Goal: Task Accomplishment & Management: Manage account settings

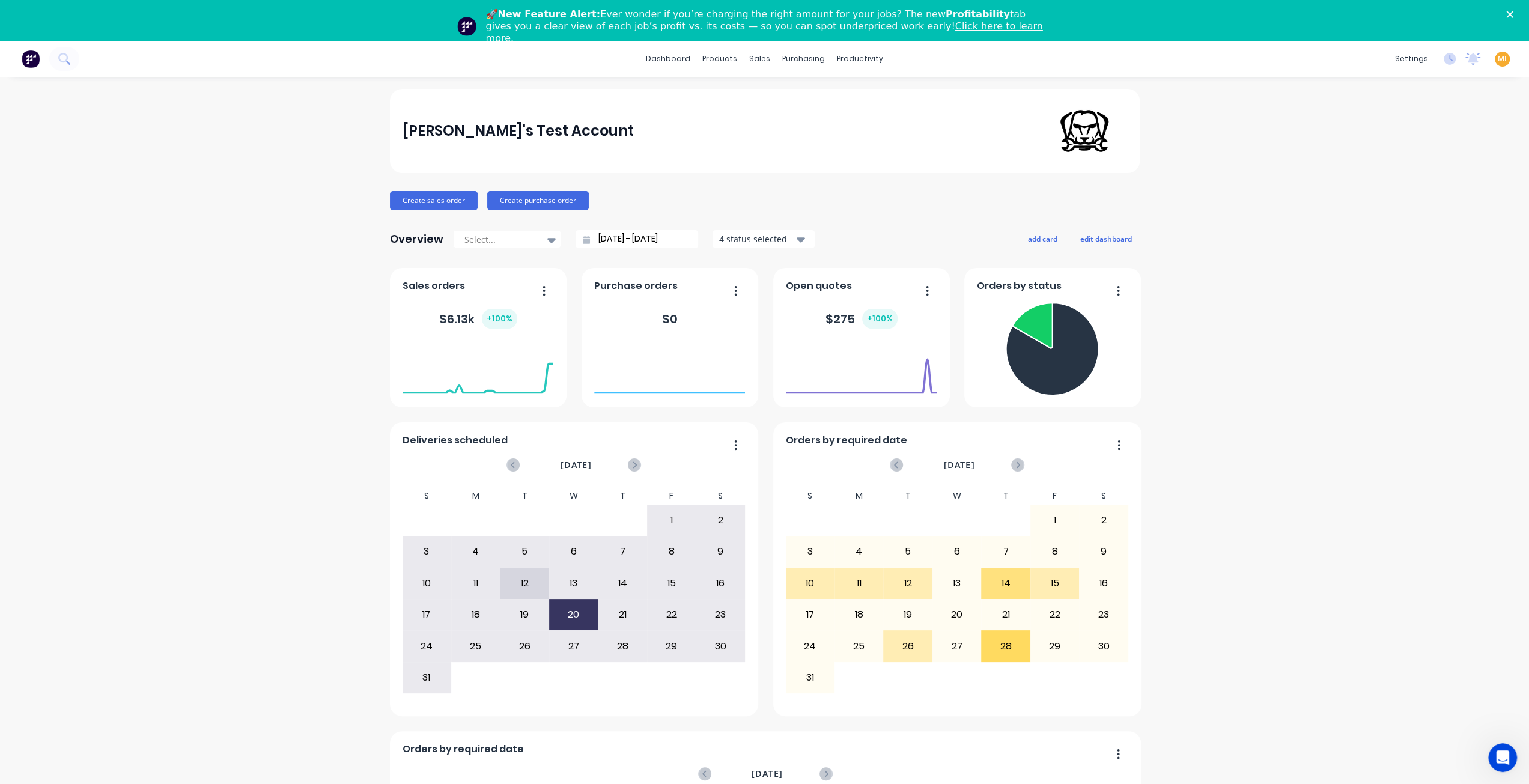
click at [34, 62] on img at bounding box center [30, 59] width 18 height 18
click at [1513, 13] on icon "Close" at bounding box center [1510, 14] width 7 height 7
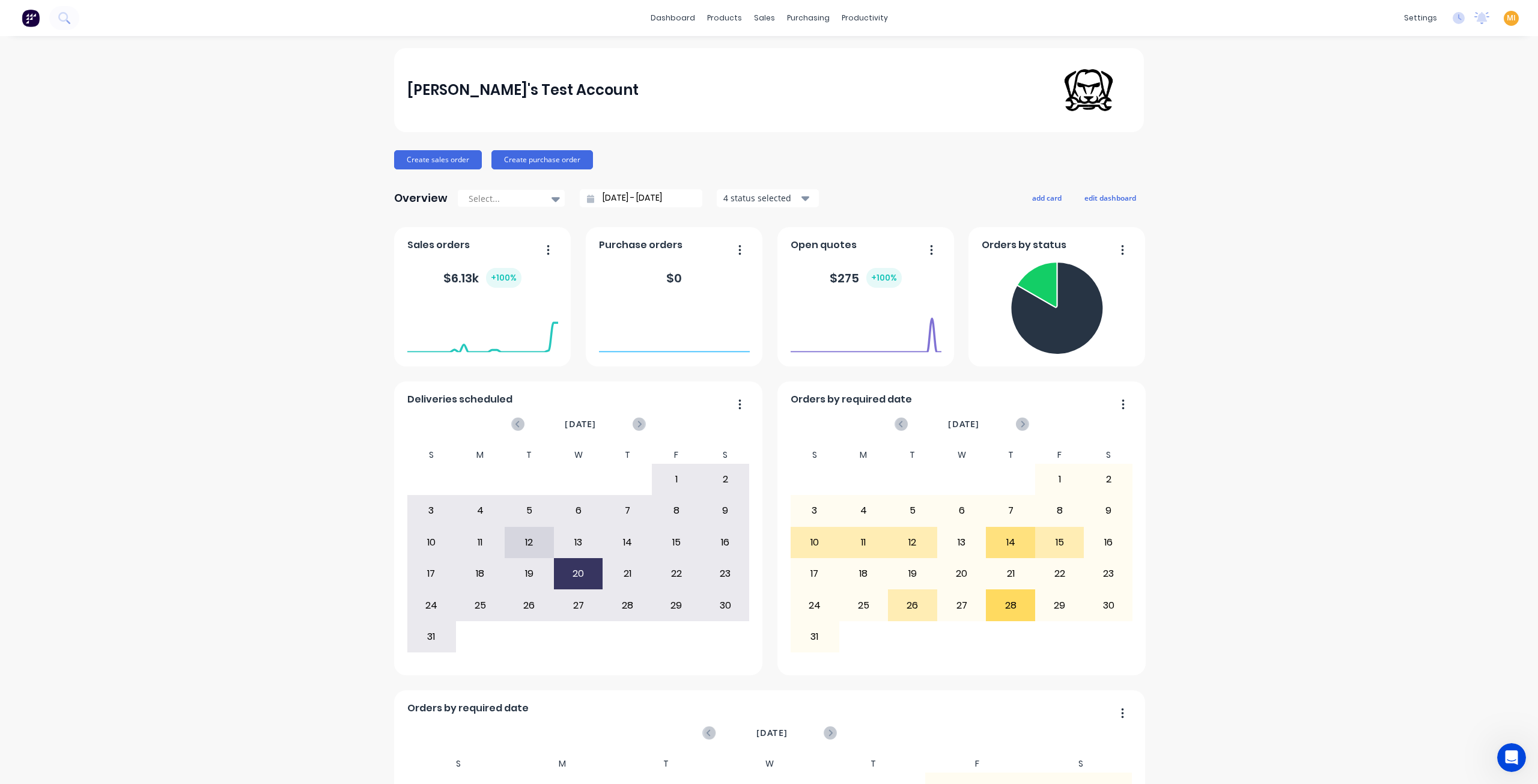
click at [1507, 18] on div "MI [PERSON_NAME]'s Test Account [PERSON_NAME] Administrator Profile Sign out" at bounding box center [1510, 18] width 15 height 15
click at [1507, 15] on span "MI" at bounding box center [1511, 18] width 9 height 11
click at [1421, 150] on button "Sign out" at bounding box center [1435, 151] width 159 height 24
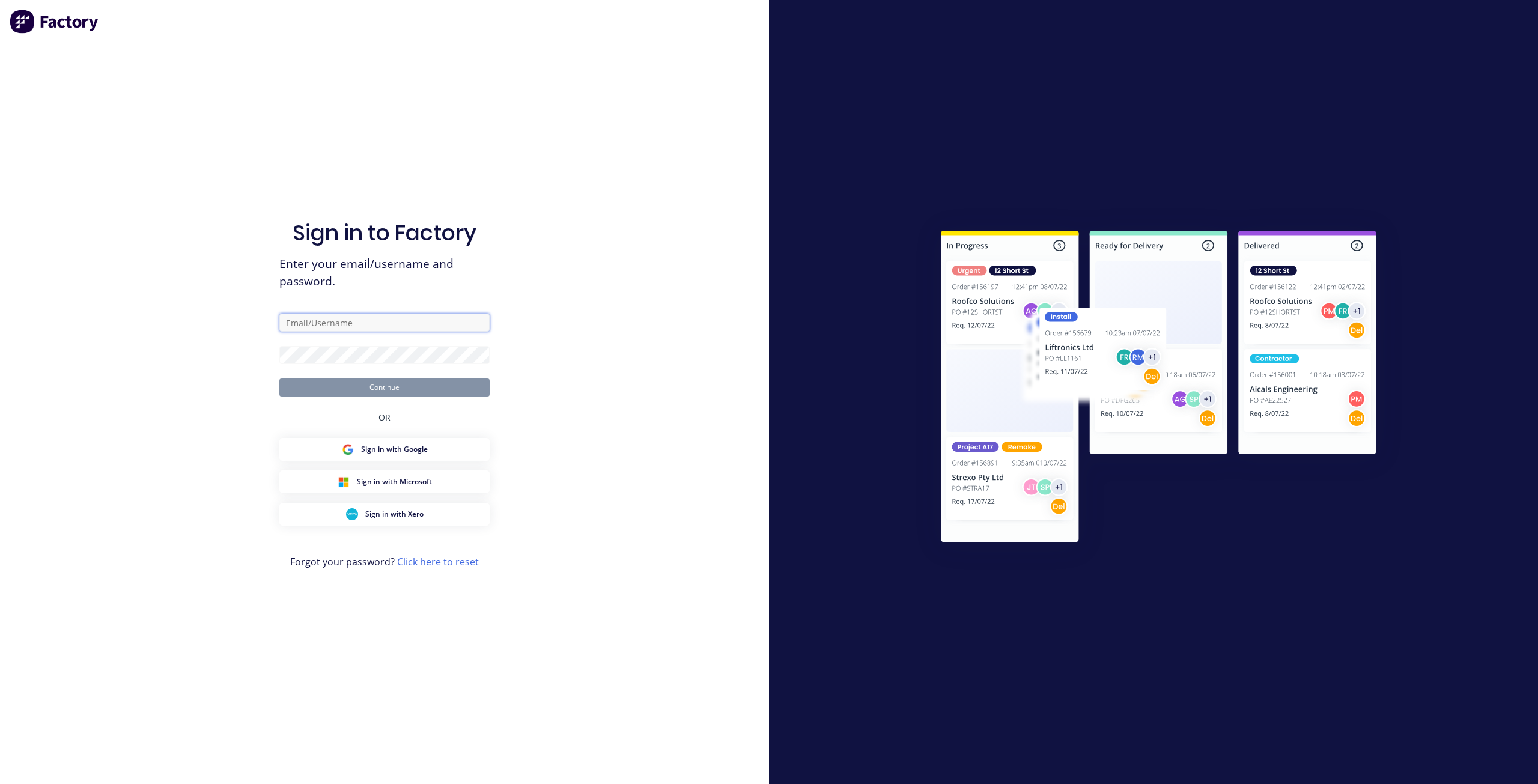
click at [364, 322] on input "text" at bounding box center [384, 322] width 210 height 18
click at [0, 783] on com-1password-button at bounding box center [0, 784] width 0 height 0
type input "[EMAIL_ADDRESS][DOMAIN_NAME]"
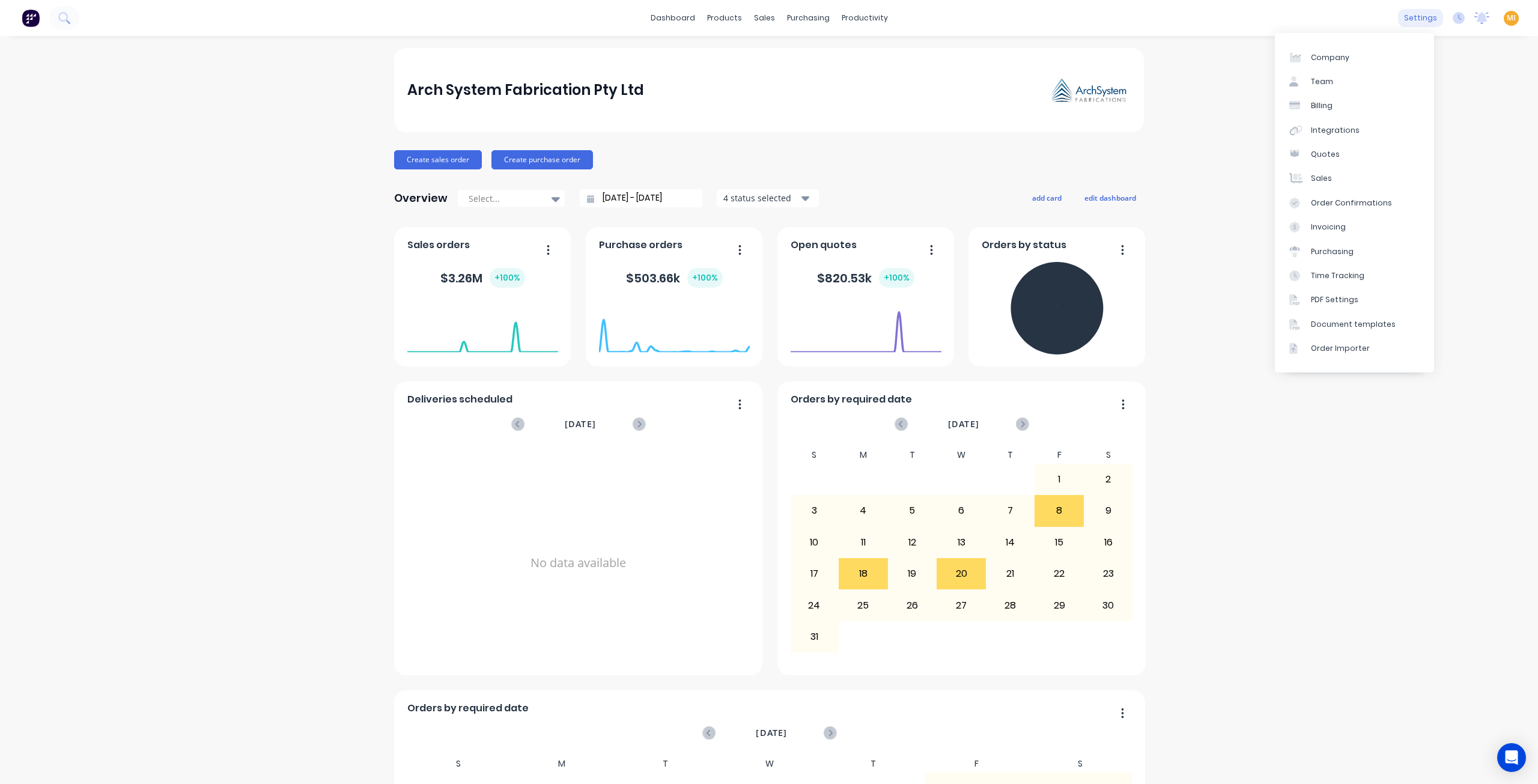
click at [1408, 26] on div "settings" at bounding box center [1421, 18] width 45 height 18
click at [1344, 122] on link "Integrations" at bounding box center [1354, 130] width 159 height 24
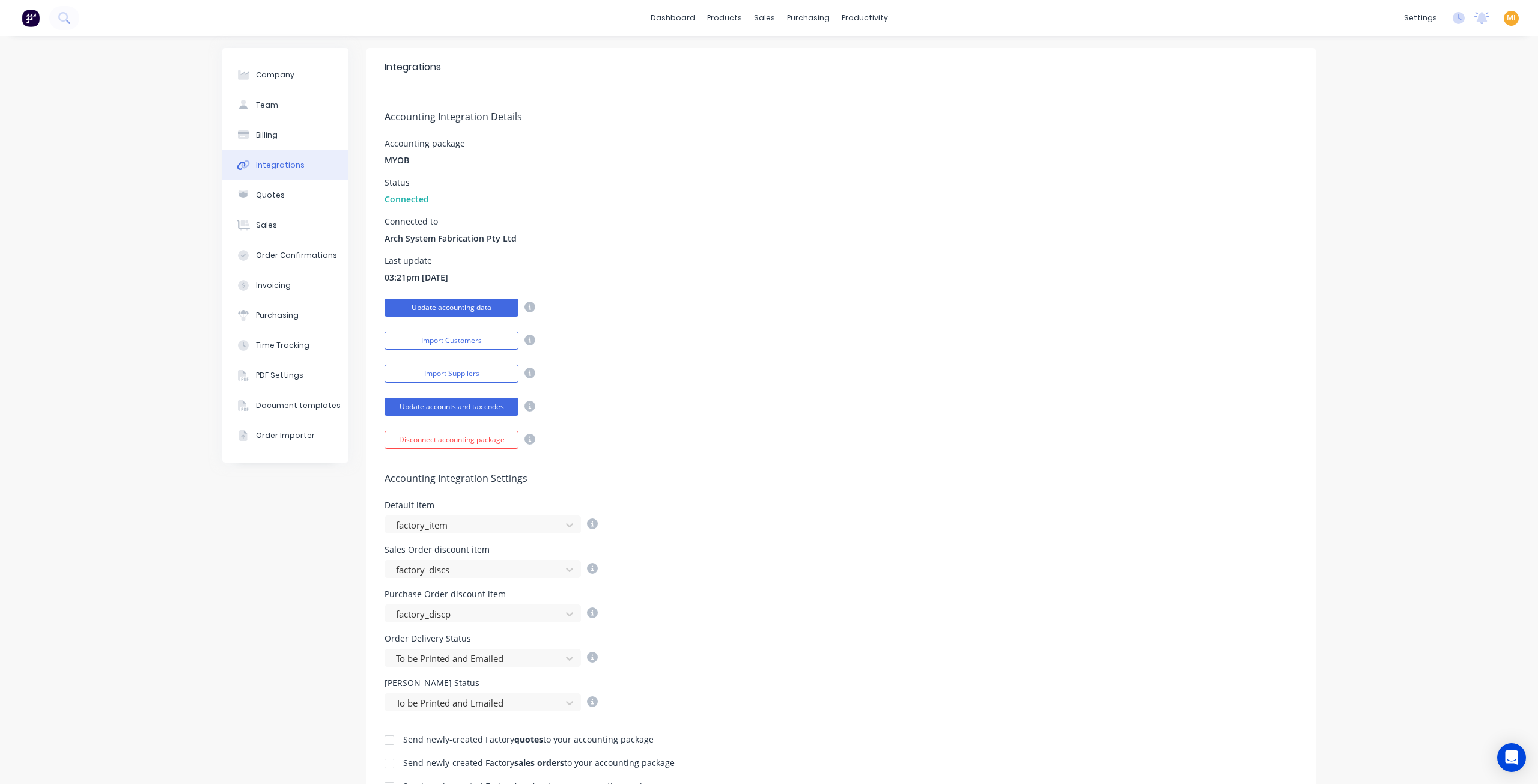
click at [460, 305] on button "Update accounting data" at bounding box center [451, 307] width 134 height 18
click at [25, 18] on img at bounding box center [30, 18] width 18 height 18
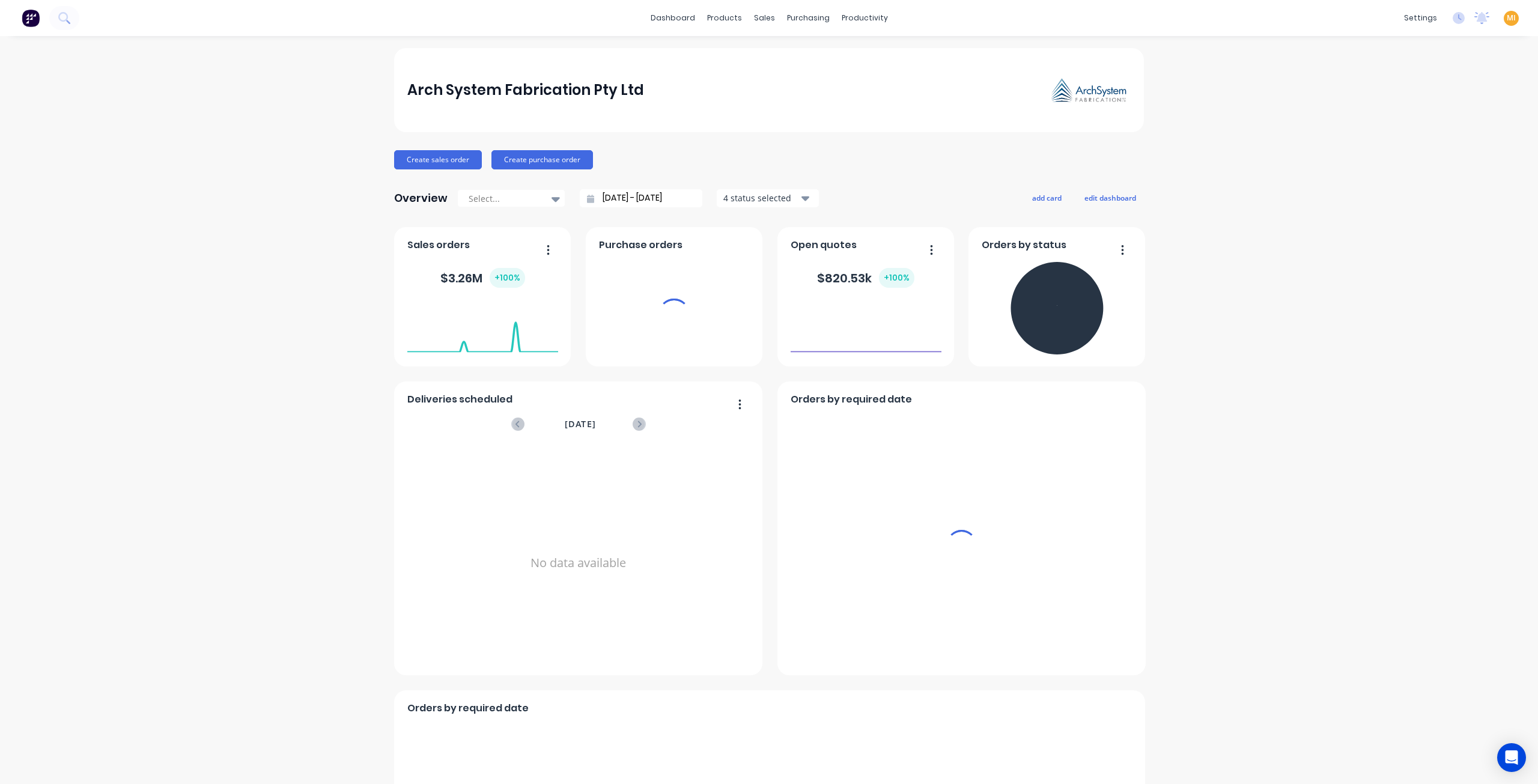
click at [1507, 18] on span "MI" at bounding box center [1511, 18] width 9 height 11
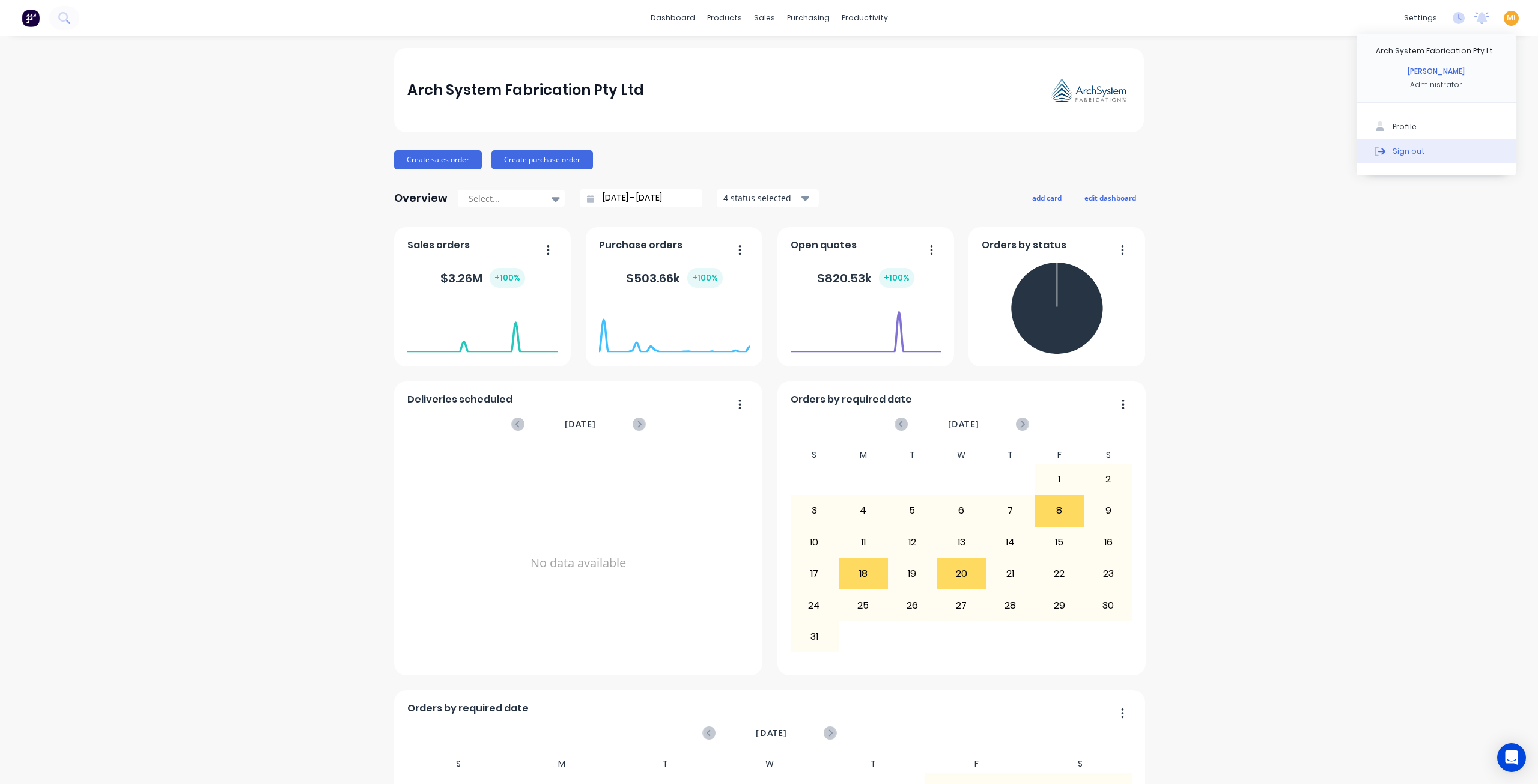
click at [1443, 154] on button "Sign out" at bounding box center [1435, 151] width 159 height 24
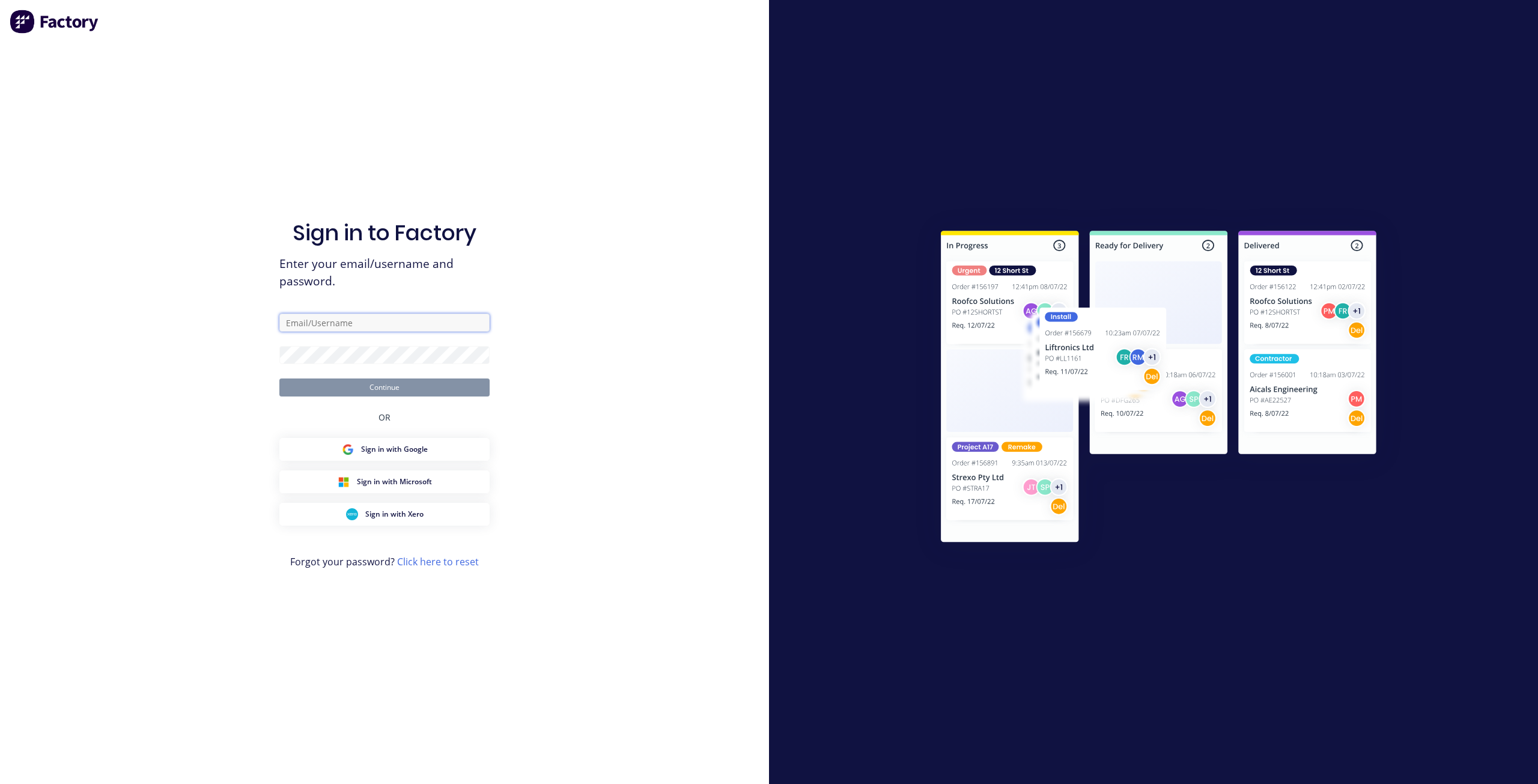
click at [337, 324] on input "text" at bounding box center [384, 322] width 210 height 18
type input "[EMAIL_ADDRESS][DOMAIN_NAME]"
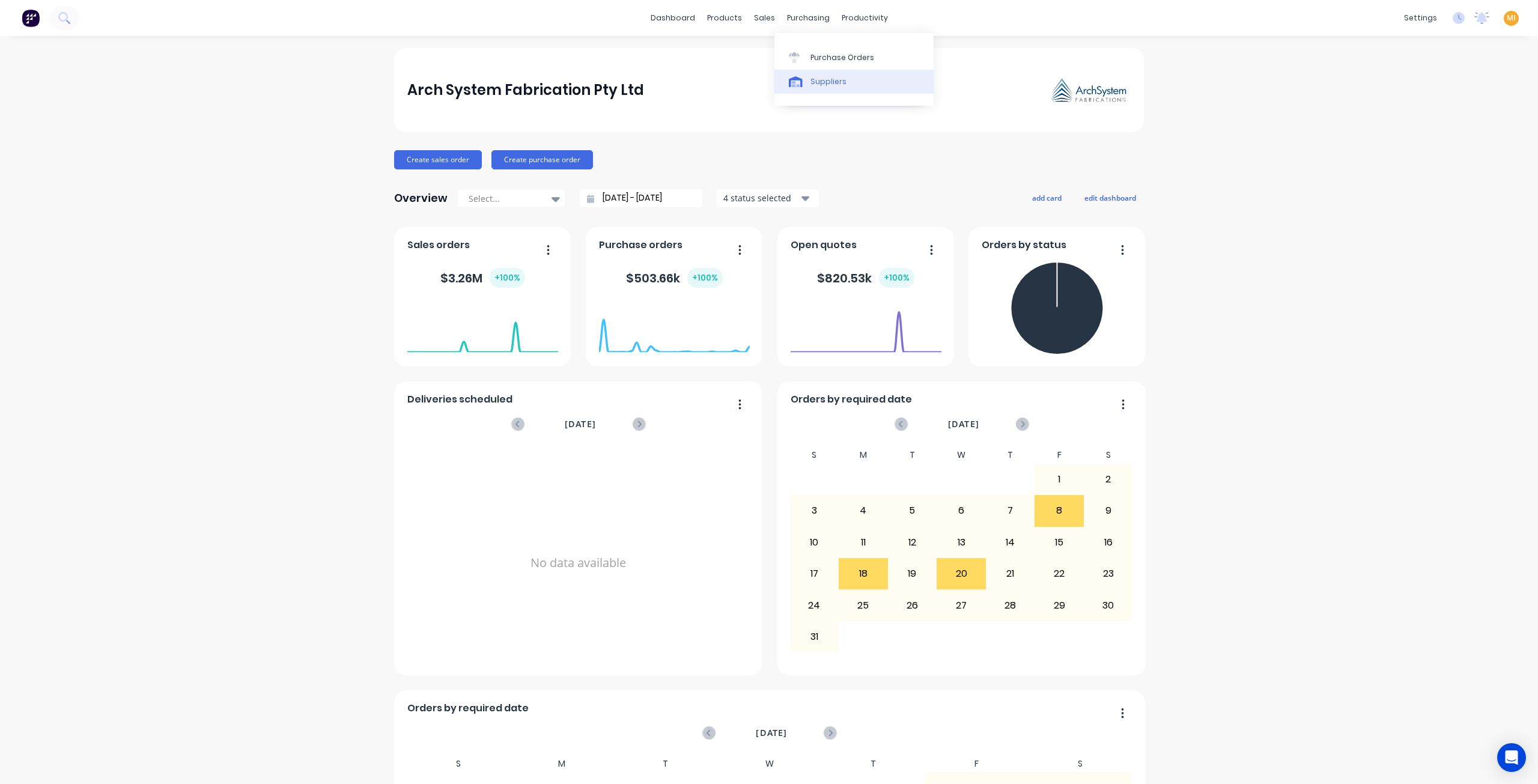
drag, startPoint x: 837, startPoint y: 51, endPoint x: 826, endPoint y: 84, distance: 34.8
click at [837, 51] on link "Purchase Orders" at bounding box center [854, 57] width 159 height 24
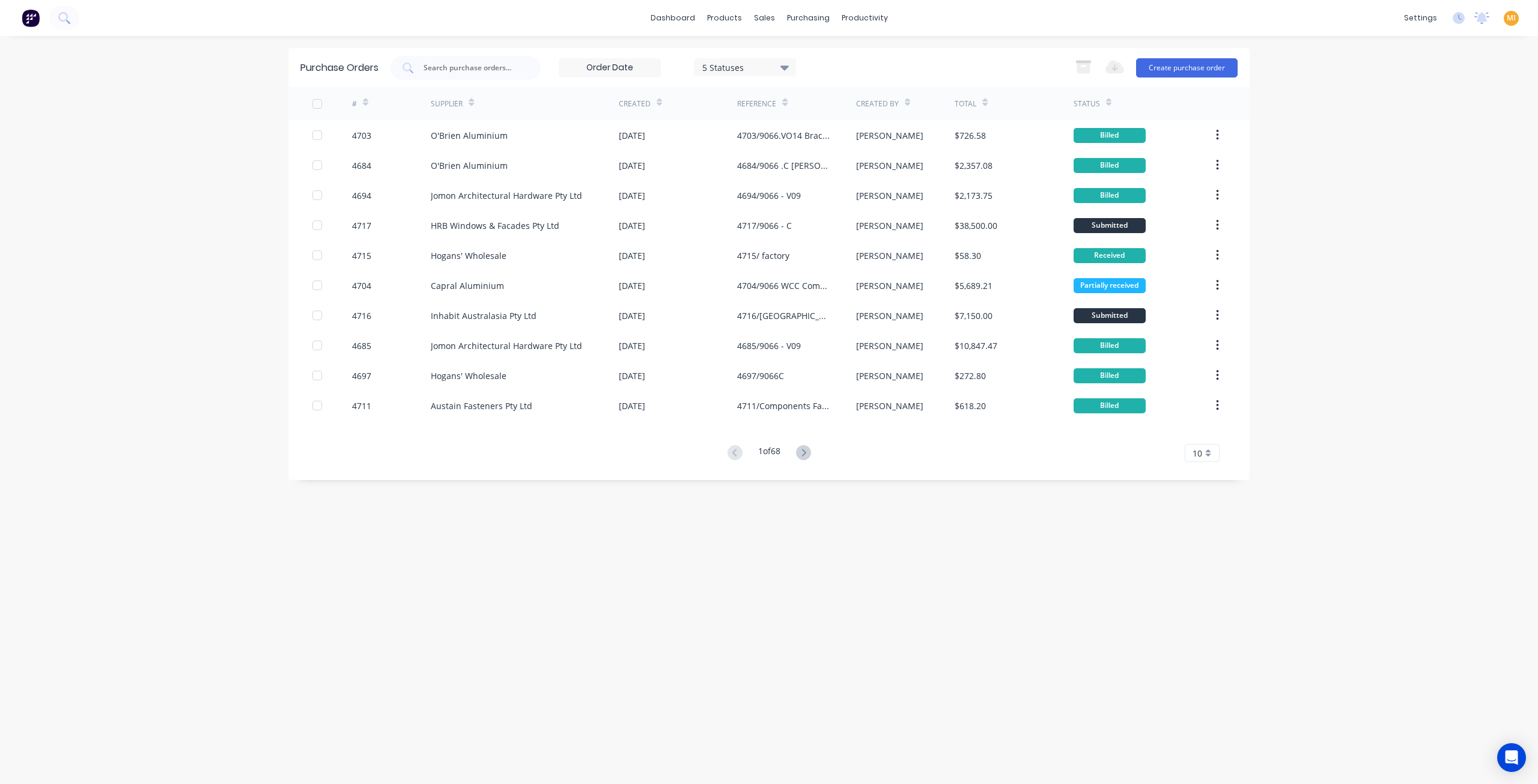
click at [742, 66] on div "5 Statuses" at bounding box center [745, 67] width 86 height 13
click at [825, 102] on div at bounding box center [825, 98] width 24 height 24
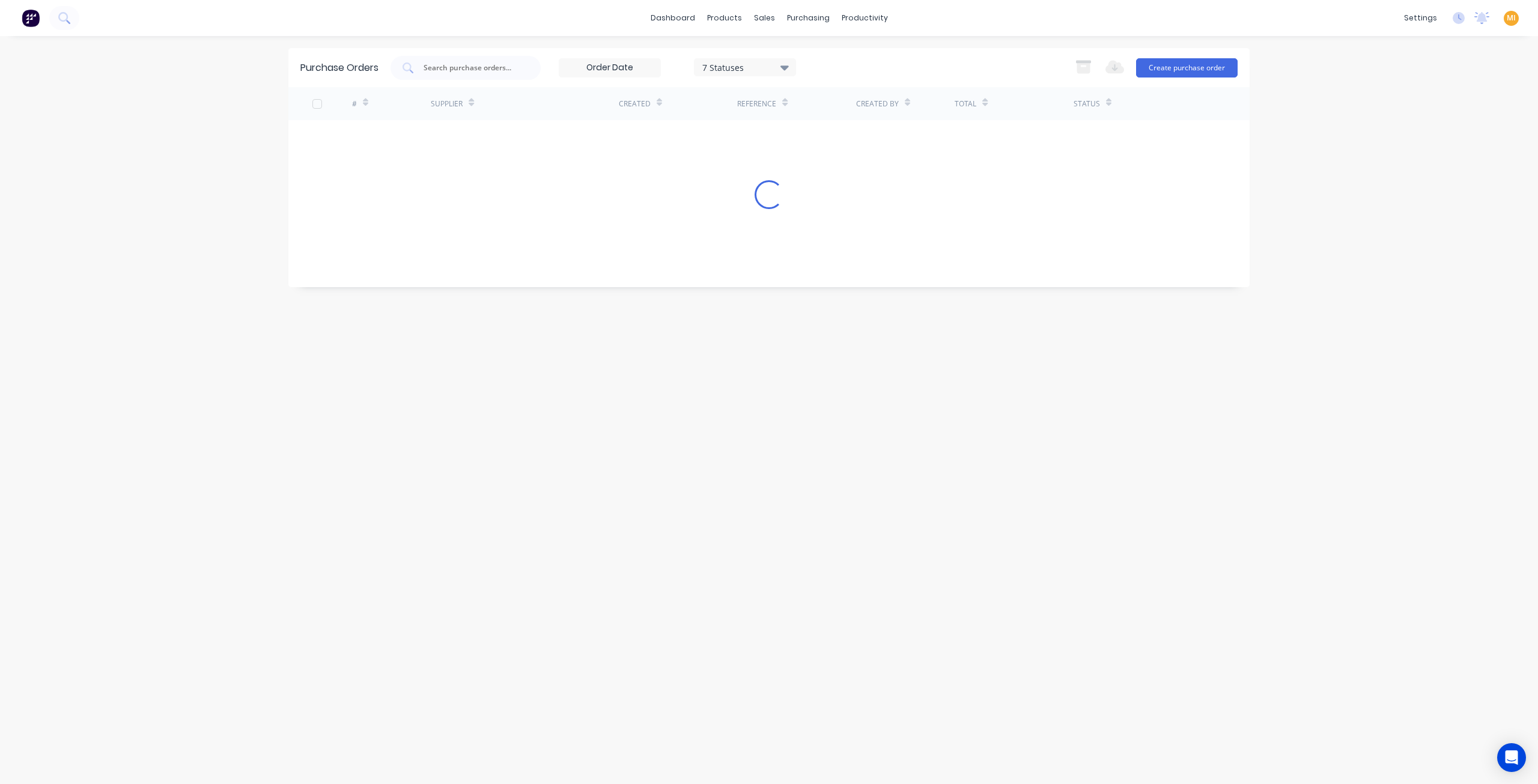
click at [877, 70] on div "7 Statuses 7 Statuses Export to Excel (XLSX) Create purchase order" at bounding box center [814, 68] width 847 height 24
click at [762, 66] on div "7 Statuses" at bounding box center [745, 67] width 86 height 13
drag, startPoint x: 819, startPoint y: 98, endPoint x: 835, endPoint y: 117, distance: 24.8
click at [820, 98] on div at bounding box center [825, 98] width 24 height 24
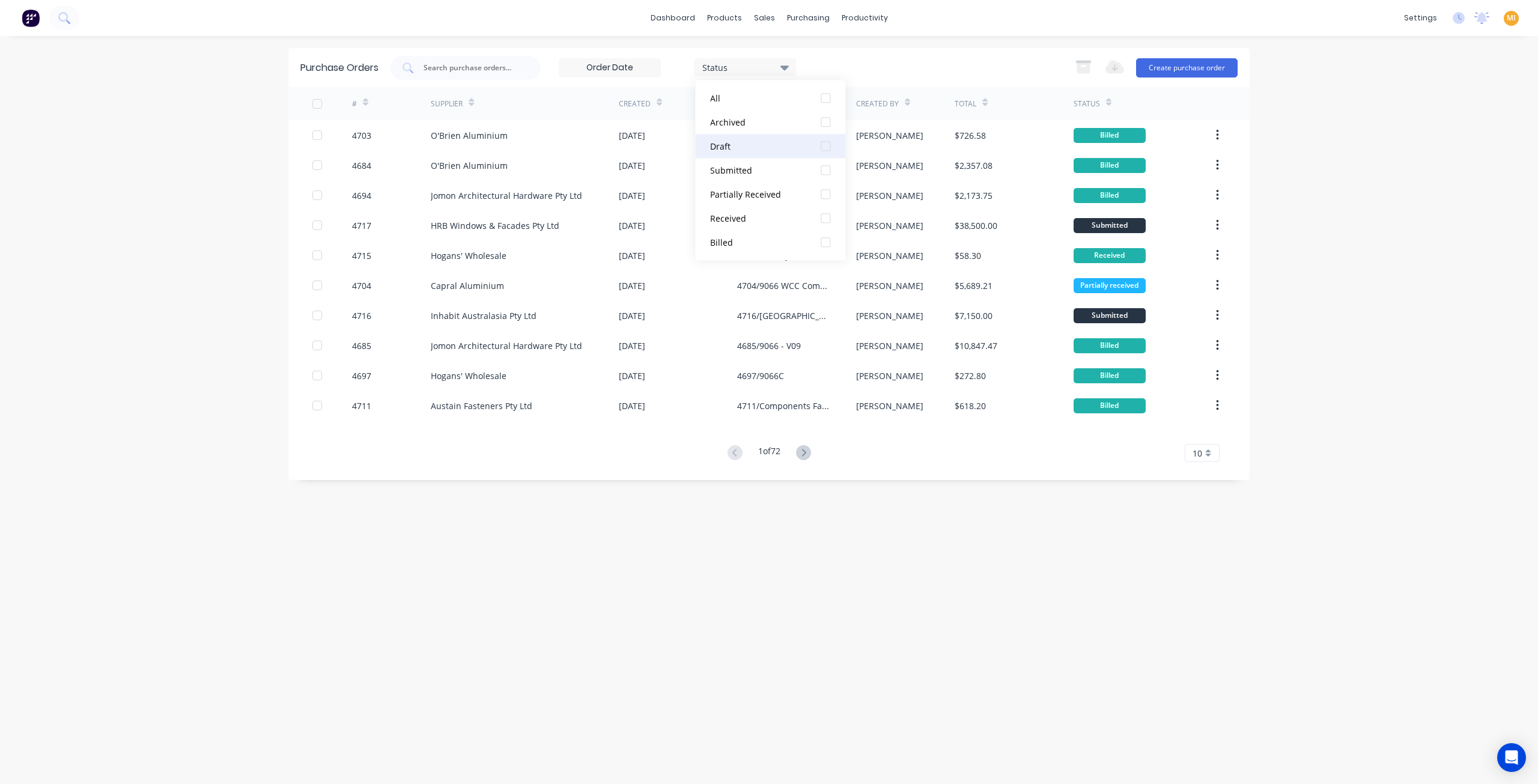
click at [817, 151] on div at bounding box center [825, 146] width 24 height 24
click at [313, 535] on div "Purchase Orders 1 Statuses 1 Statuses Export to Excel (XLSX) Create purchase or…" at bounding box center [769, 410] width 961 height 724
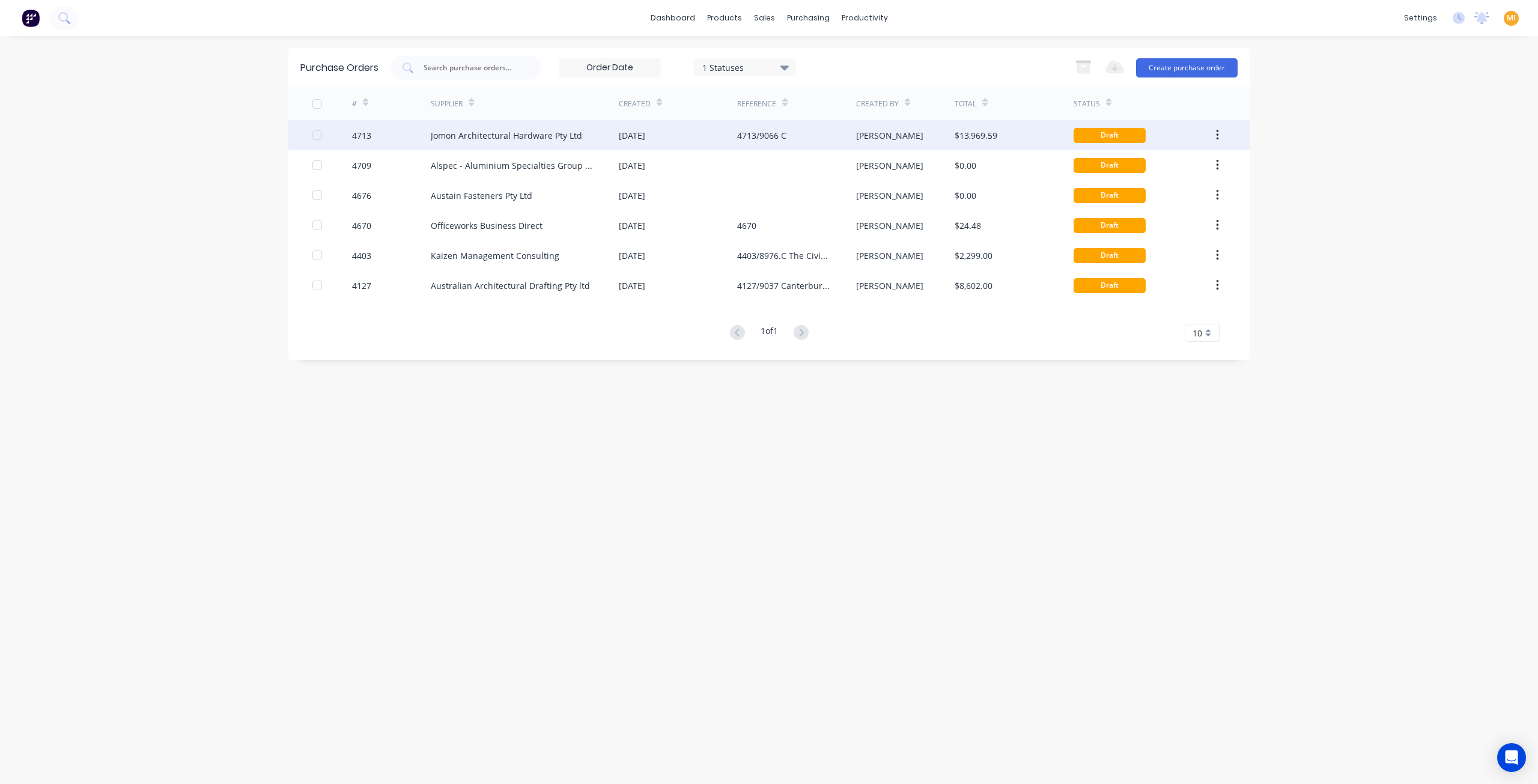
click at [558, 120] on div "Jomon Architectural Hardware Pty Ltd" at bounding box center [525, 135] width 188 height 30
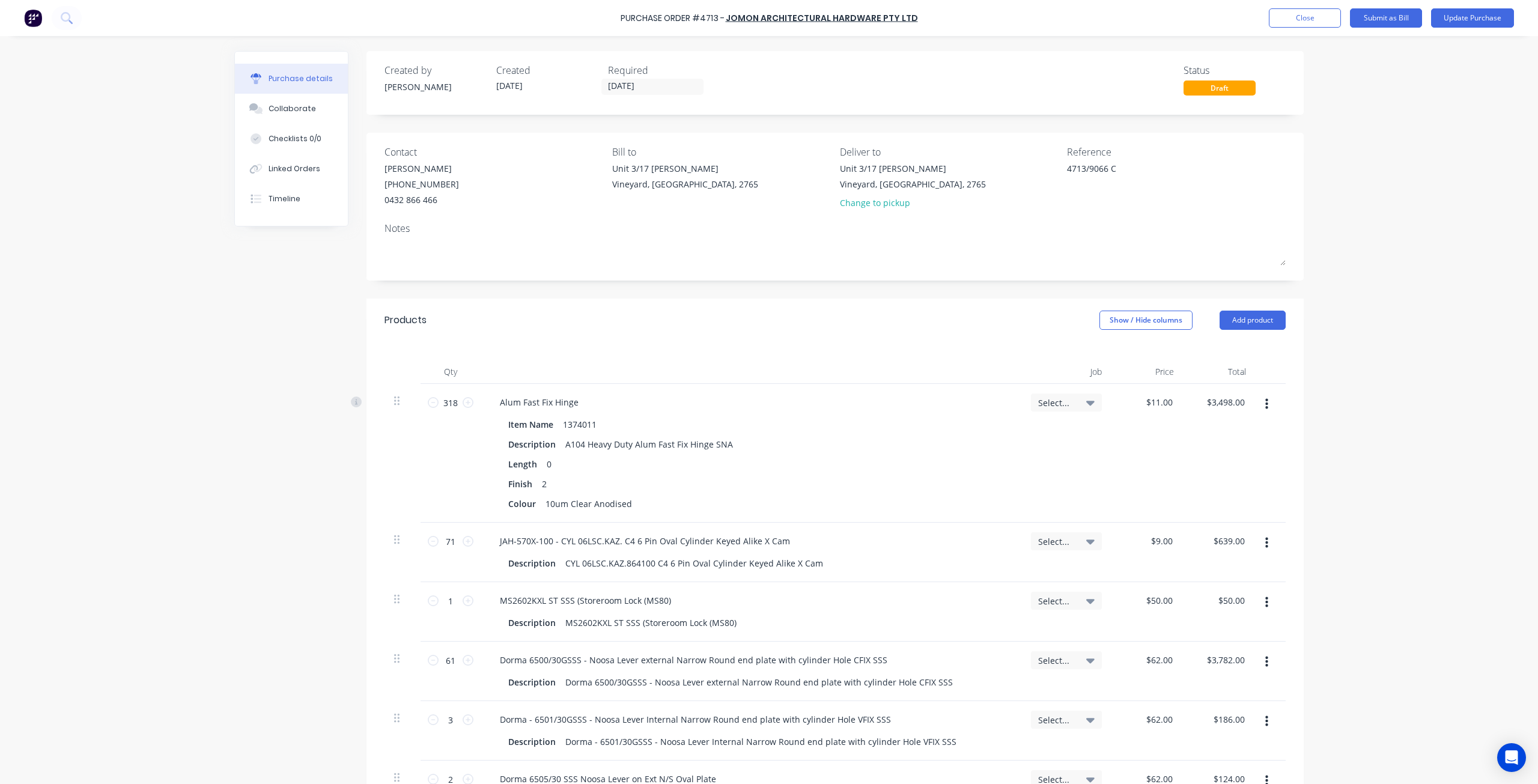
click at [1059, 403] on span "Select..." at bounding box center [1056, 403] width 36 height 13
click at [1395, 404] on div "Purchase Order #4713 - Jomon Architectural Hardware Pty Ltd Add product Close S…" at bounding box center [769, 392] width 1538 height 784
type textarea "x"
click at [1305, 21] on button "Close" at bounding box center [1305, 18] width 72 height 19
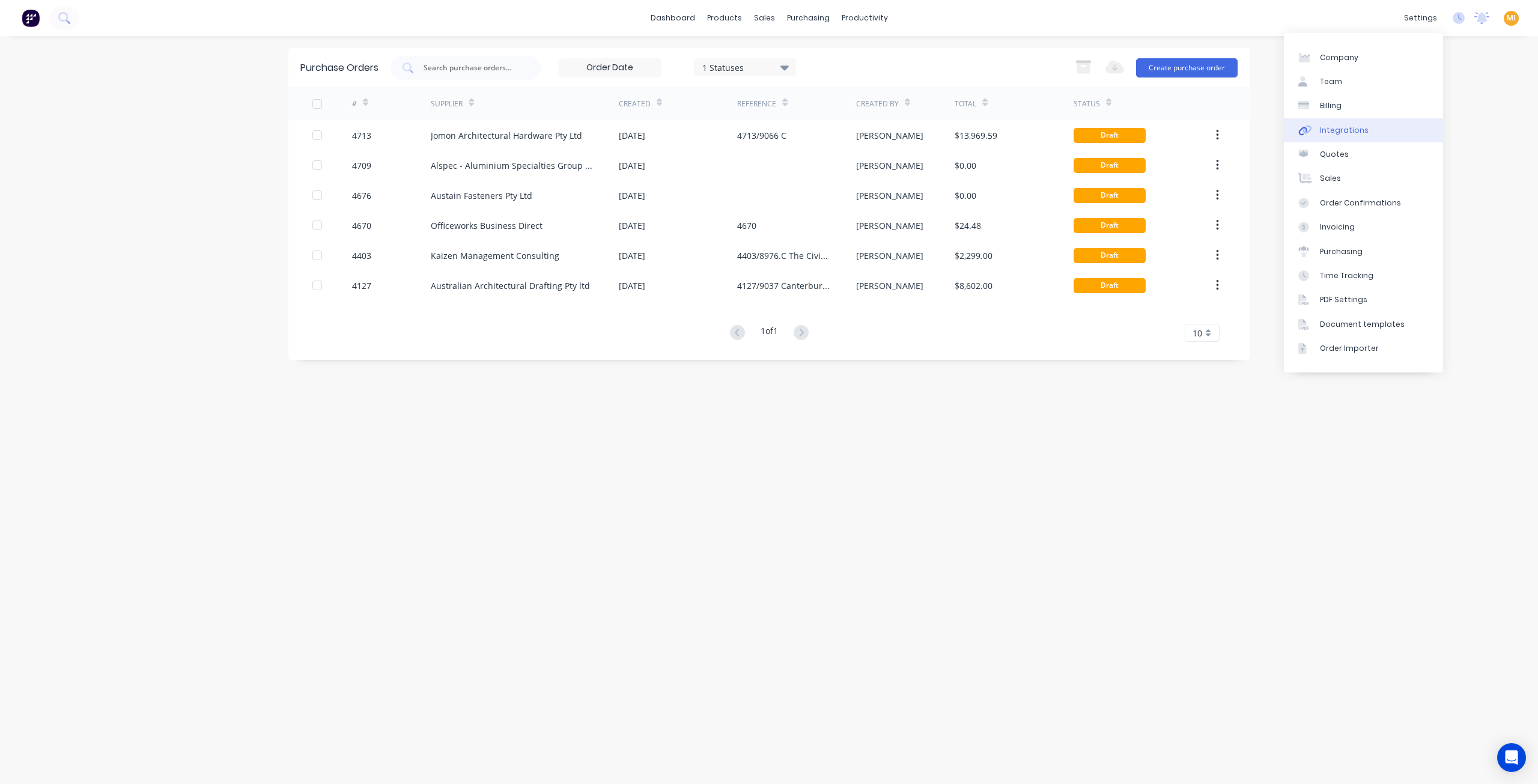
click at [1371, 129] on link "Integrations" at bounding box center [1363, 130] width 159 height 24
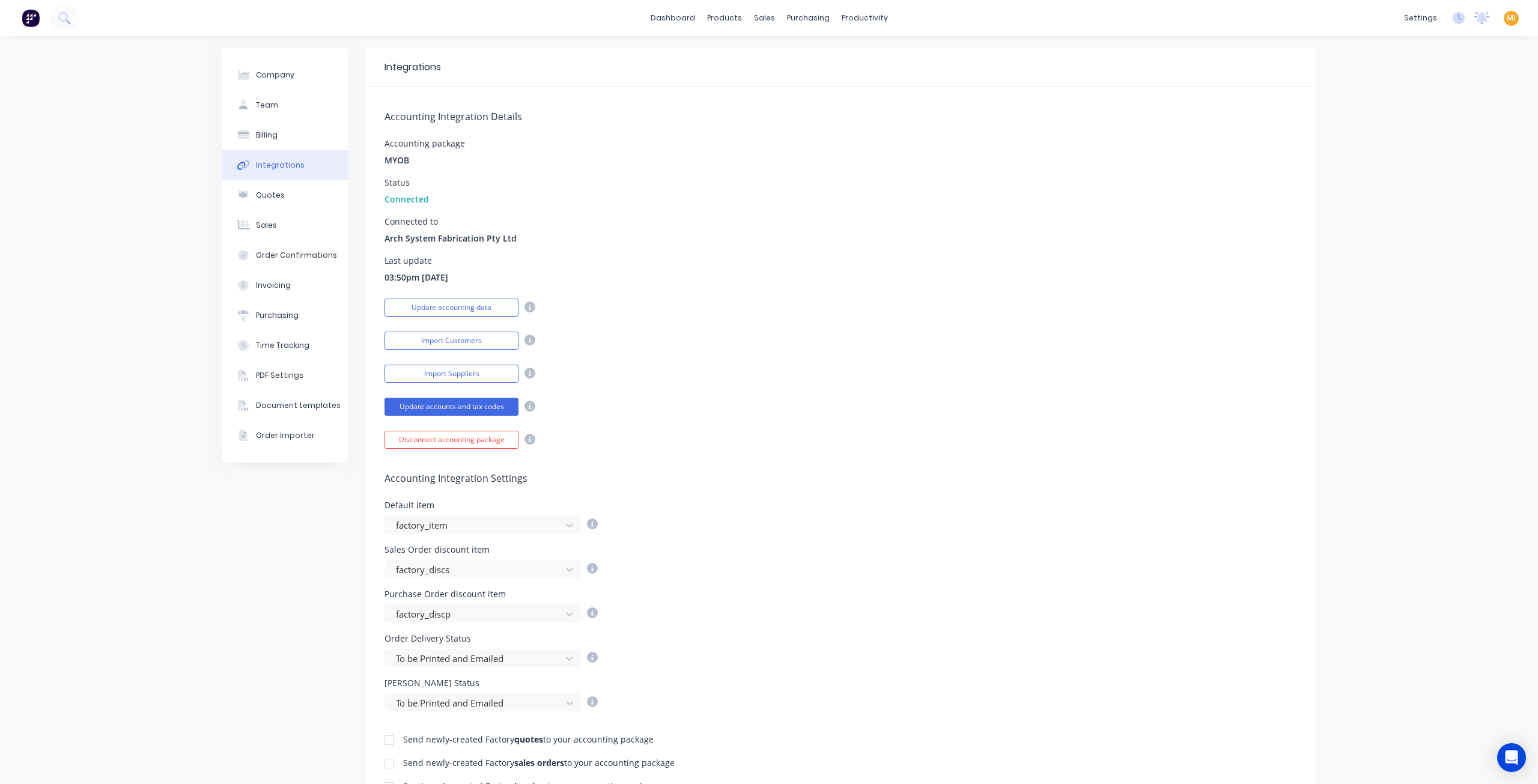
click at [28, 21] on img at bounding box center [30, 18] width 18 height 18
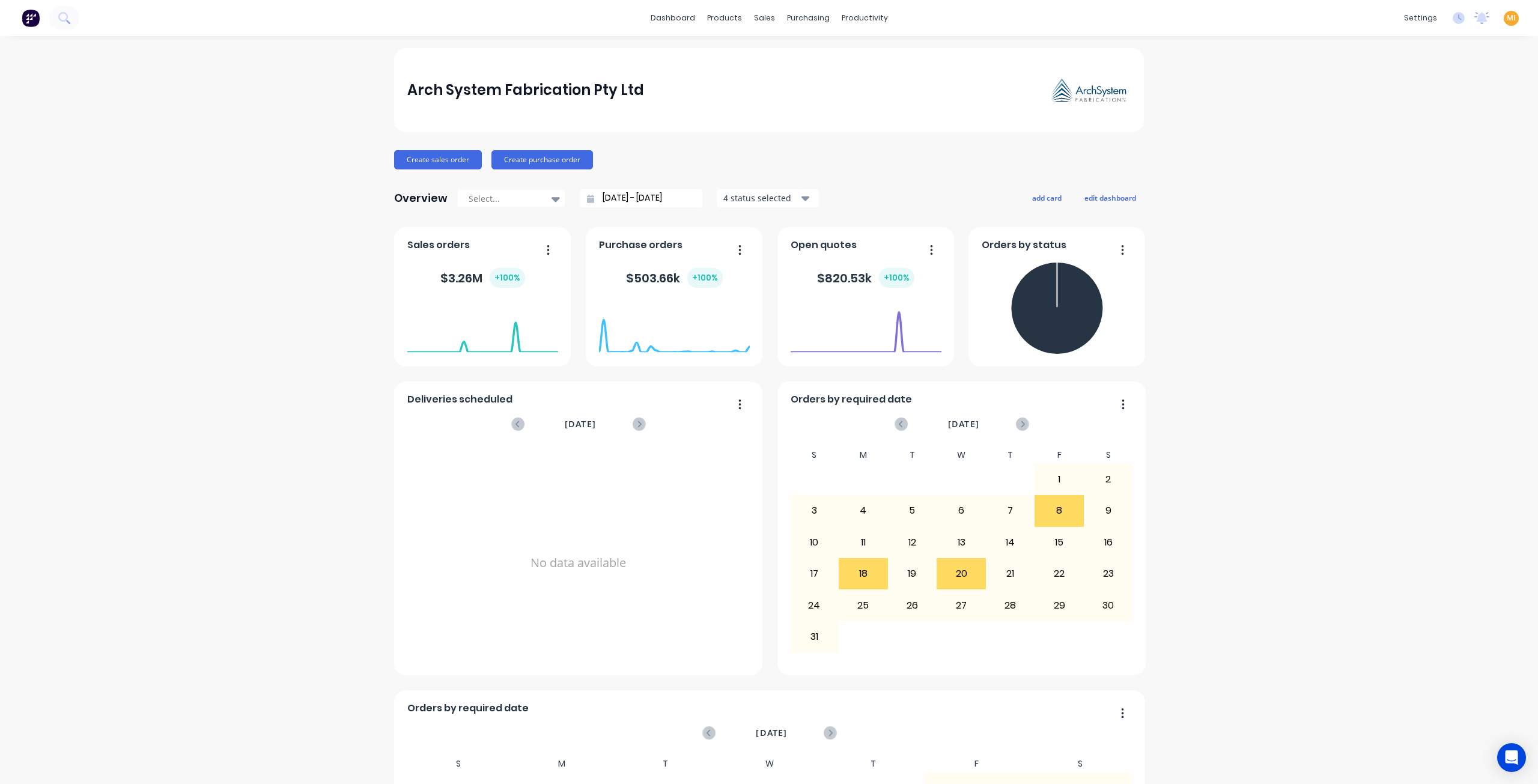
click at [1507, 21] on span "MI" at bounding box center [1511, 18] width 9 height 11
click at [1433, 150] on button "Sign out" at bounding box center [1435, 151] width 159 height 24
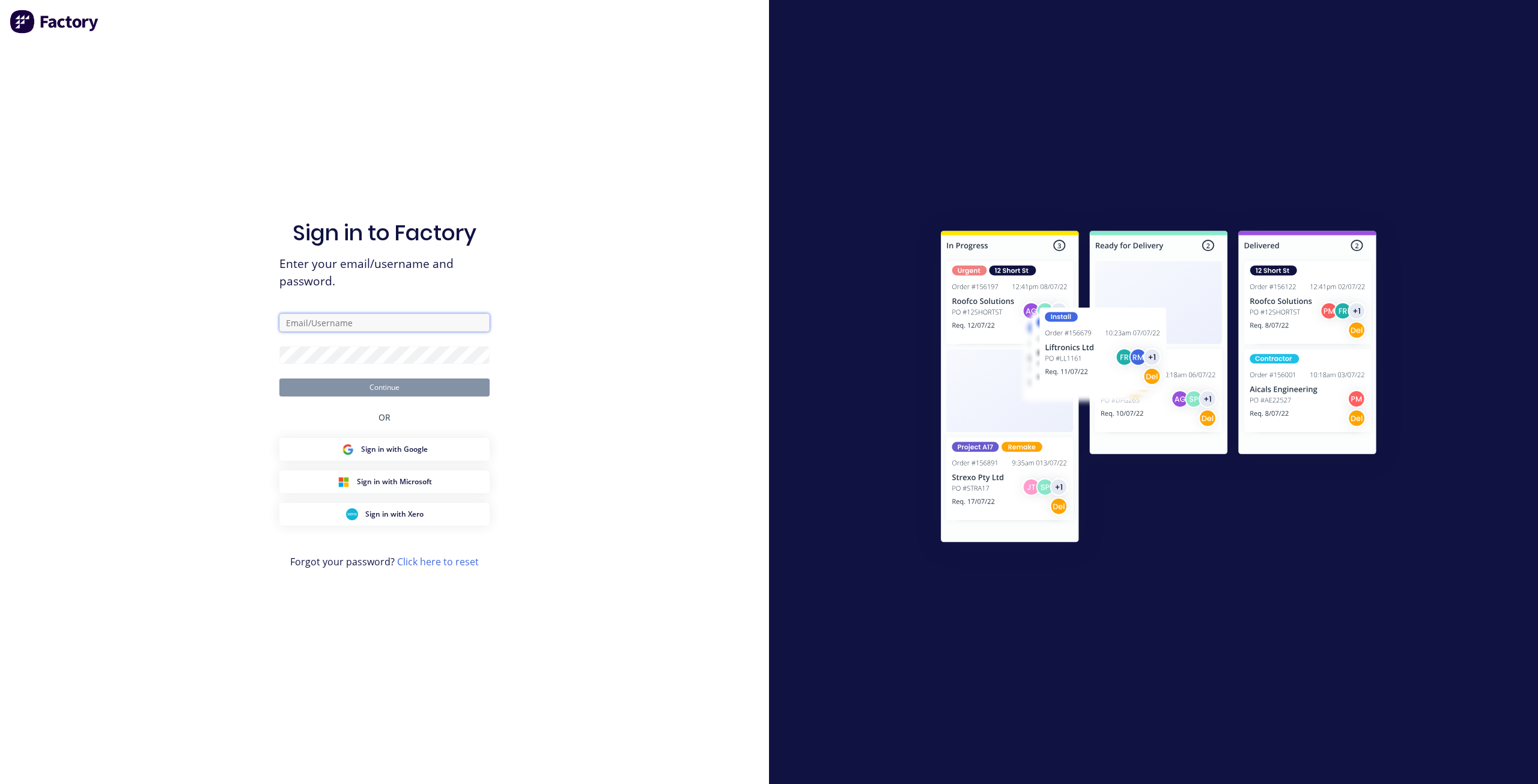
click at [366, 327] on input "text" at bounding box center [384, 322] width 210 height 18
type input "[EMAIL_ADDRESS][DOMAIN_NAME]"
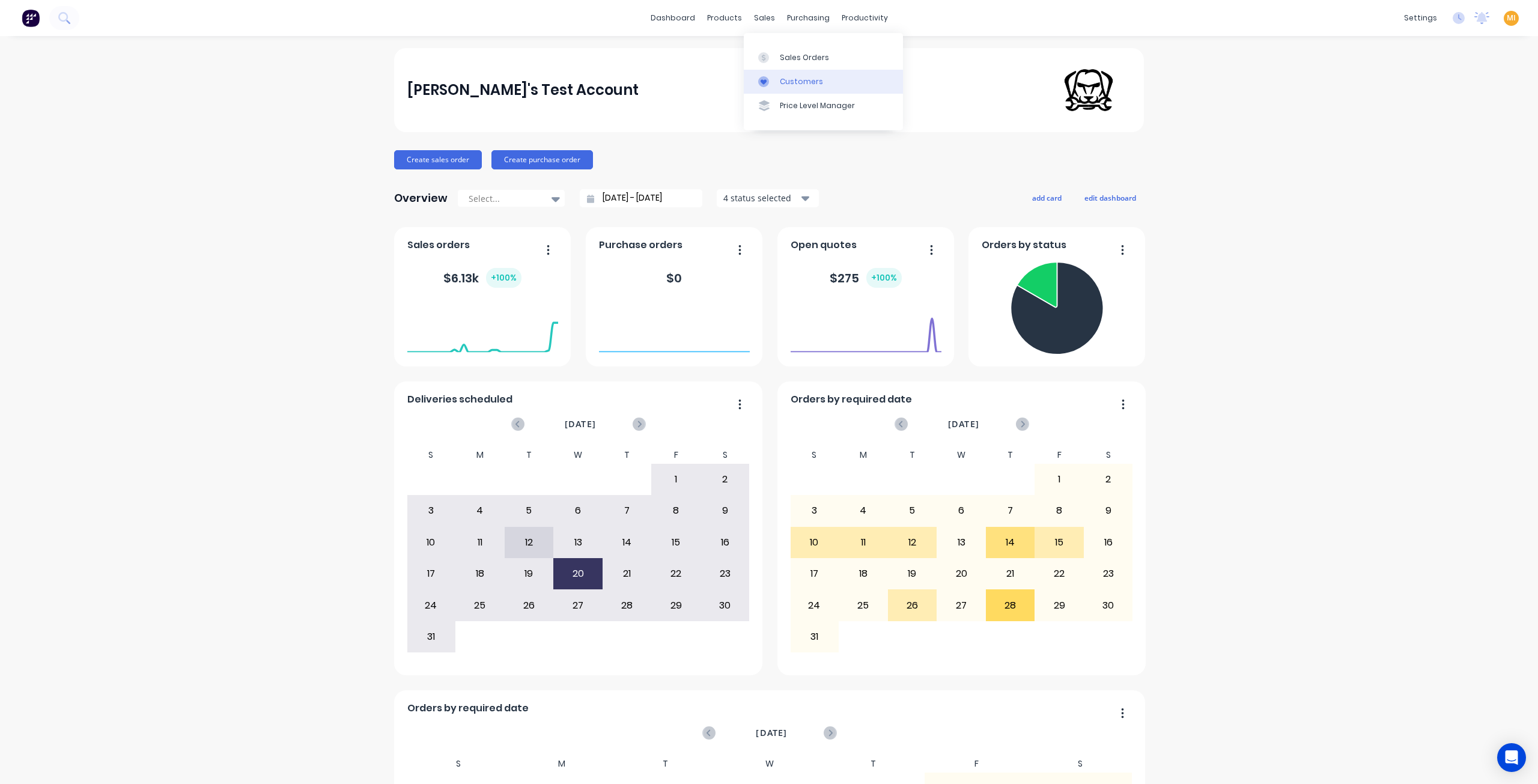
click at [775, 62] on div at bounding box center [767, 57] width 18 height 11
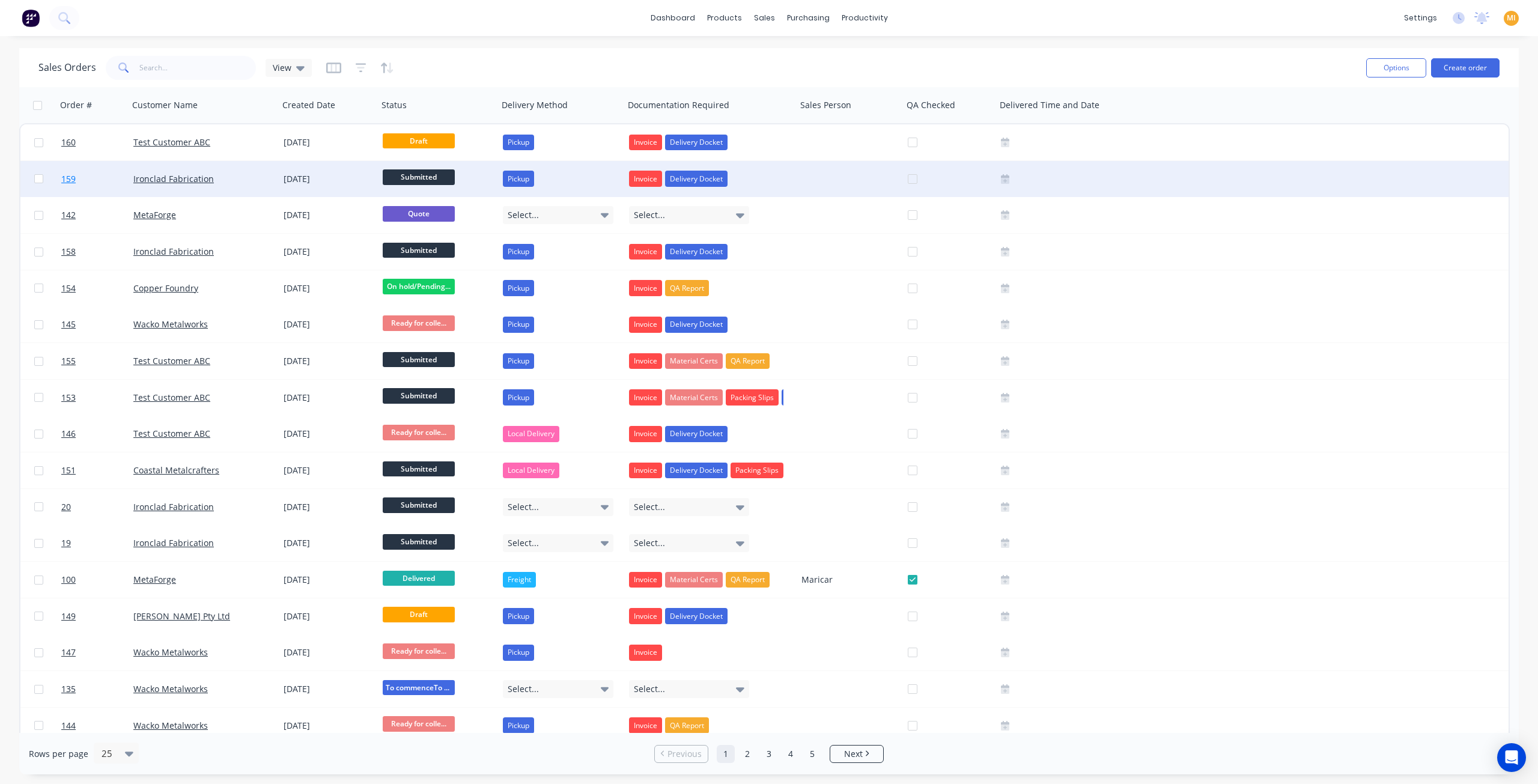
click at [109, 187] on link "159" at bounding box center [98, 179] width 72 height 36
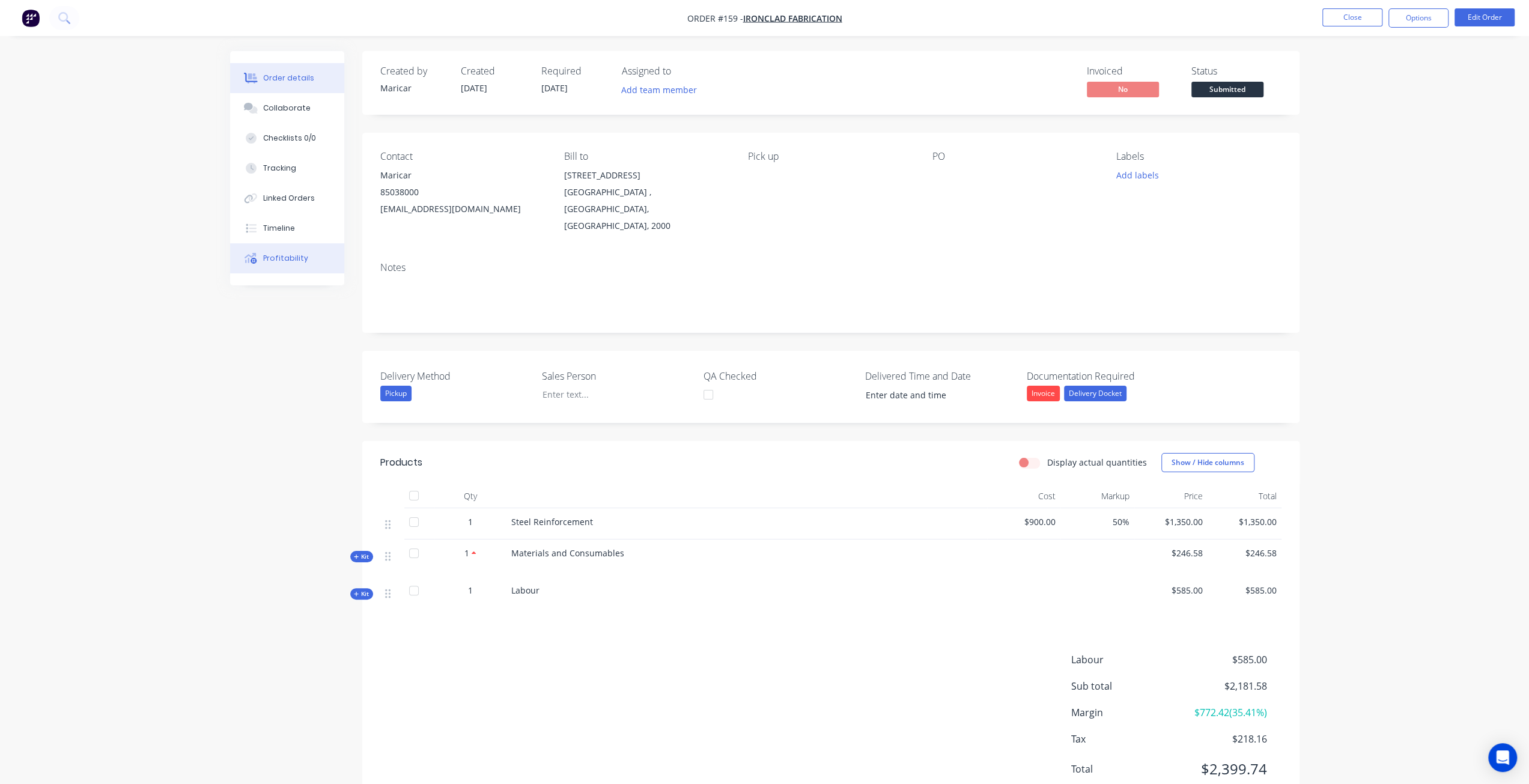
click at [303, 265] on button "Profitability" at bounding box center [286, 258] width 114 height 30
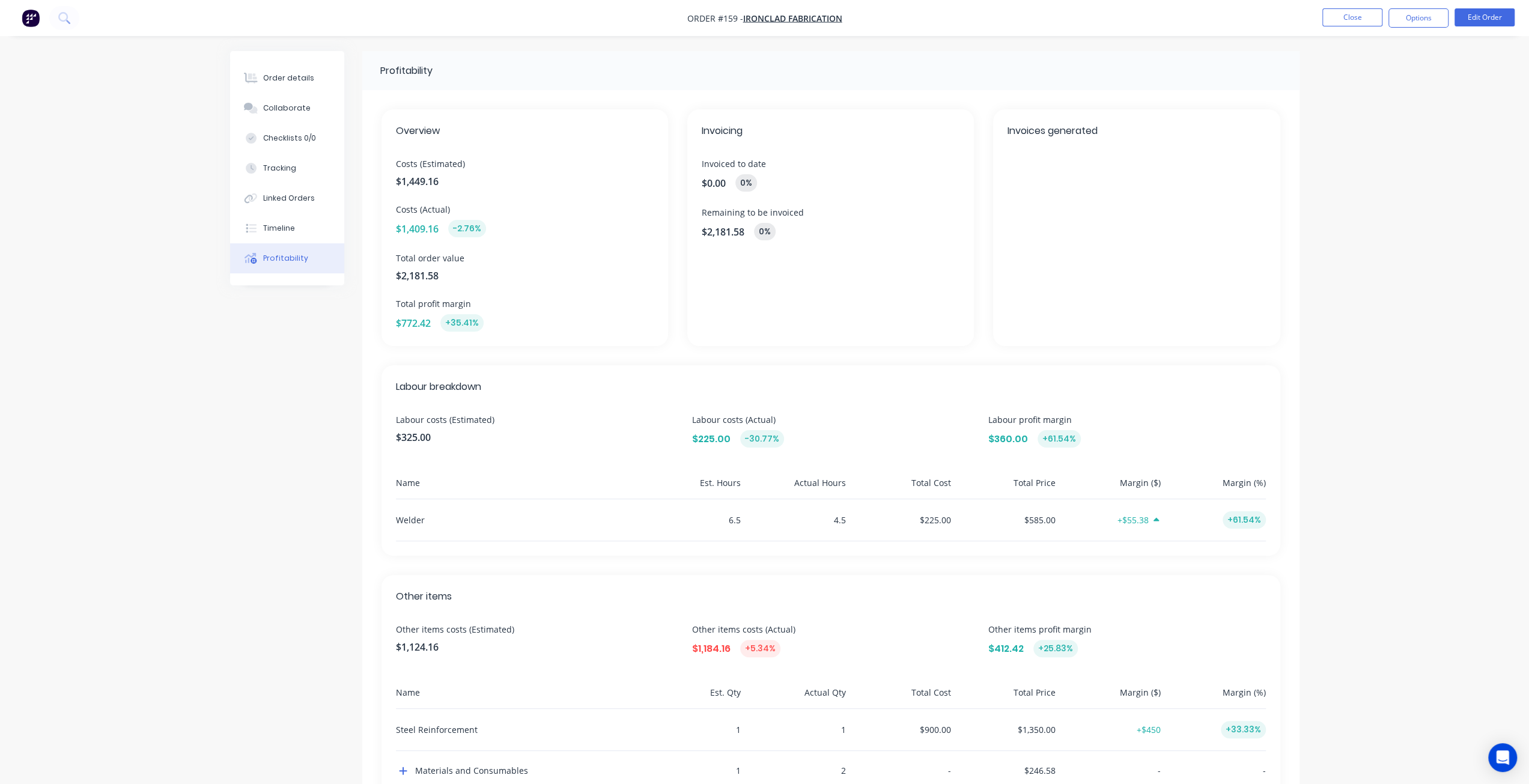
click at [25, 16] on img "button" at bounding box center [30, 18] width 18 height 18
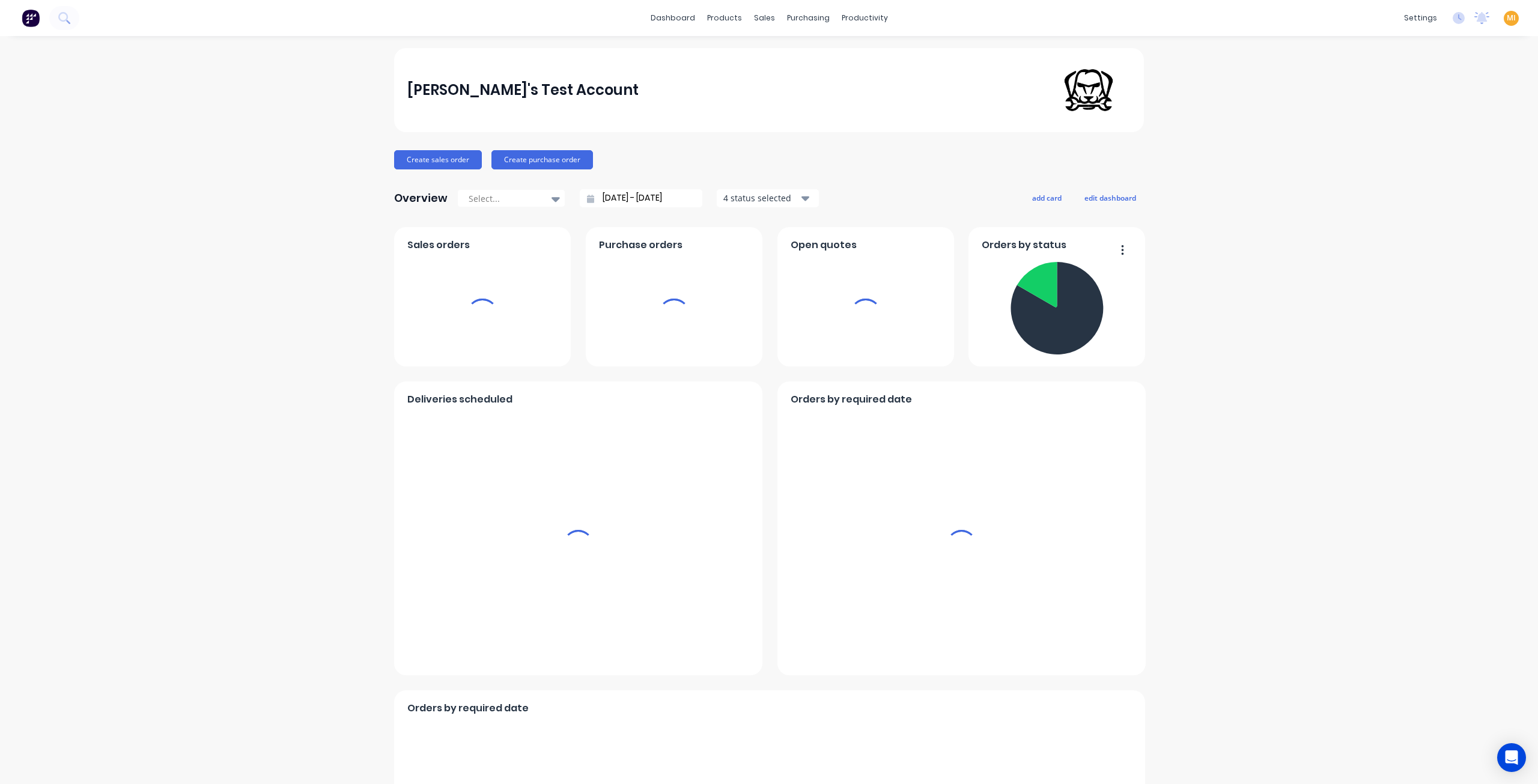
click at [1507, 17] on span "MI" at bounding box center [1511, 18] width 9 height 11
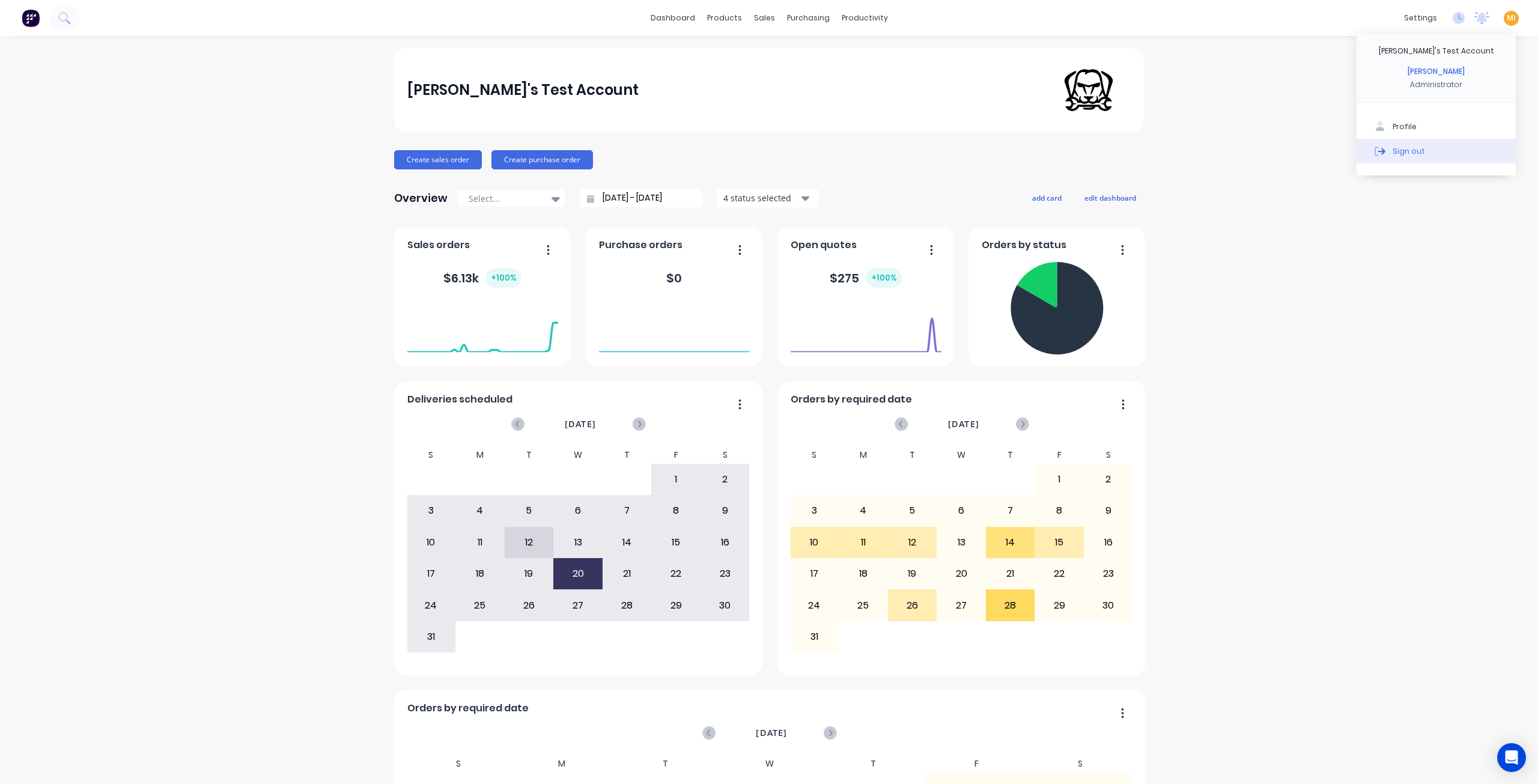
click at [1455, 150] on button "Sign out" at bounding box center [1435, 151] width 159 height 24
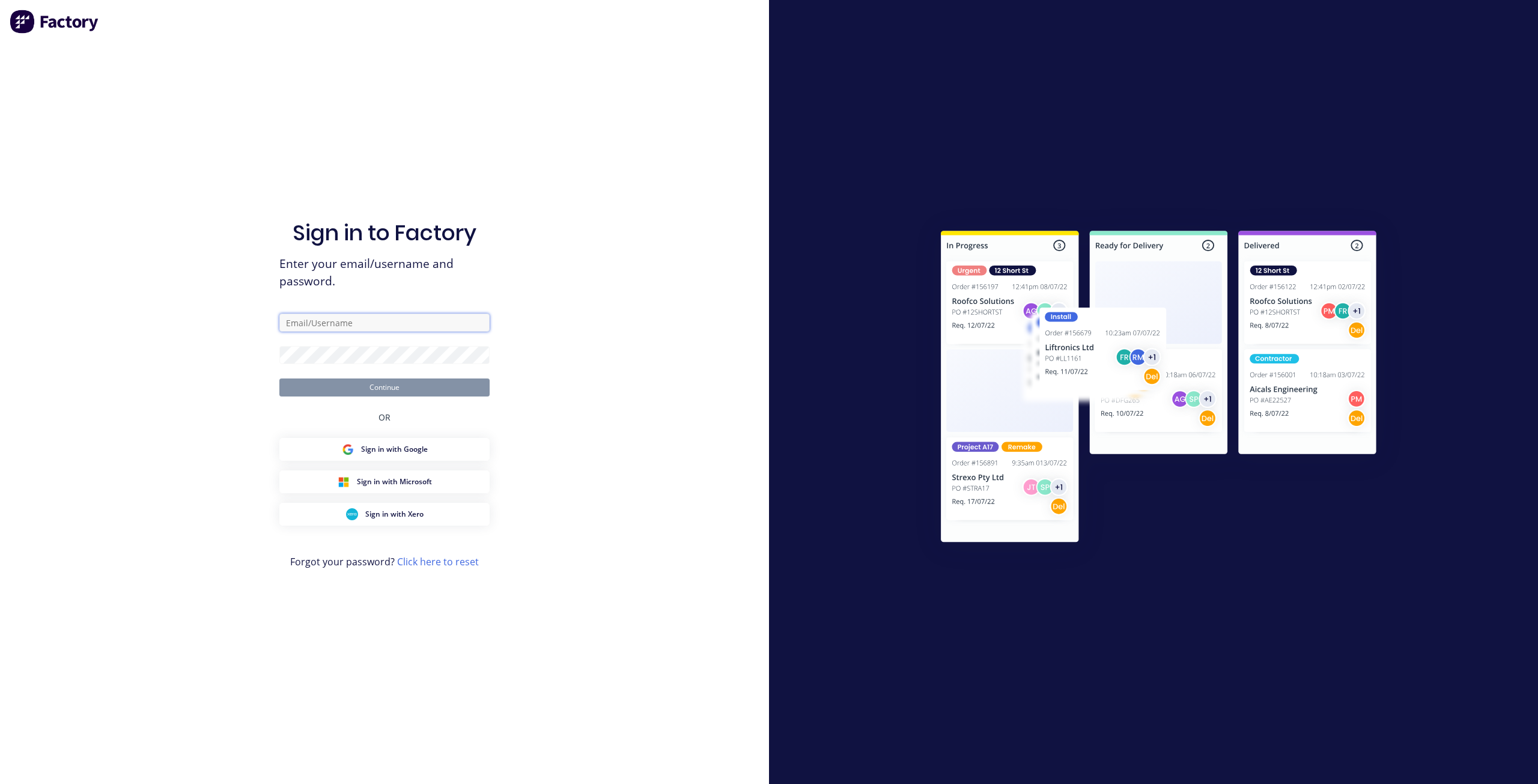
click at [344, 325] on input "text" at bounding box center [384, 322] width 210 height 18
type input "[EMAIL_ADDRESS][DOMAIN_NAME]"
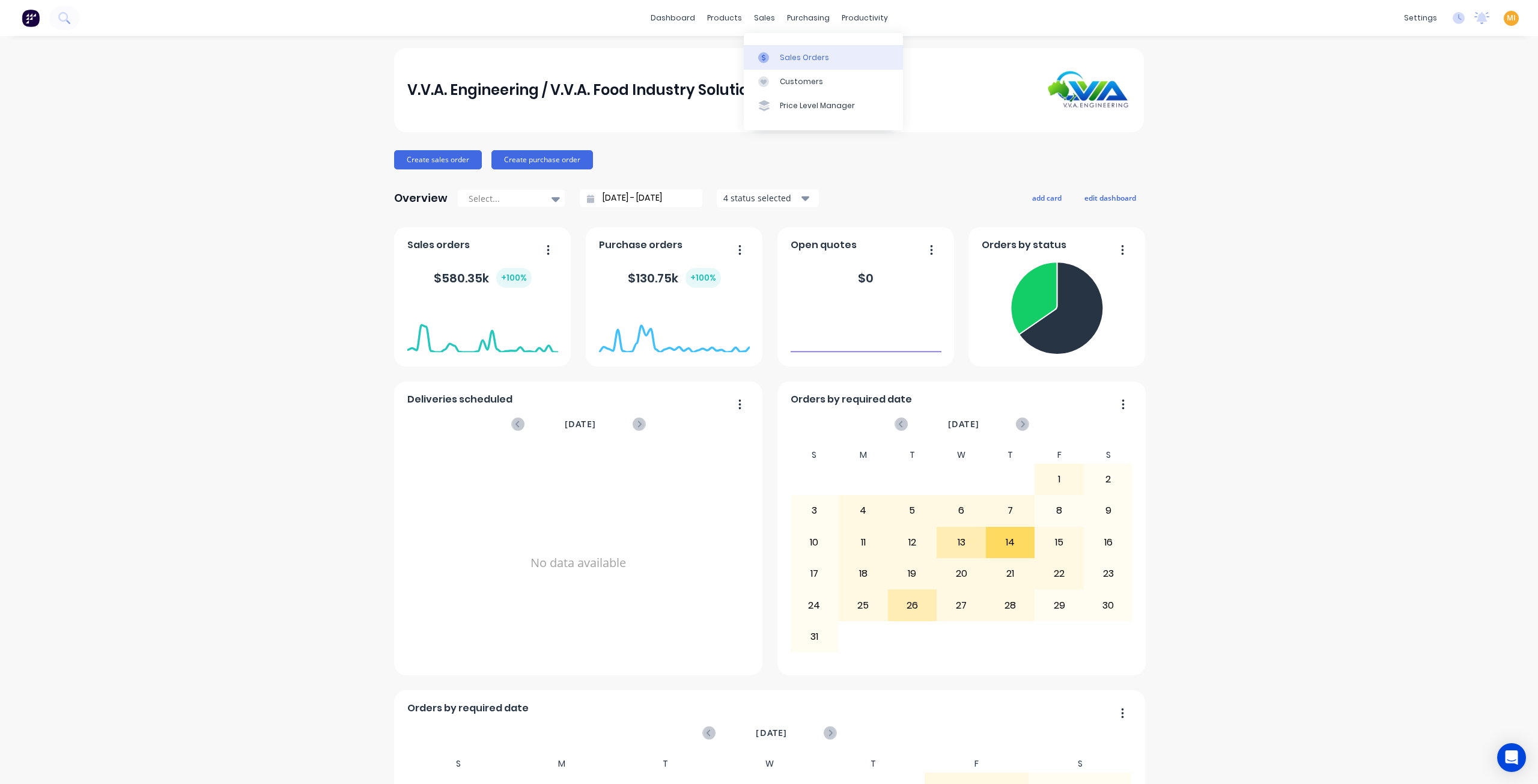
click at [783, 62] on div "Sales Orders" at bounding box center [805, 57] width 49 height 11
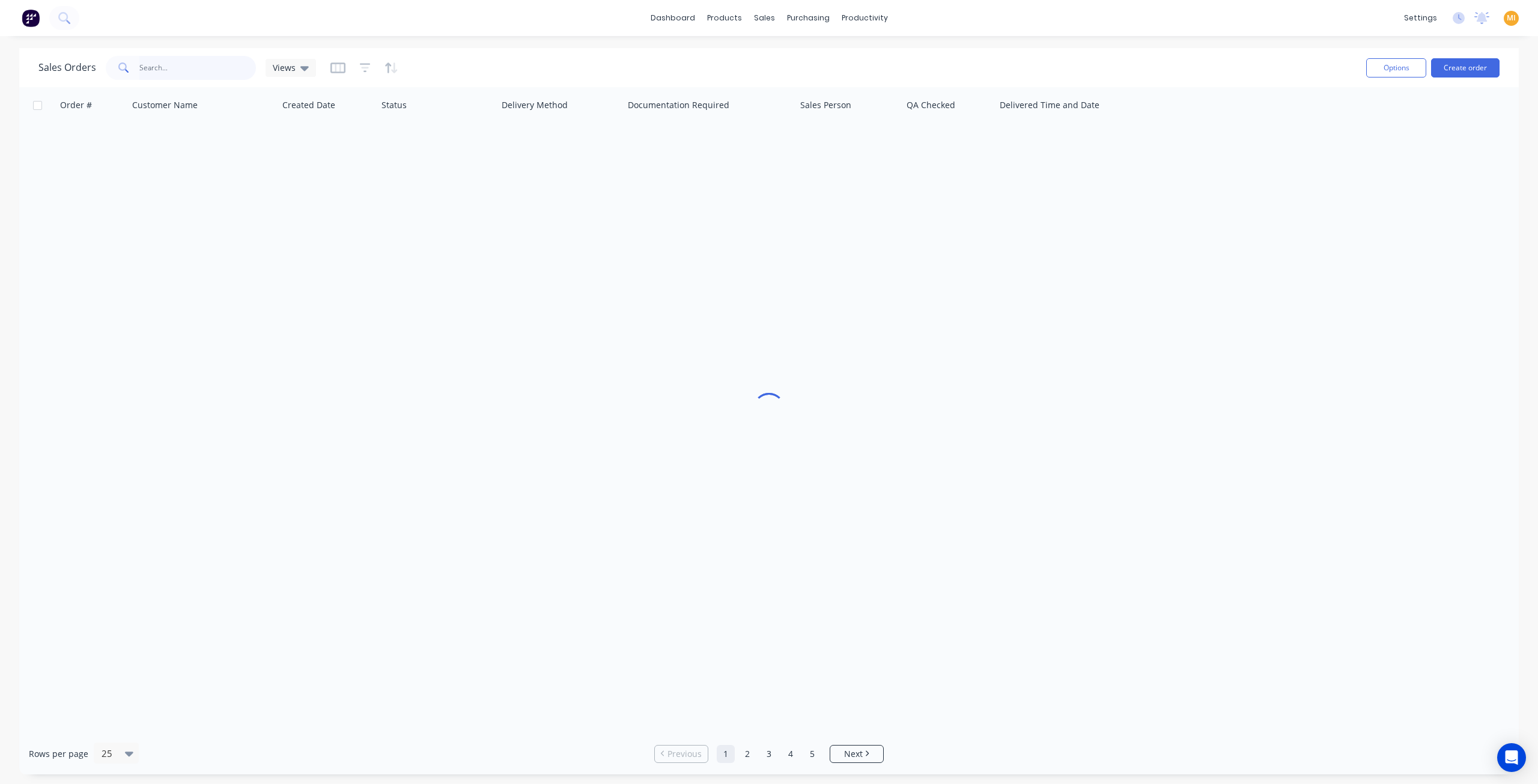
click at [158, 63] on input "text" at bounding box center [198, 68] width 117 height 24
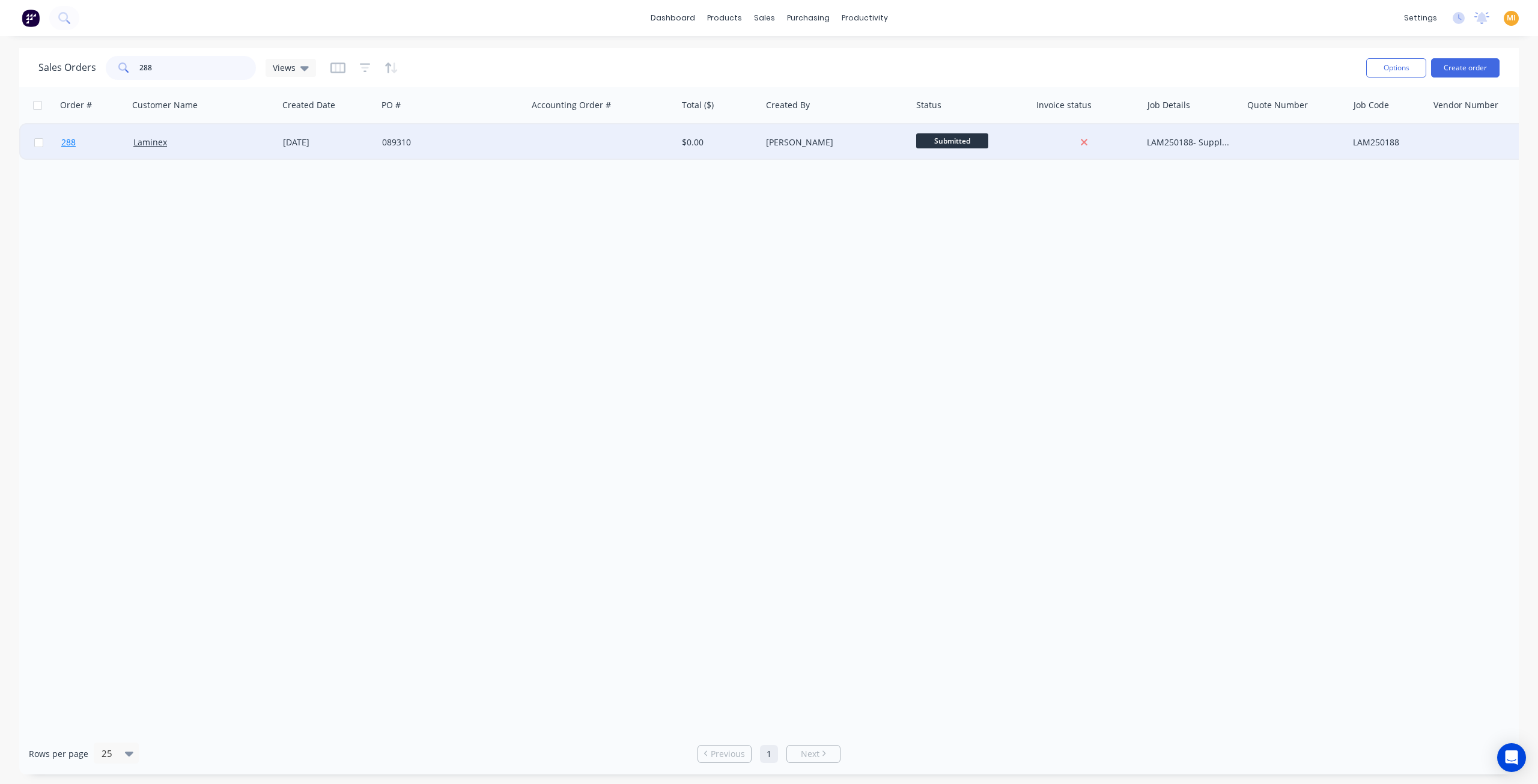
type input "288"
click at [117, 151] on link "288" at bounding box center [98, 142] width 72 height 36
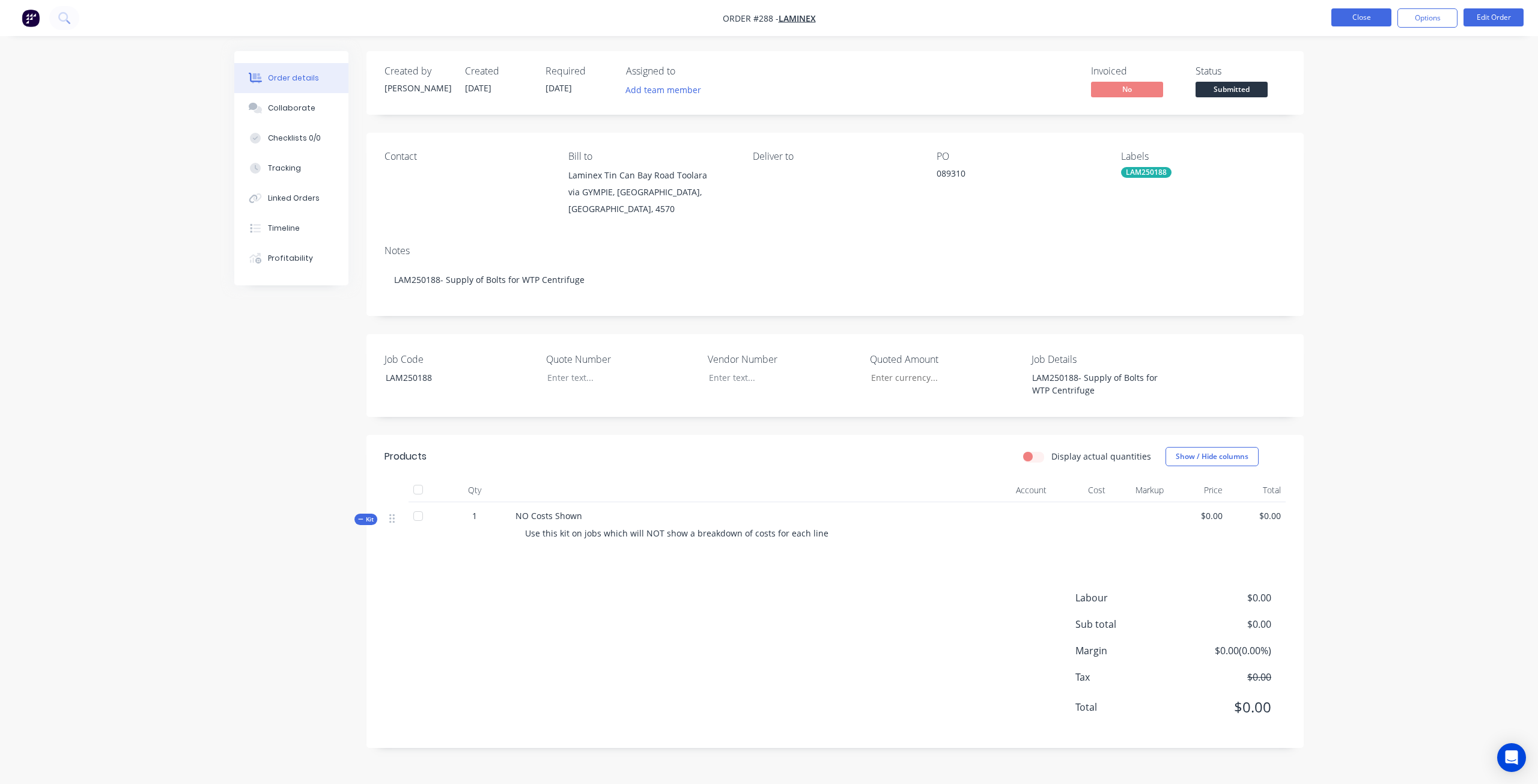
click at [1347, 18] on button "Close" at bounding box center [1361, 17] width 60 height 18
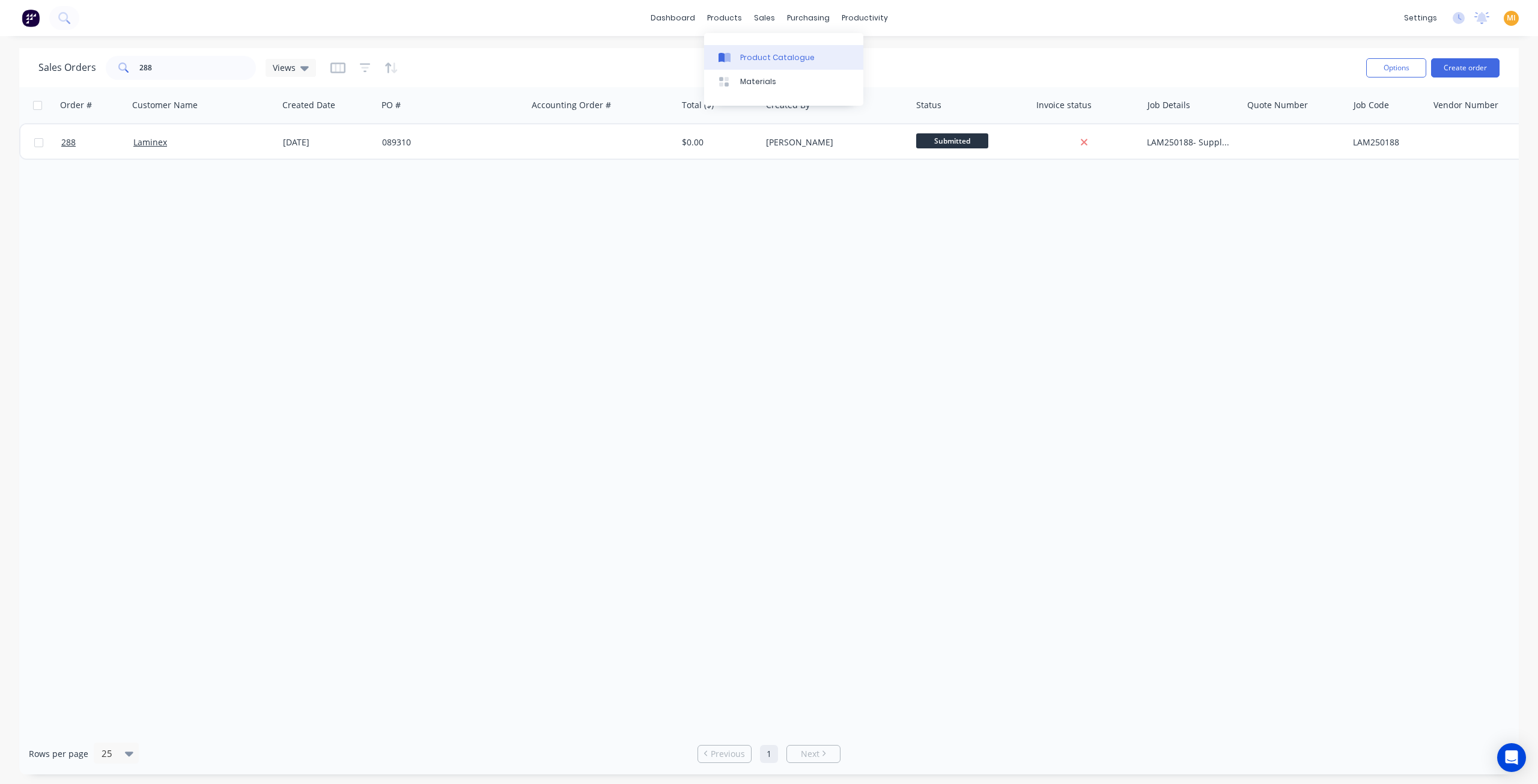
drag, startPoint x: 764, startPoint y: 53, endPoint x: 759, endPoint y: 57, distance: 6.4
click at [764, 53] on div "Product Catalogue" at bounding box center [777, 57] width 74 height 11
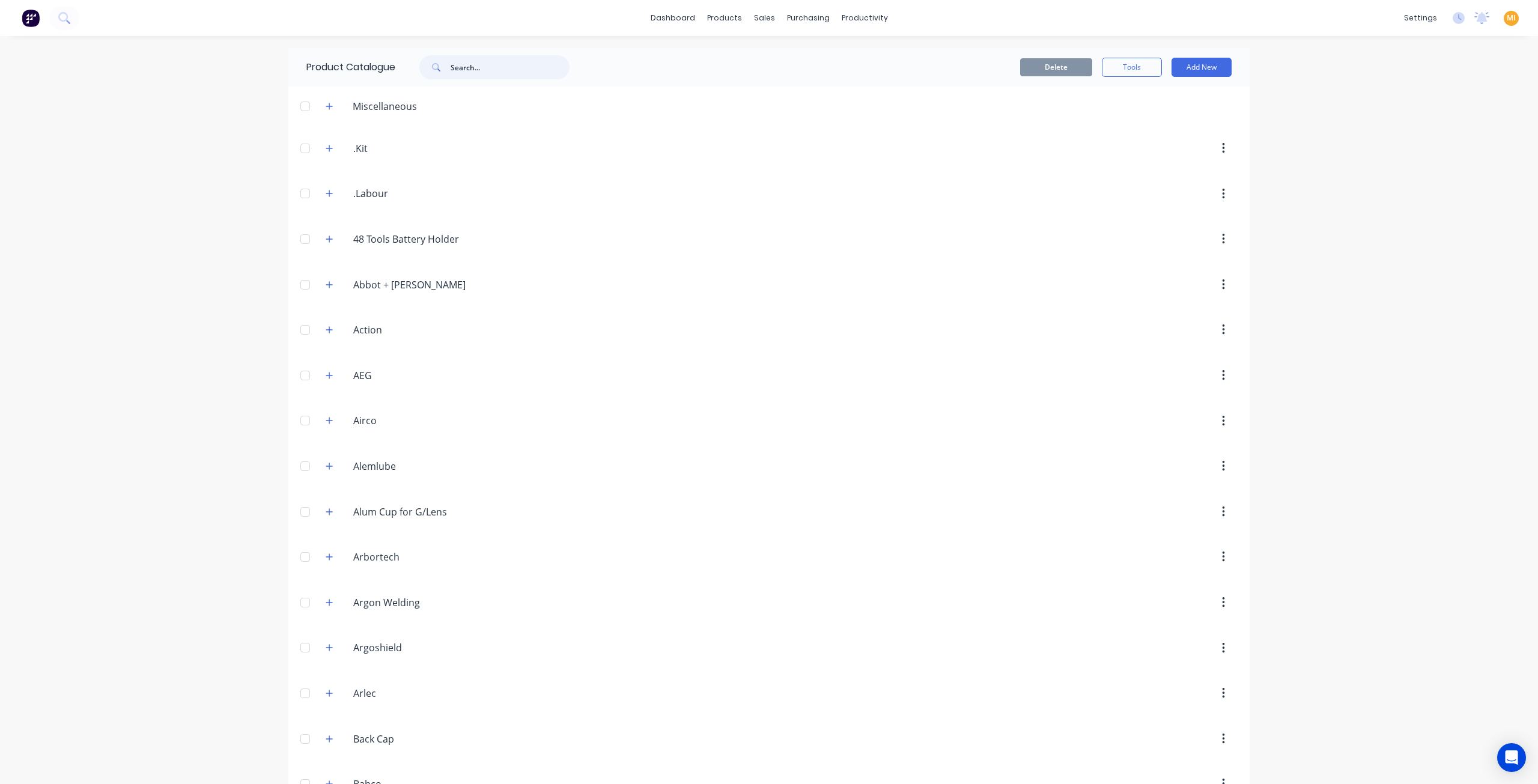
click at [469, 64] on input "text" at bounding box center [510, 67] width 119 height 24
click at [325, 152] on button "button" at bounding box center [329, 148] width 15 height 15
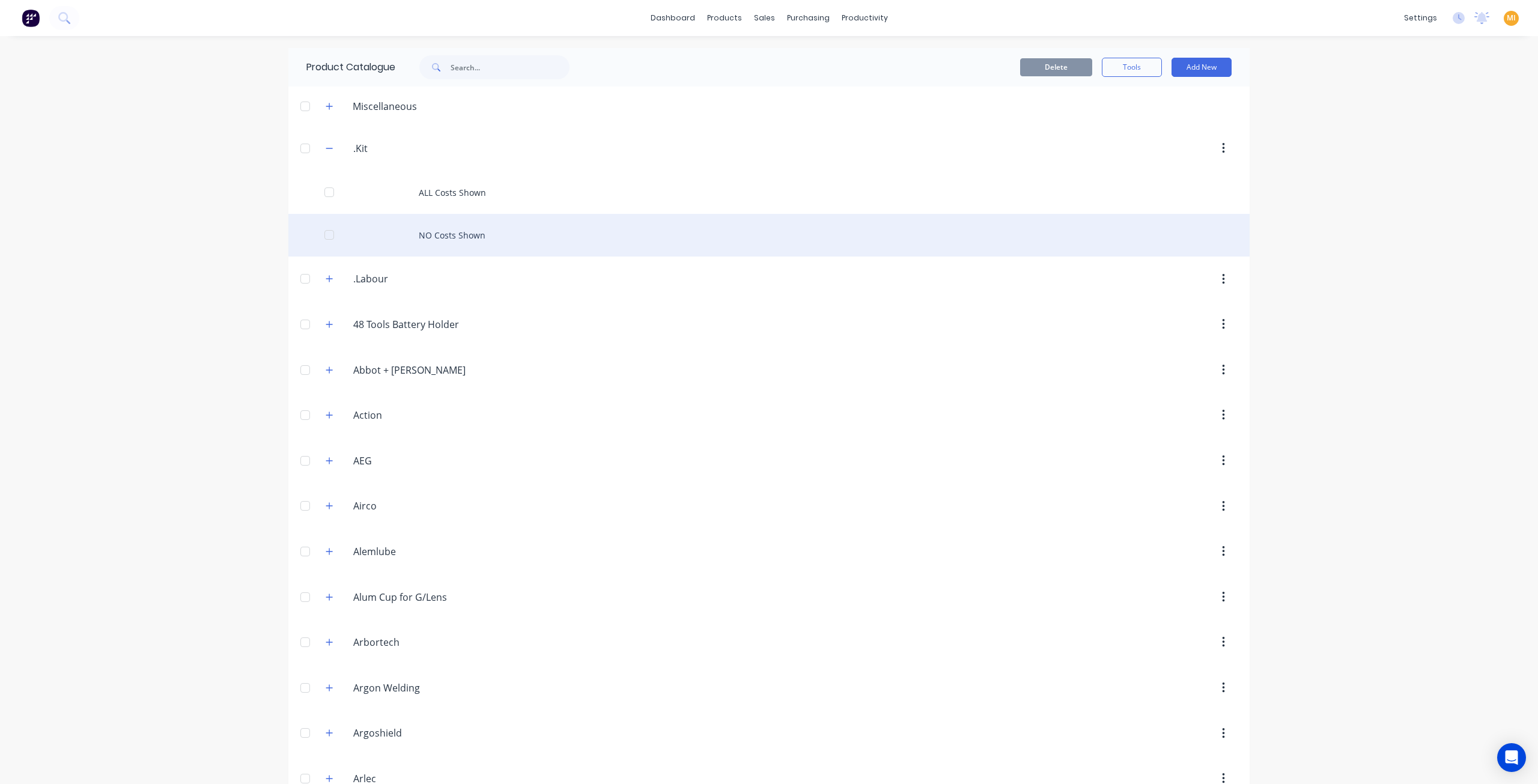
click at [419, 226] on div "NO Costs Shown" at bounding box center [769, 235] width 961 height 42
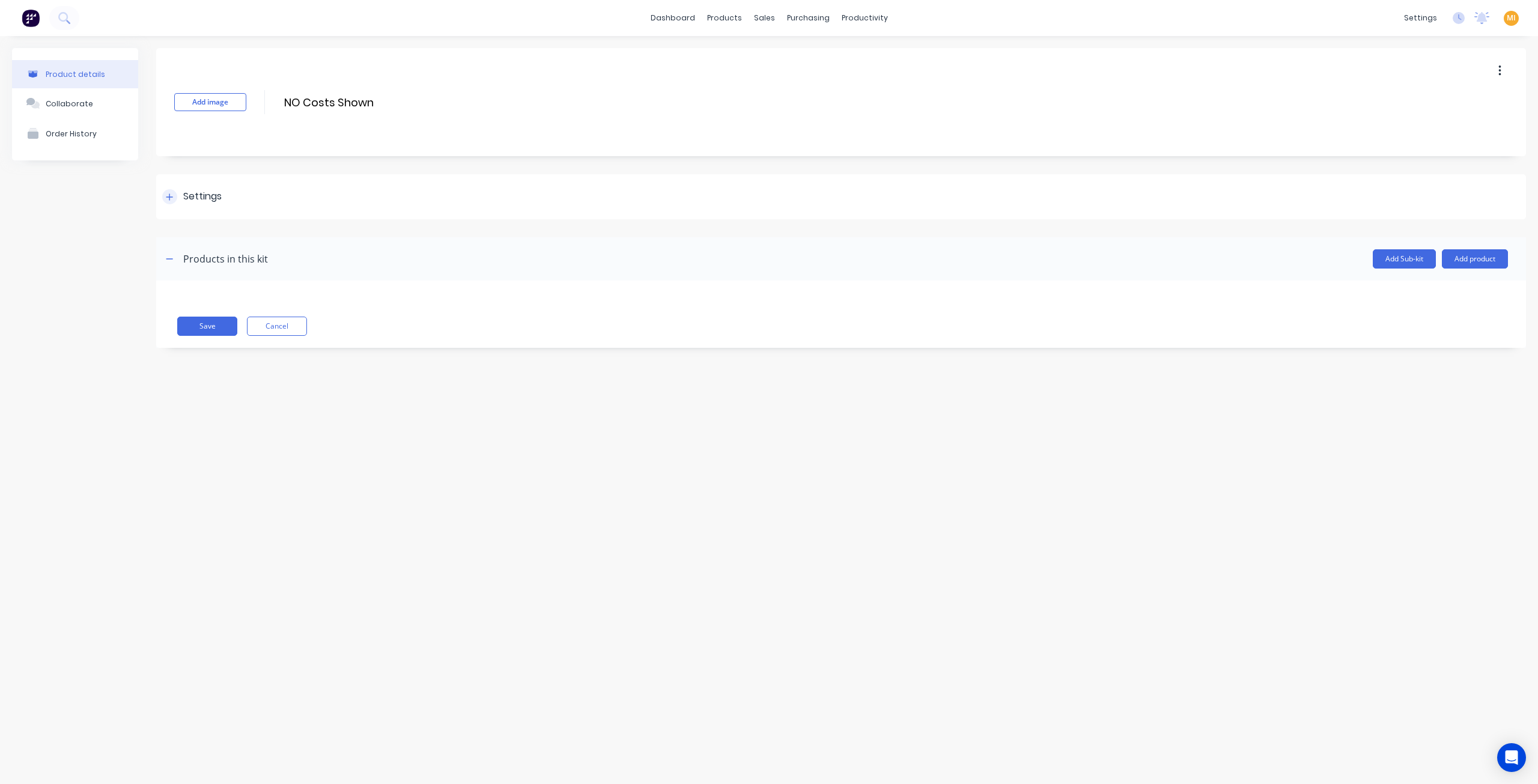
click at [235, 202] on div "Settings" at bounding box center [841, 197] width 1370 height 45
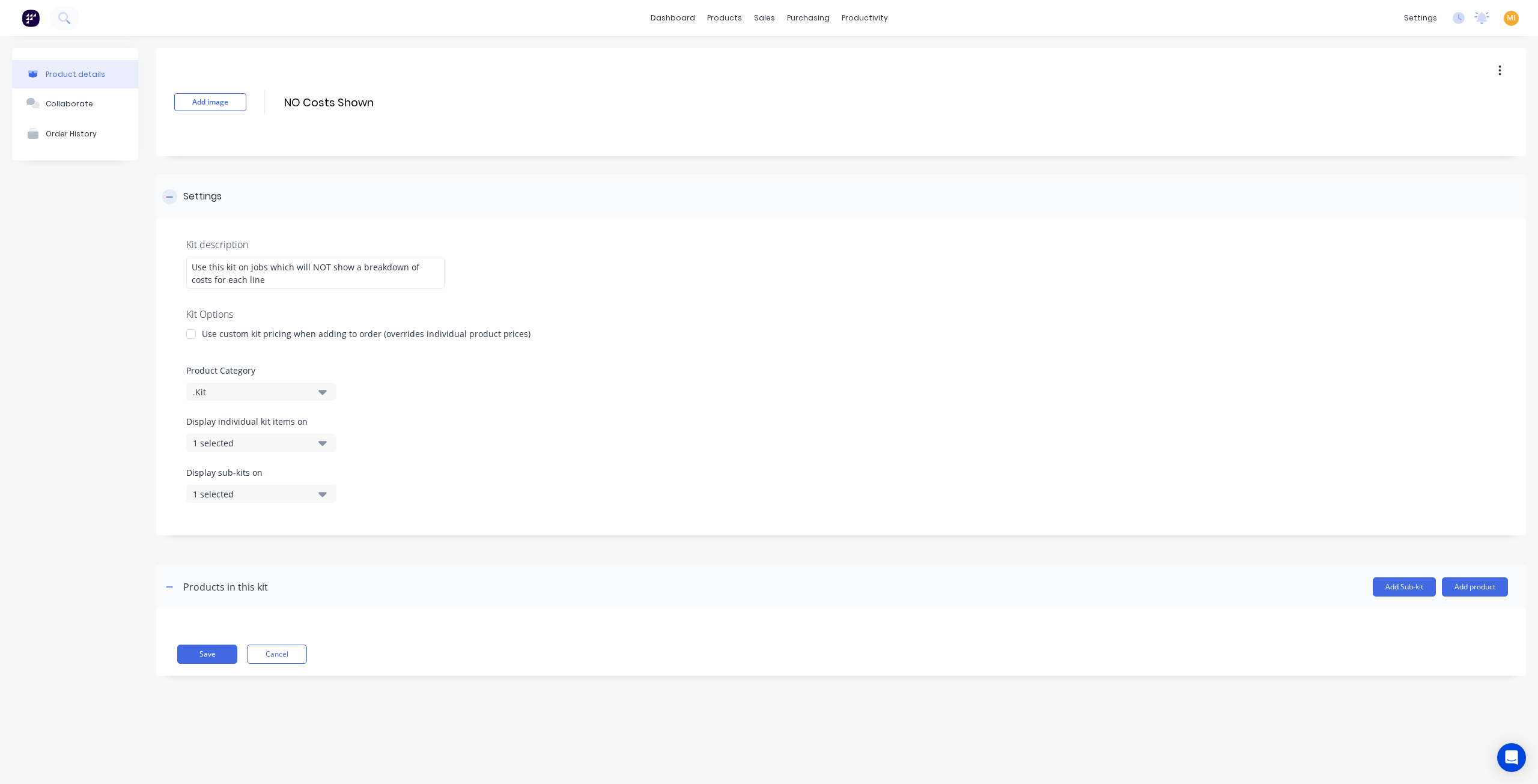
click at [234, 202] on div "Settings" at bounding box center [841, 197] width 1370 height 45
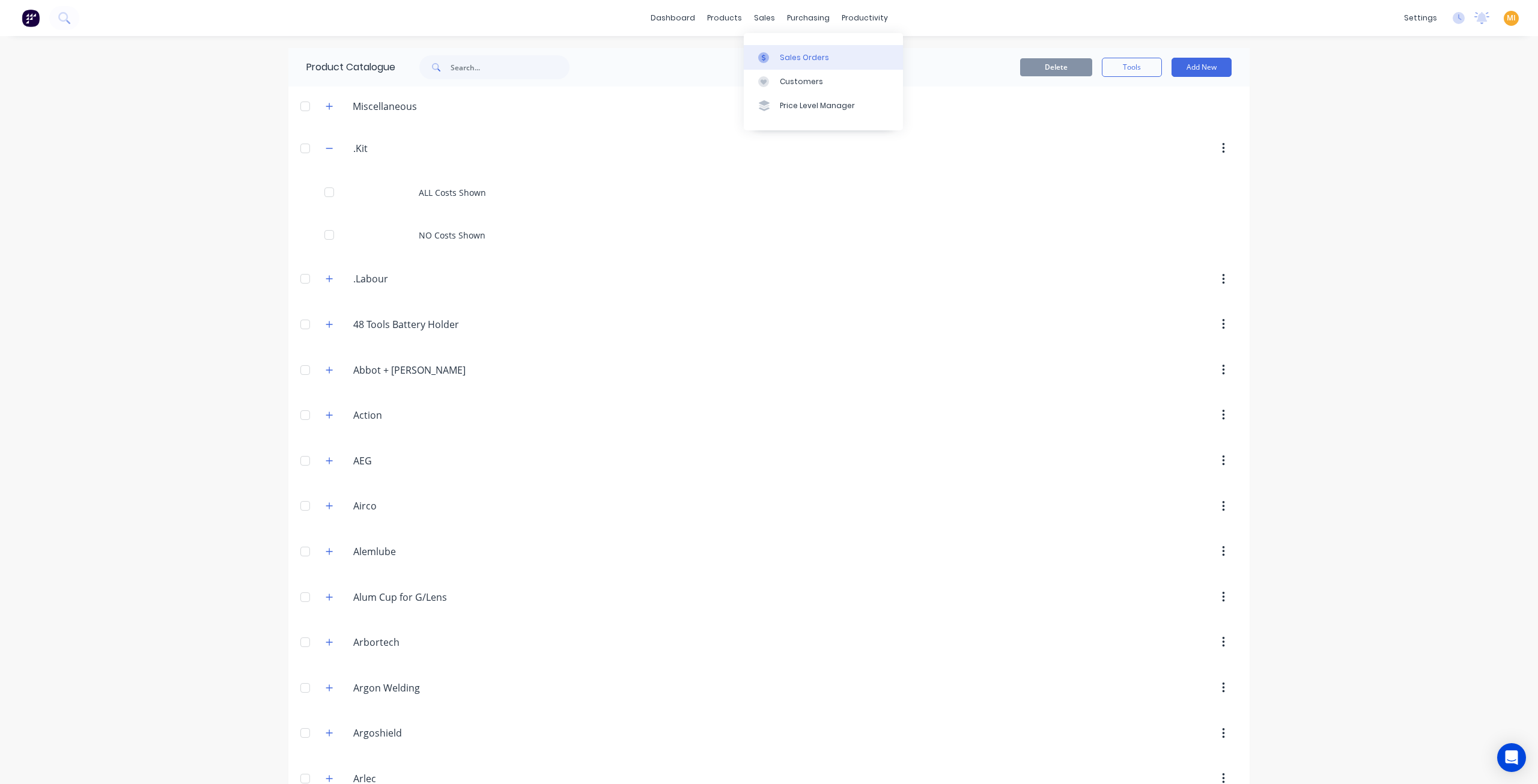
click at [789, 47] on link "Sales Orders" at bounding box center [823, 57] width 159 height 24
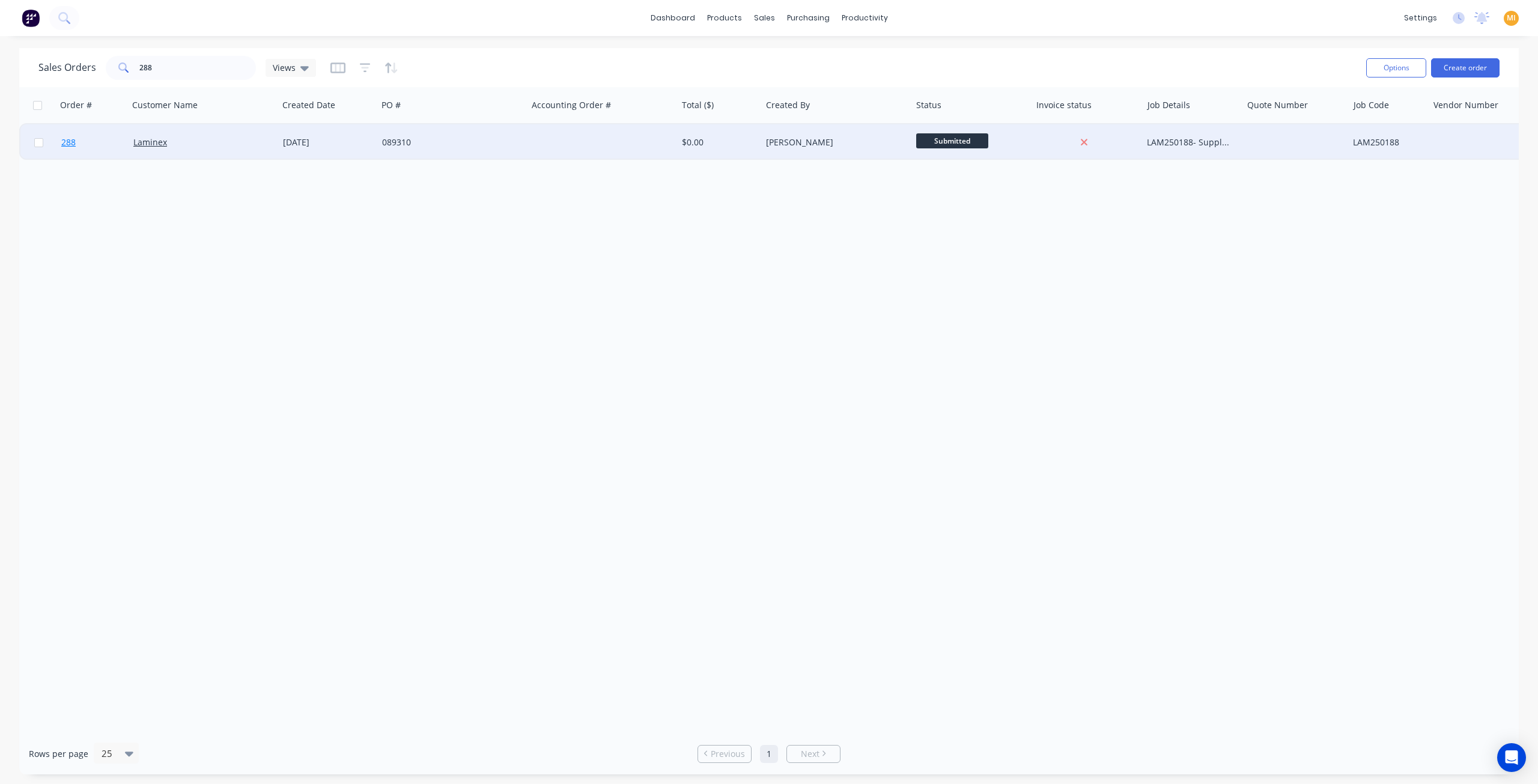
click at [108, 136] on link "288" at bounding box center [98, 142] width 72 height 36
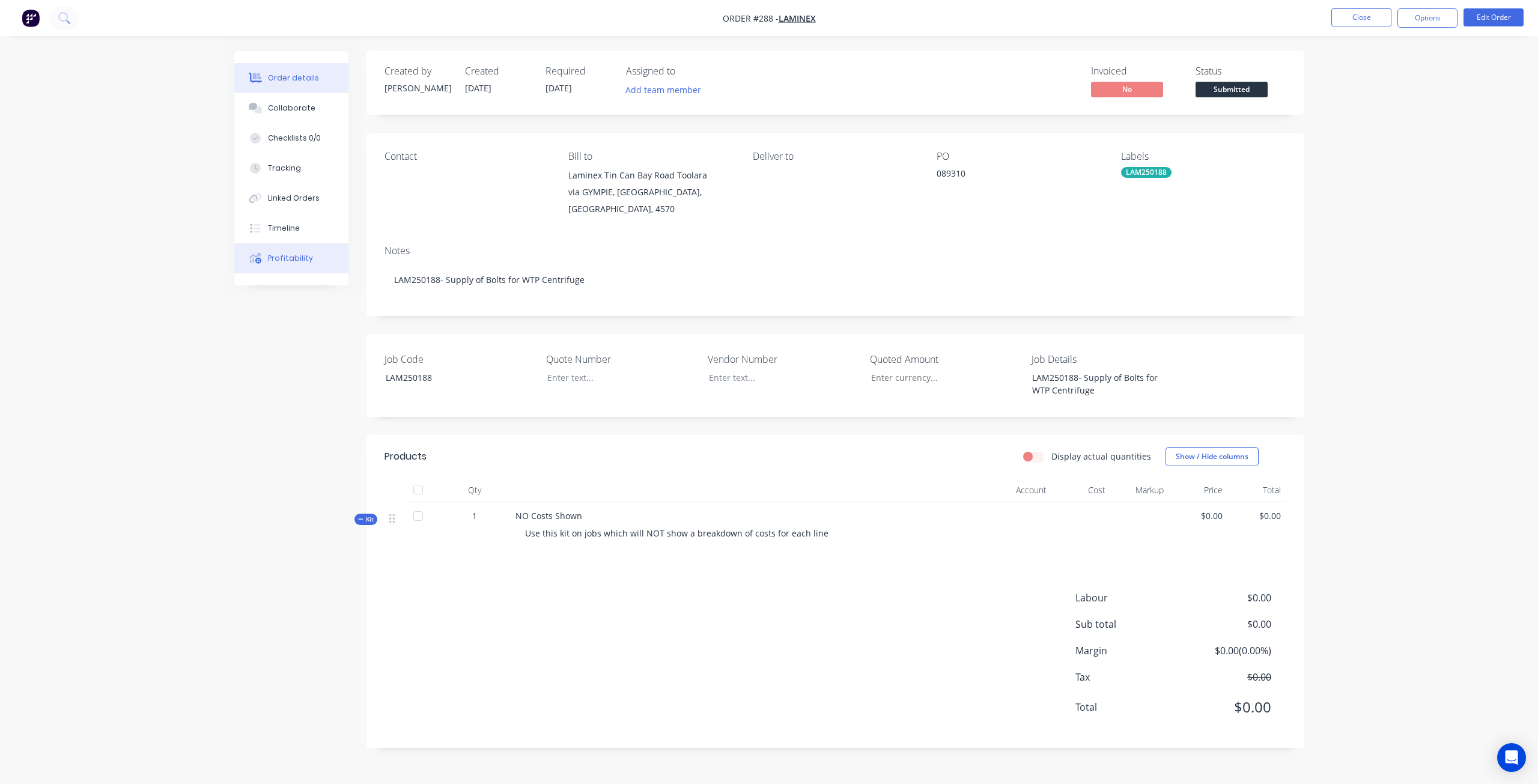
click at [295, 253] on div "Profitability" at bounding box center [291, 258] width 45 height 11
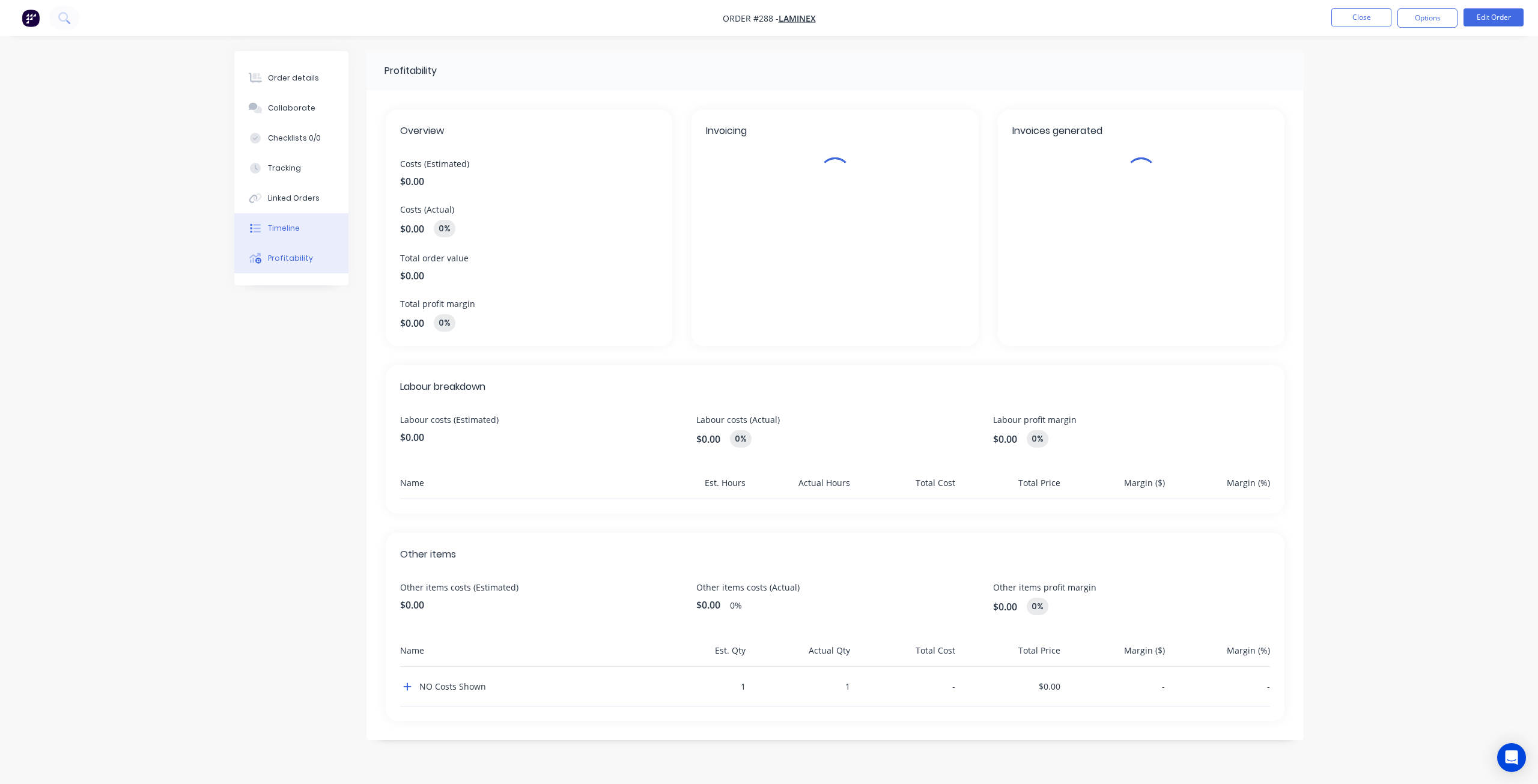
click at [289, 222] on button "Timeline" at bounding box center [291, 228] width 114 height 30
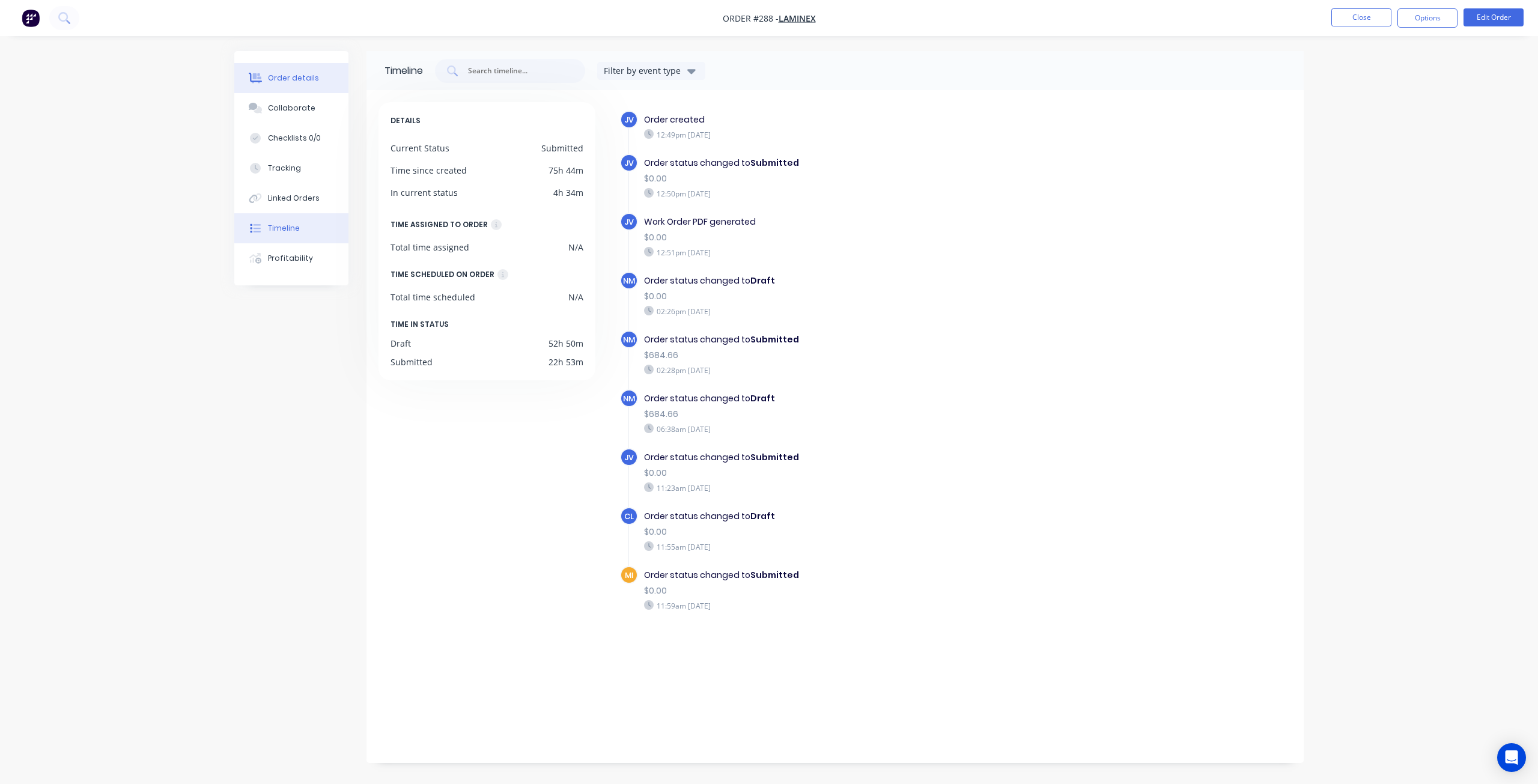
click at [286, 85] on button "Order details" at bounding box center [291, 78] width 114 height 30
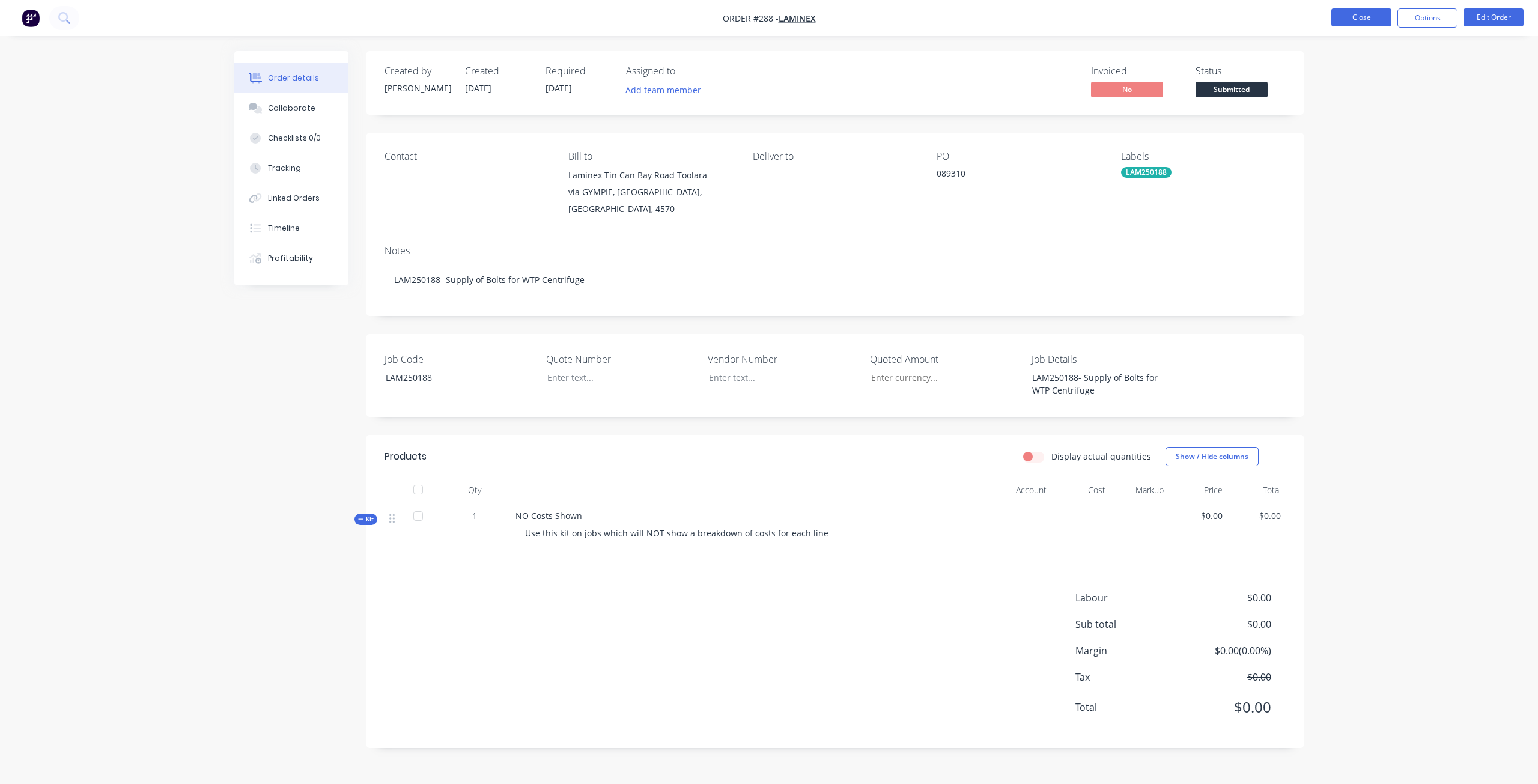
click at [1380, 21] on button "Close" at bounding box center [1361, 17] width 60 height 18
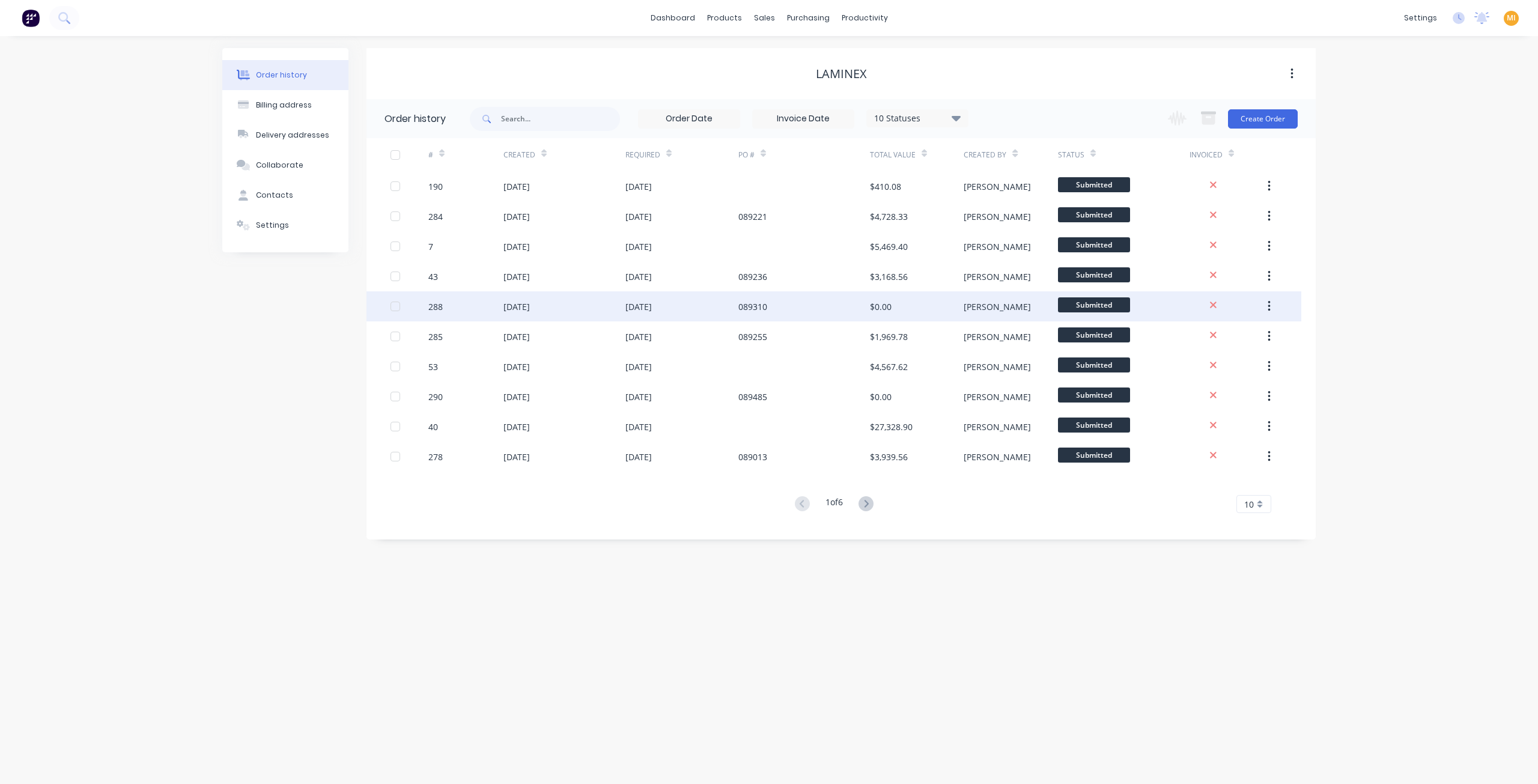
click at [446, 310] on div "288" at bounding box center [466, 306] width 75 height 30
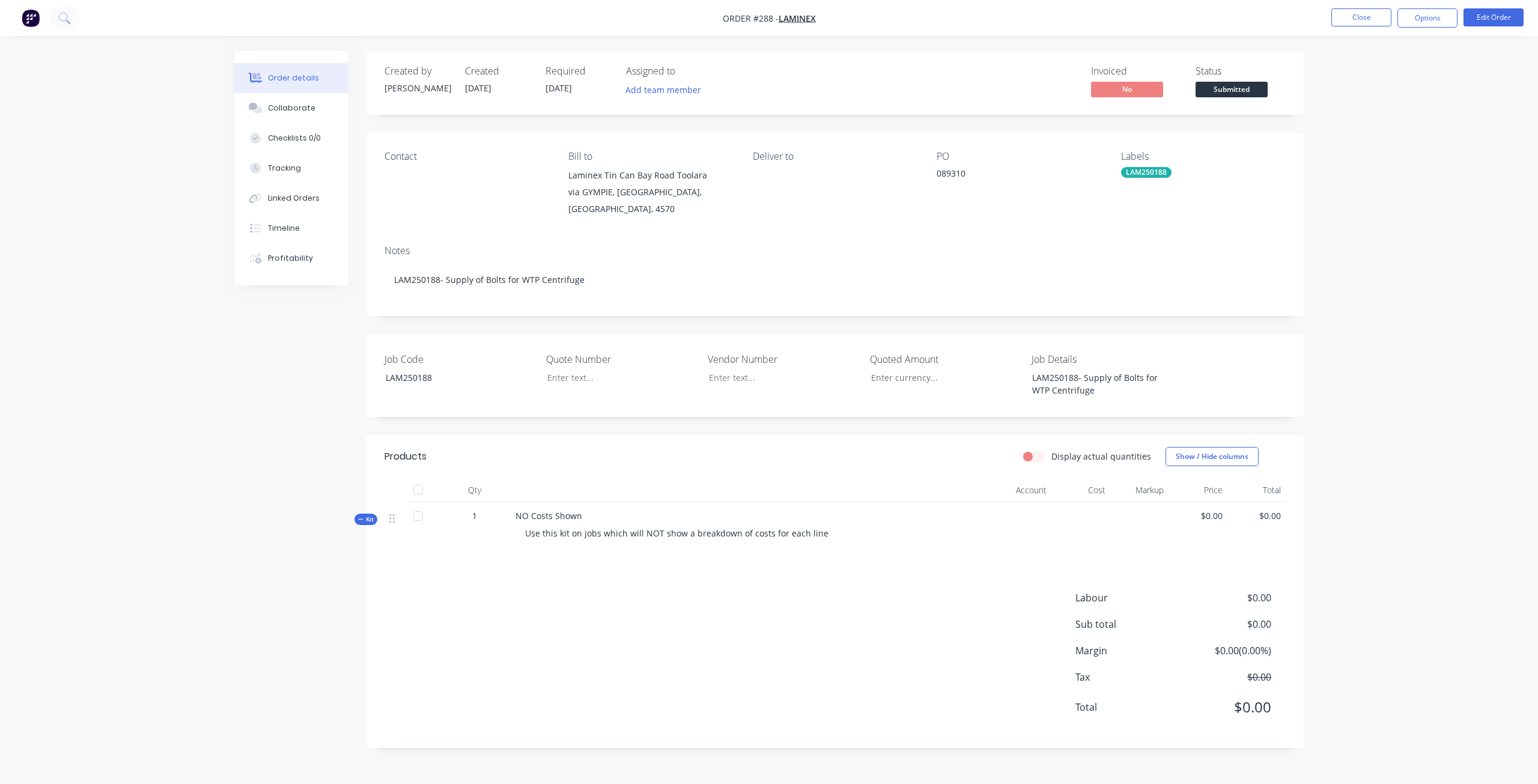
click at [29, 16] on img "button" at bounding box center [30, 18] width 18 height 18
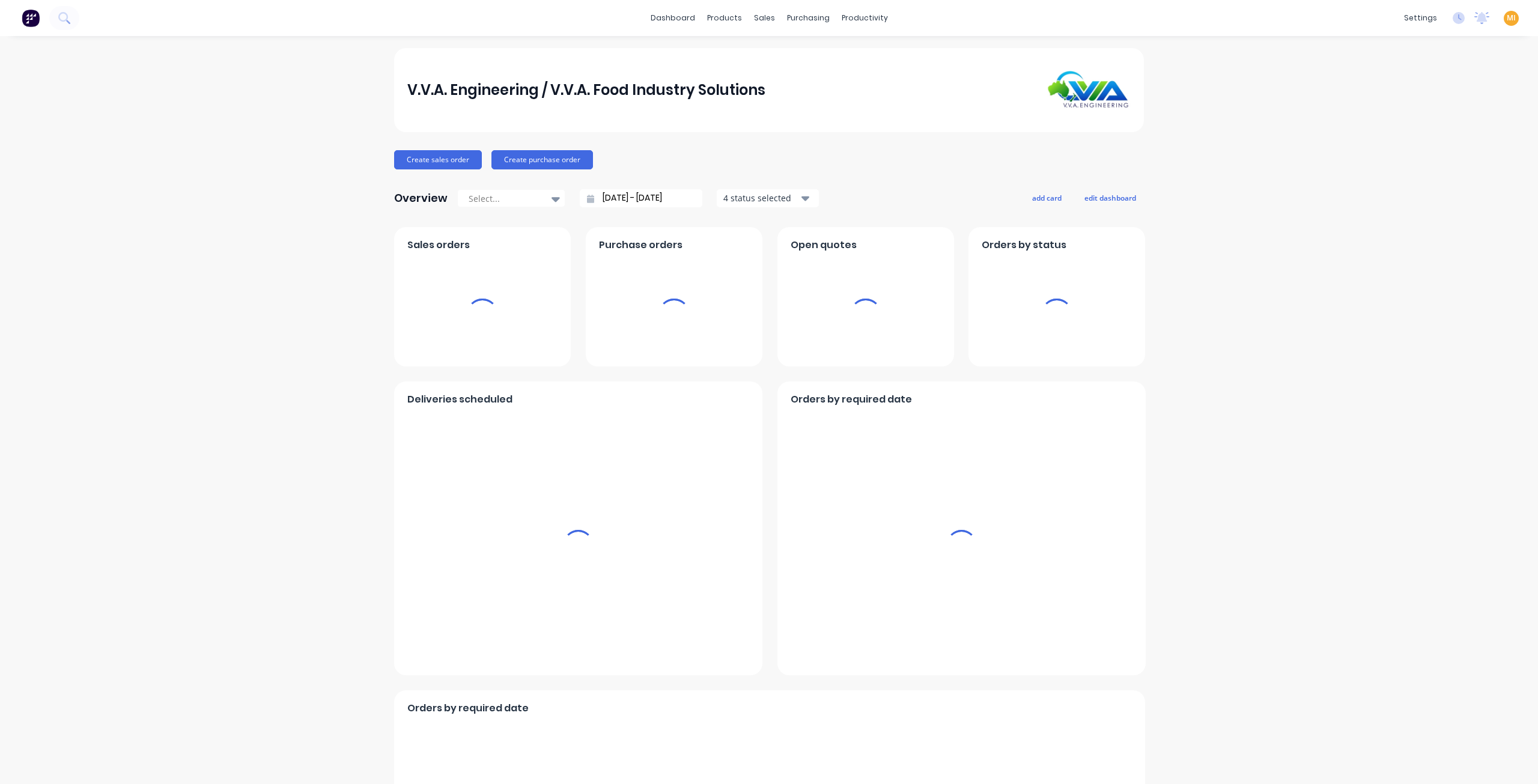
click at [1507, 16] on span "MI" at bounding box center [1511, 18] width 9 height 11
click at [1408, 151] on div "Sign out" at bounding box center [1409, 151] width 33 height 11
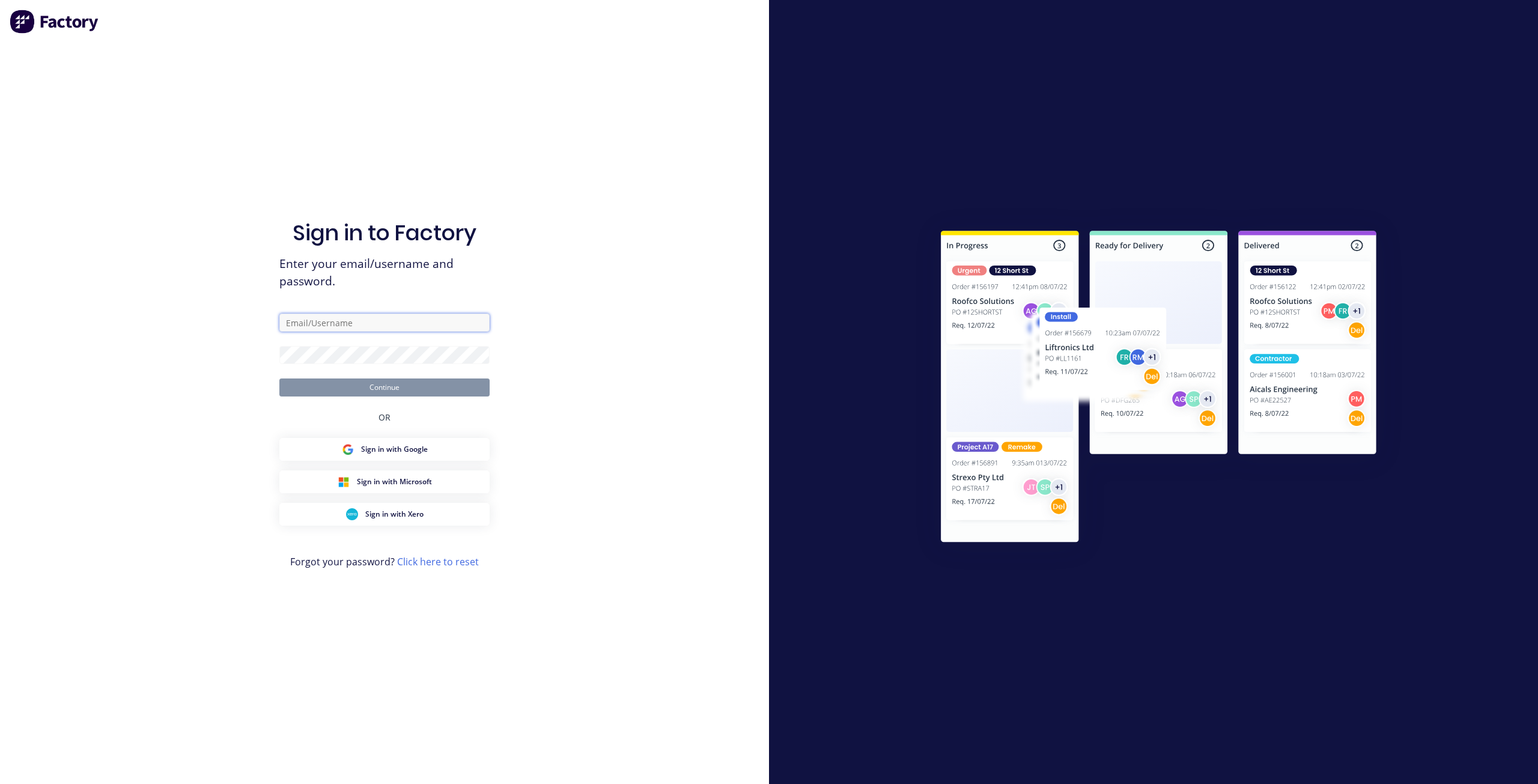
click at [349, 329] on input "text" at bounding box center [384, 322] width 210 height 18
type input "[EMAIL_ADDRESS][DOMAIN_NAME]"
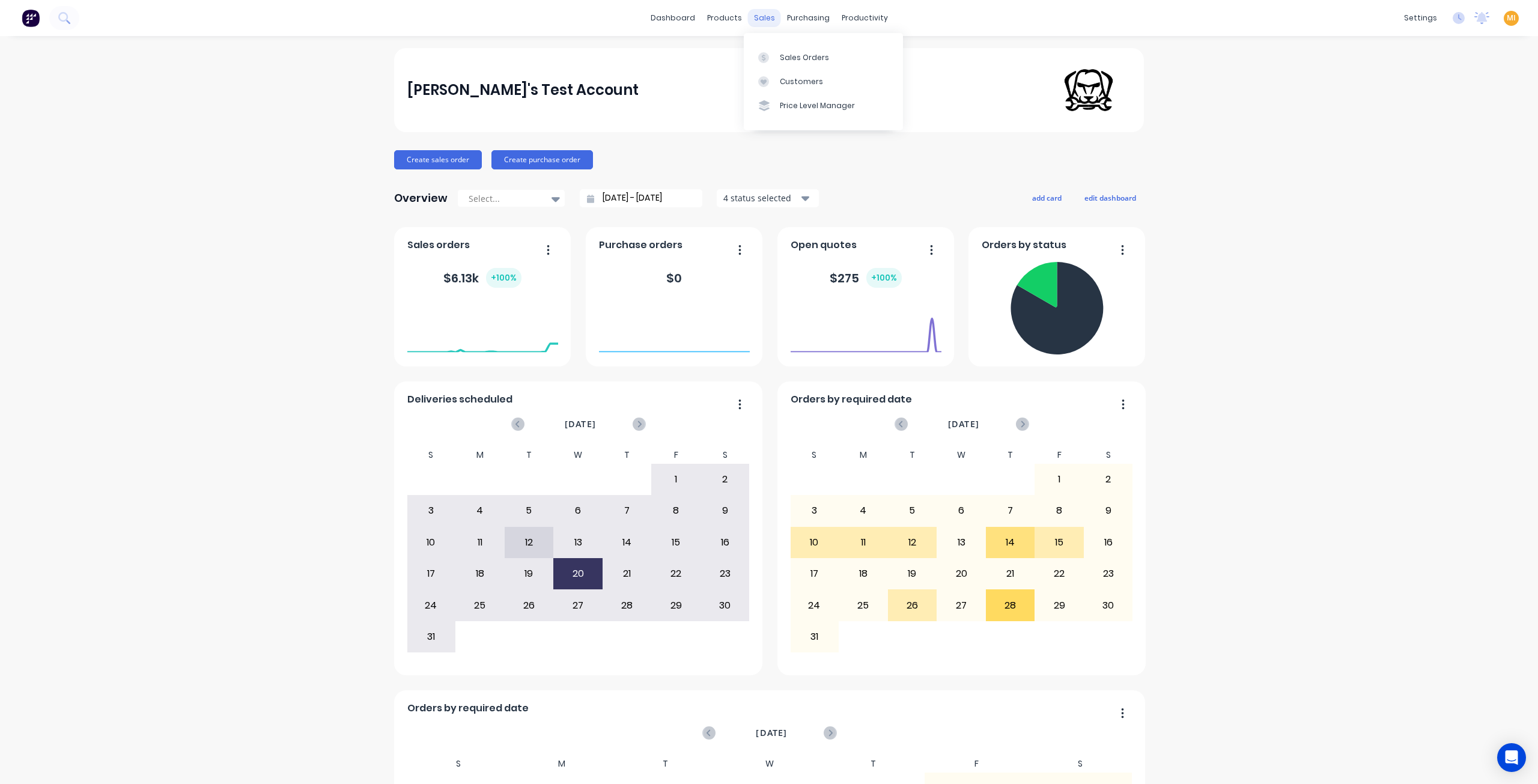
click at [757, 18] on div "sales" at bounding box center [764, 18] width 33 height 18
click at [775, 59] on div at bounding box center [767, 57] width 18 height 11
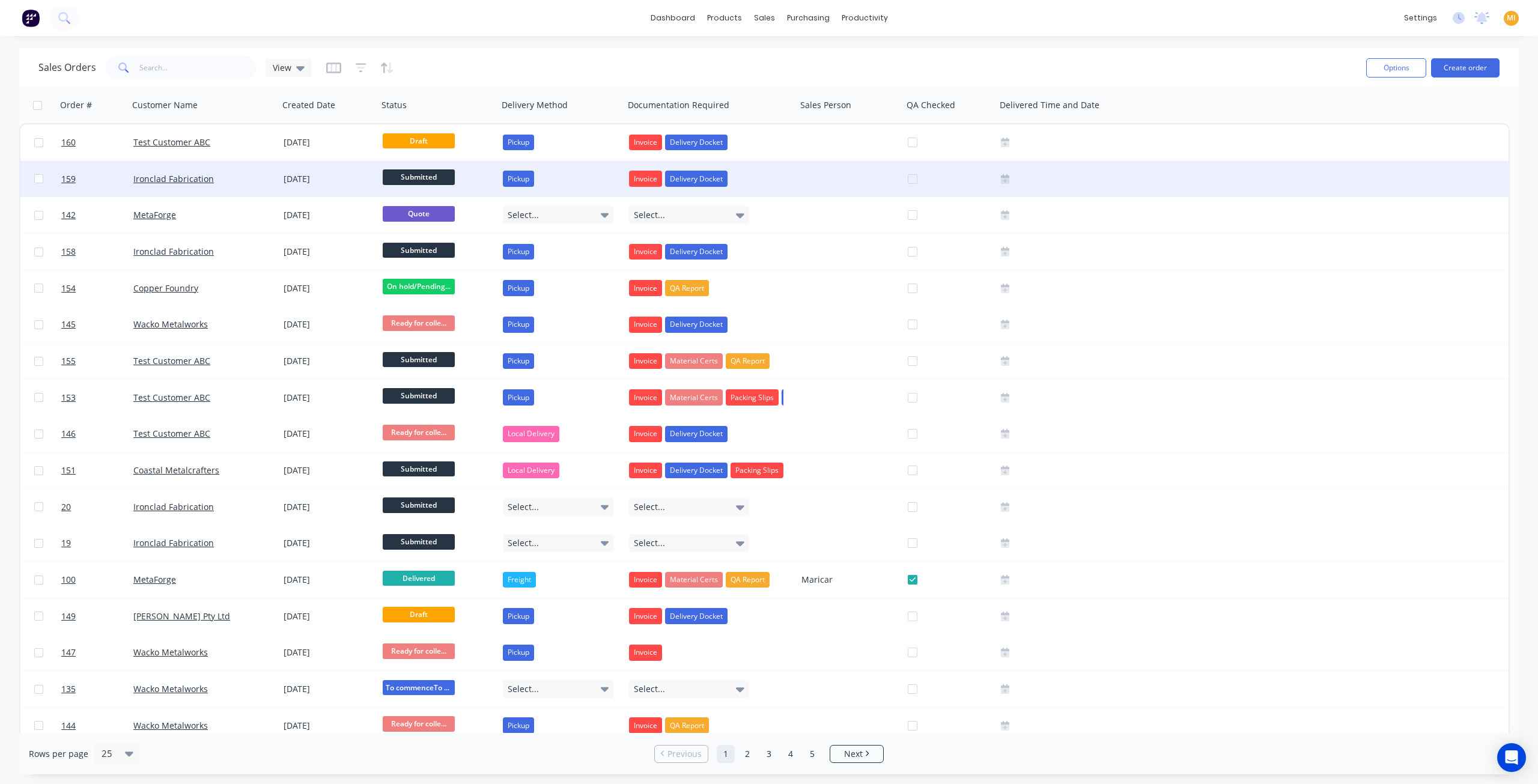
click at [233, 176] on div "Ironclad Fabrication" at bounding box center [200, 179] width 134 height 12
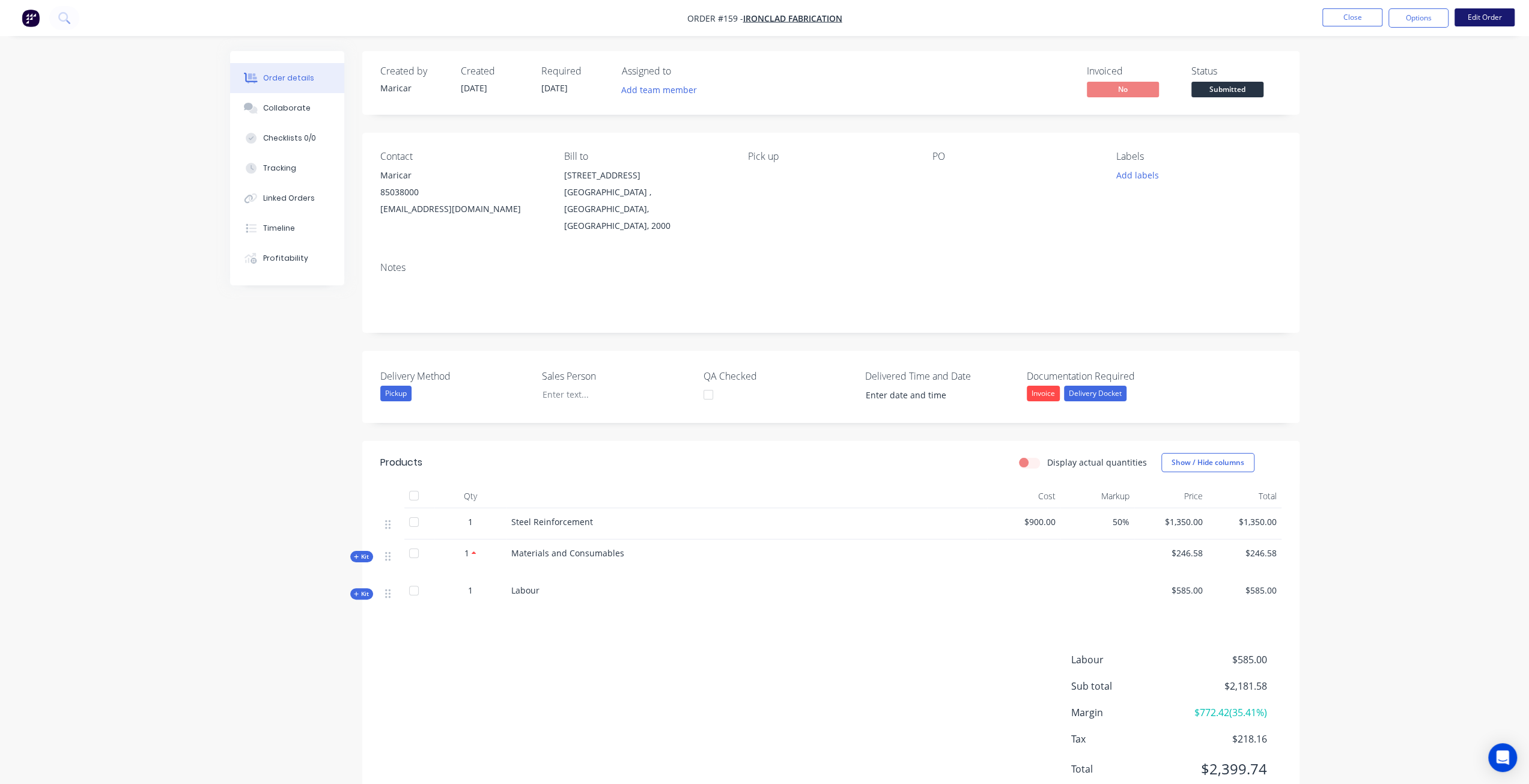
click at [1489, 24] on button "Edit Order" at bounding box center [1484, 17] width 60 height 18
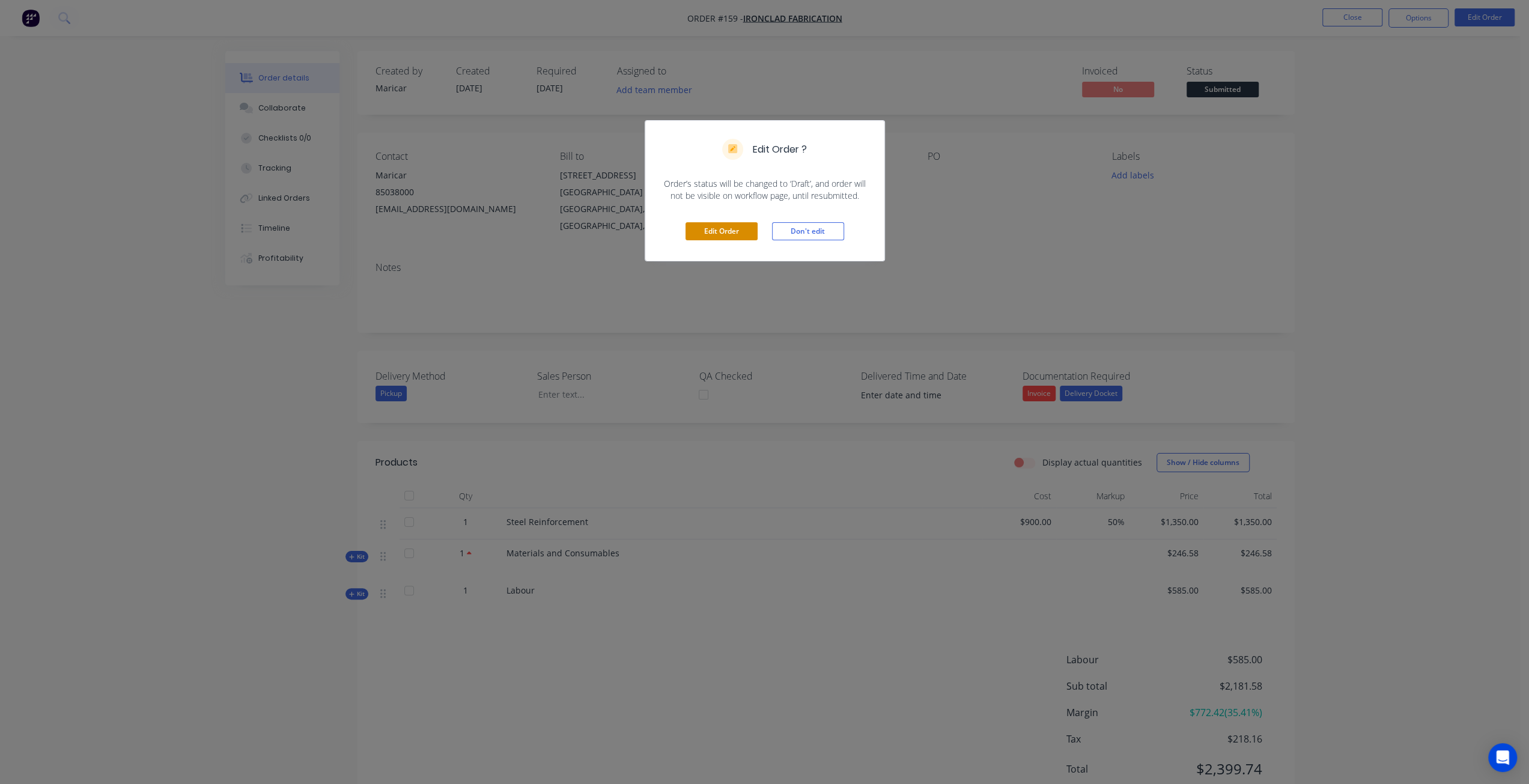
click at [716, 223] on button "Edit Order" at bounding box center [721, 230] width 72 height 18
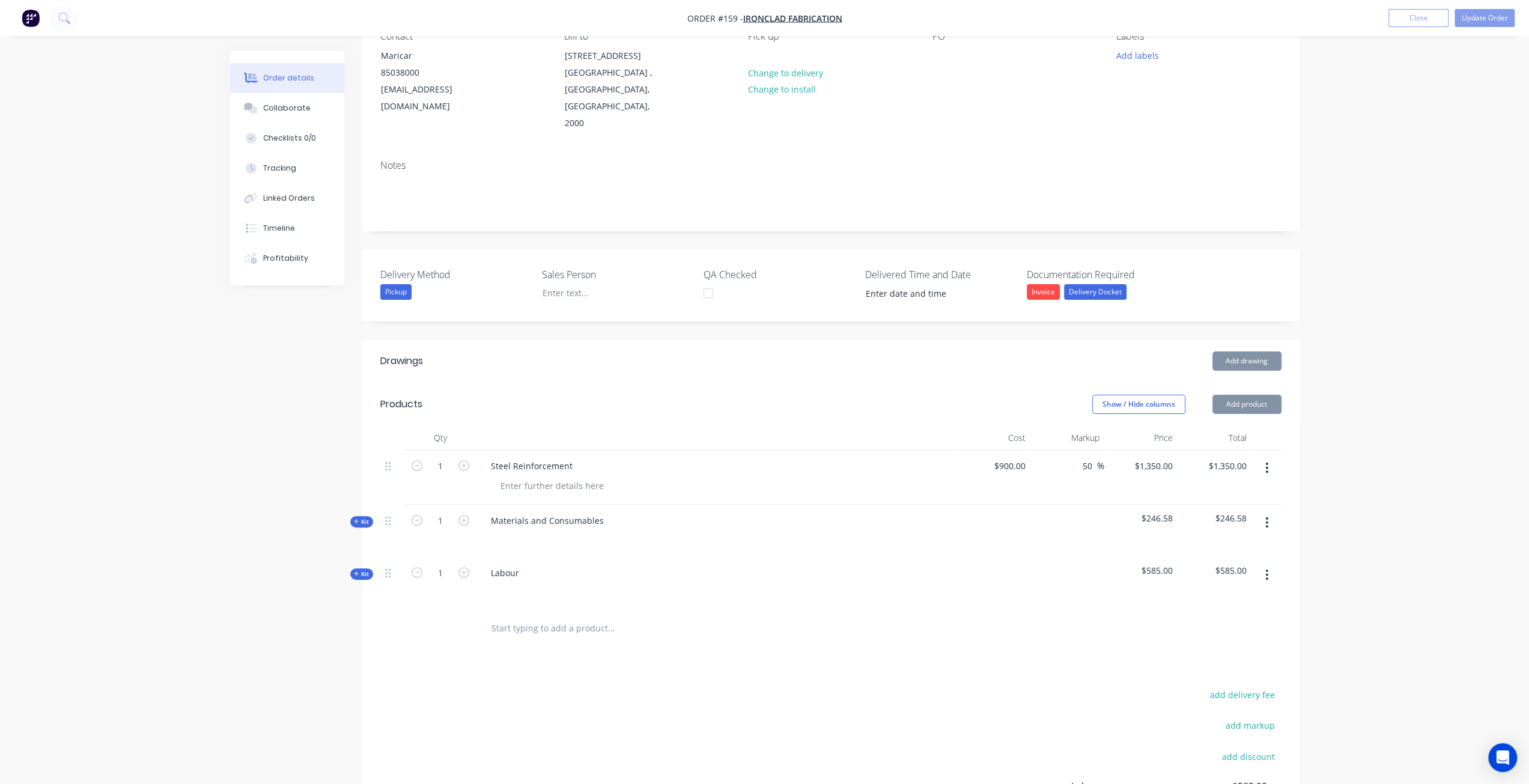
scroll to position [254, 0]
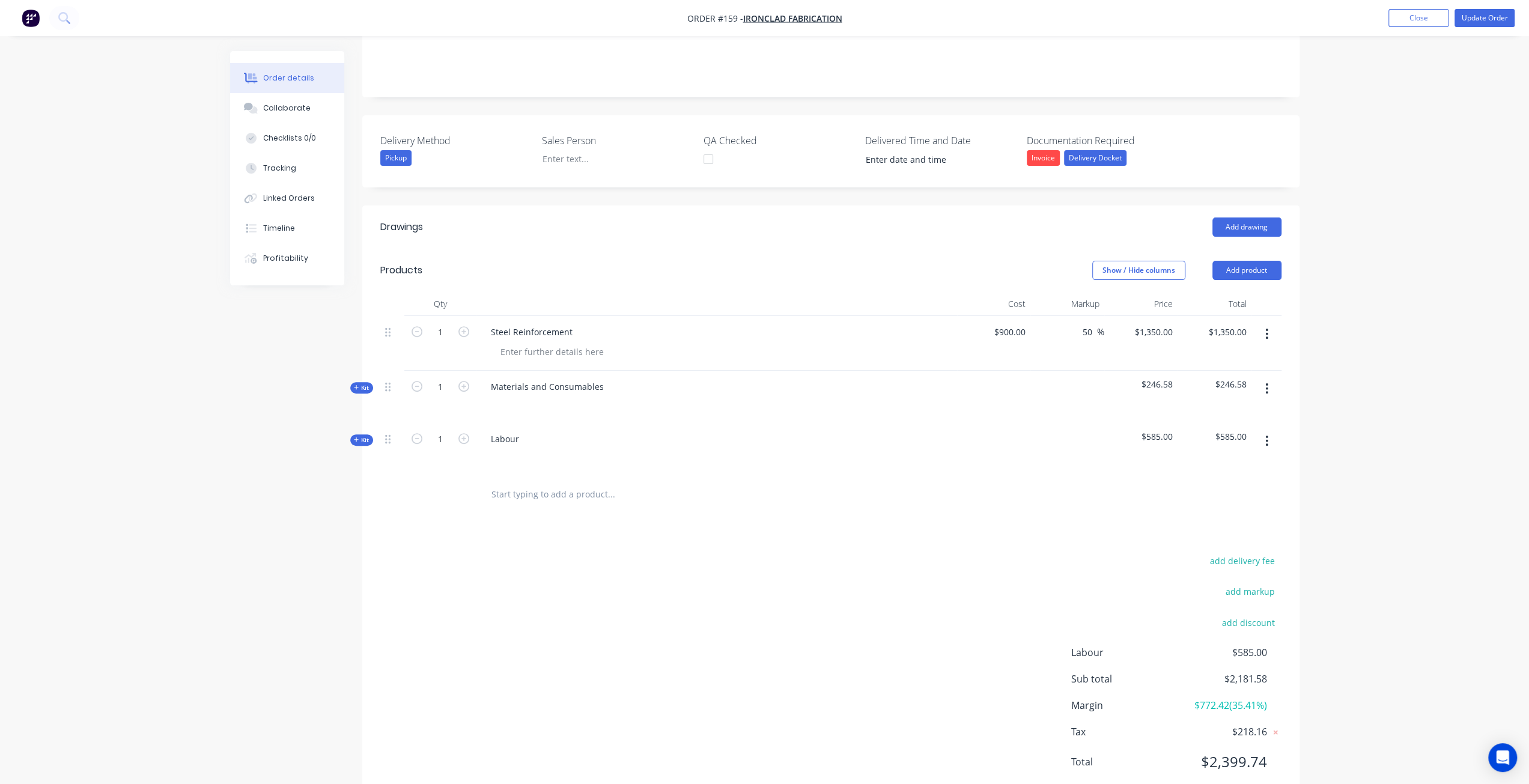
click at [364, 435] on span "Kit" at bounding box center [361, 440] width 16 height 9
click at [1264, 482] on button "button" at bounding box center [1267, 493] width 28 height 22
click at [1196, 564] on div "Delete" at bounding box center [1224, 573] width 93 height 18
click at [366, 383] on span "Kit" at bounding box center [361, 387] width 16 height 9
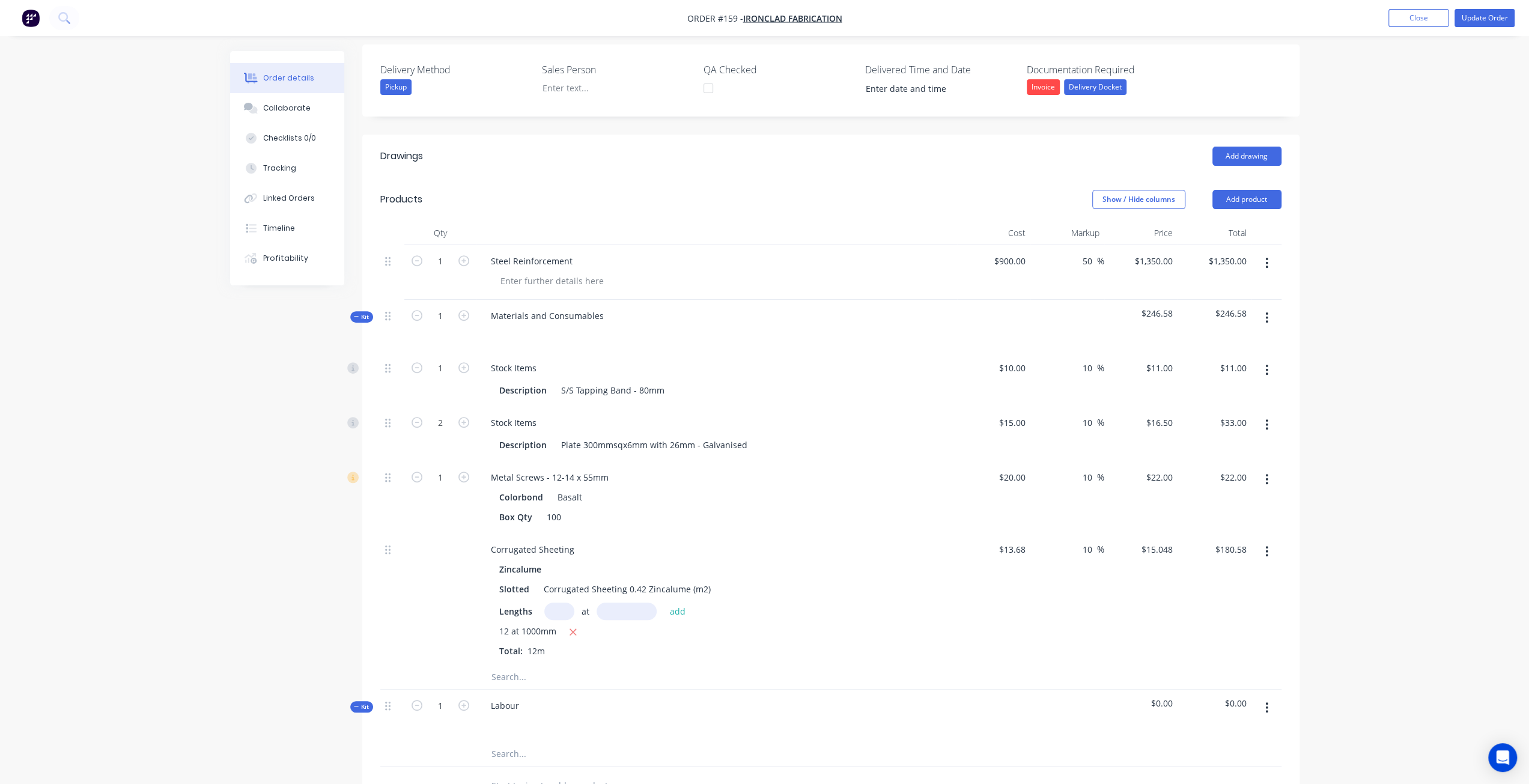
scroll to position [435, 0]
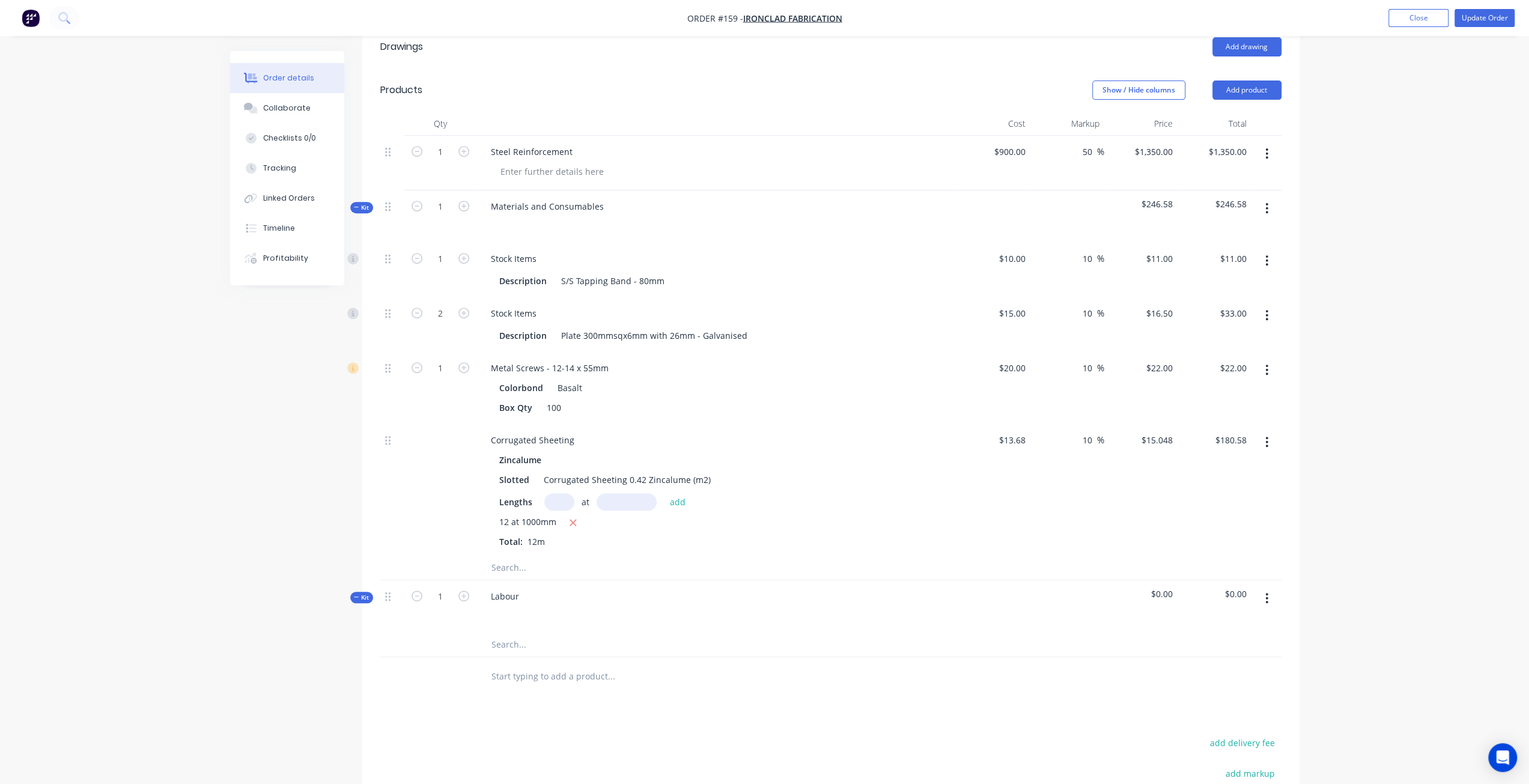
click at [1270, 431] on button "button" at bounding box center [1267, 442] width 28 height 22
click at [1208, 513] on div "Delete" at bounding box center [1224, 521] width 93 height 18
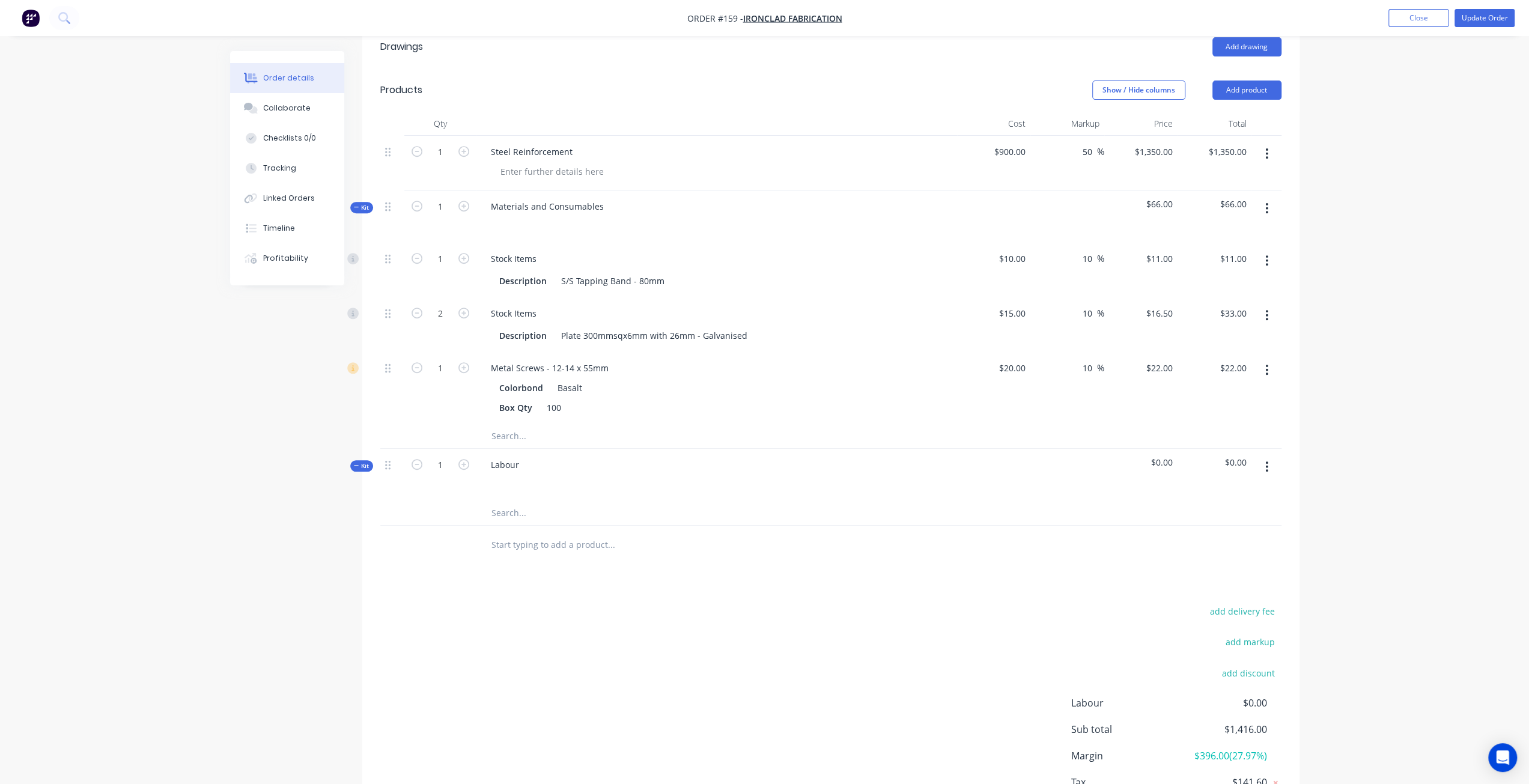
click at [1264, 359] on button "button" at bounding box center [1267, 370] width 28 height 22
click at [1195, 441] on div "Delete" at bounding box center [1224, 450] width 93 height 18
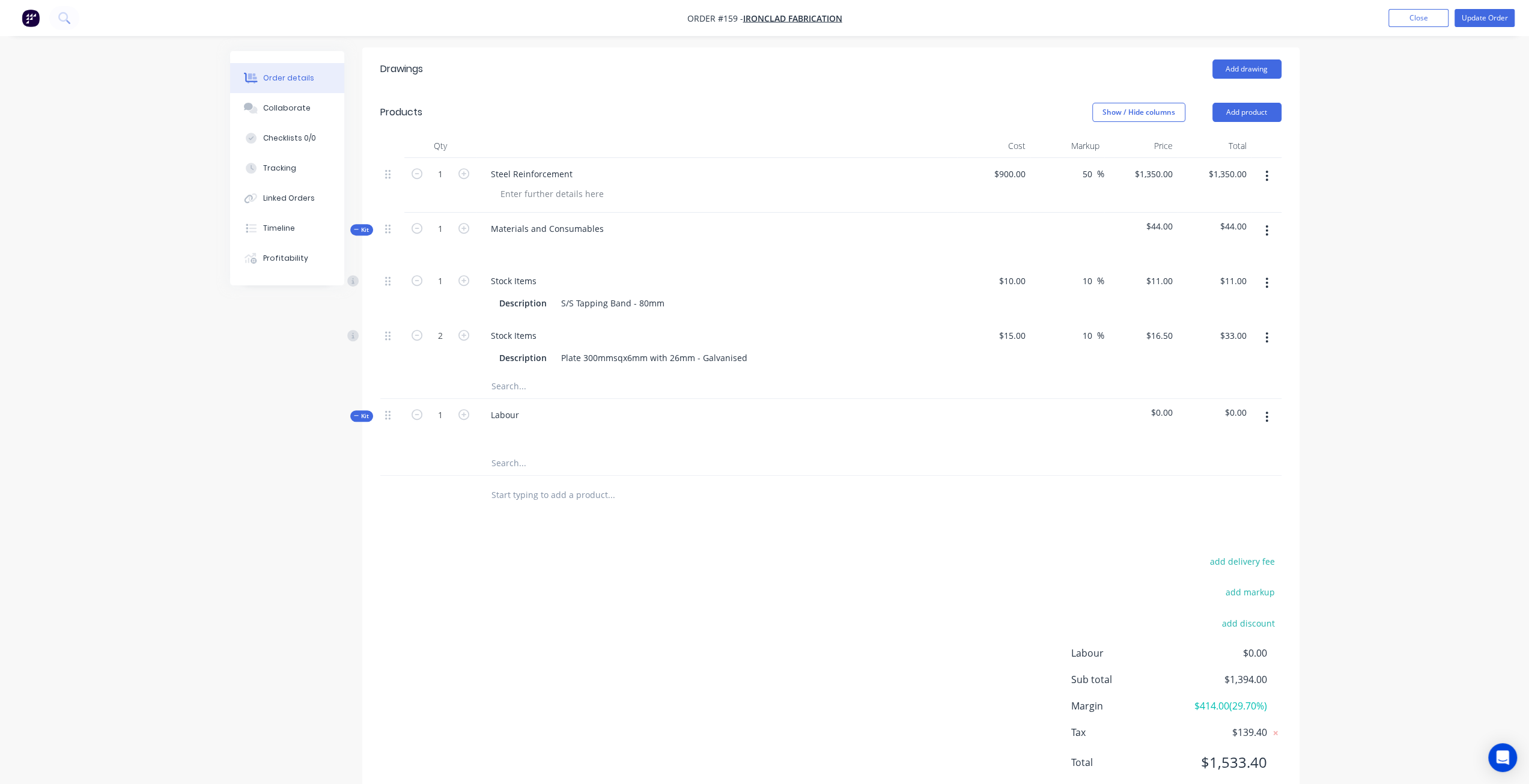
click at [1267, 332] on icon "button" at bounding box center [1267, 337] width 2 height 11
drag, startPoint x: 1223, startPoint y: 378, endPoint x: 1241, endPoint y: 334, distance: 47.5
click at [1223, 409] on div "Delete" at bounding box center [1224, 417] width 93 height 18
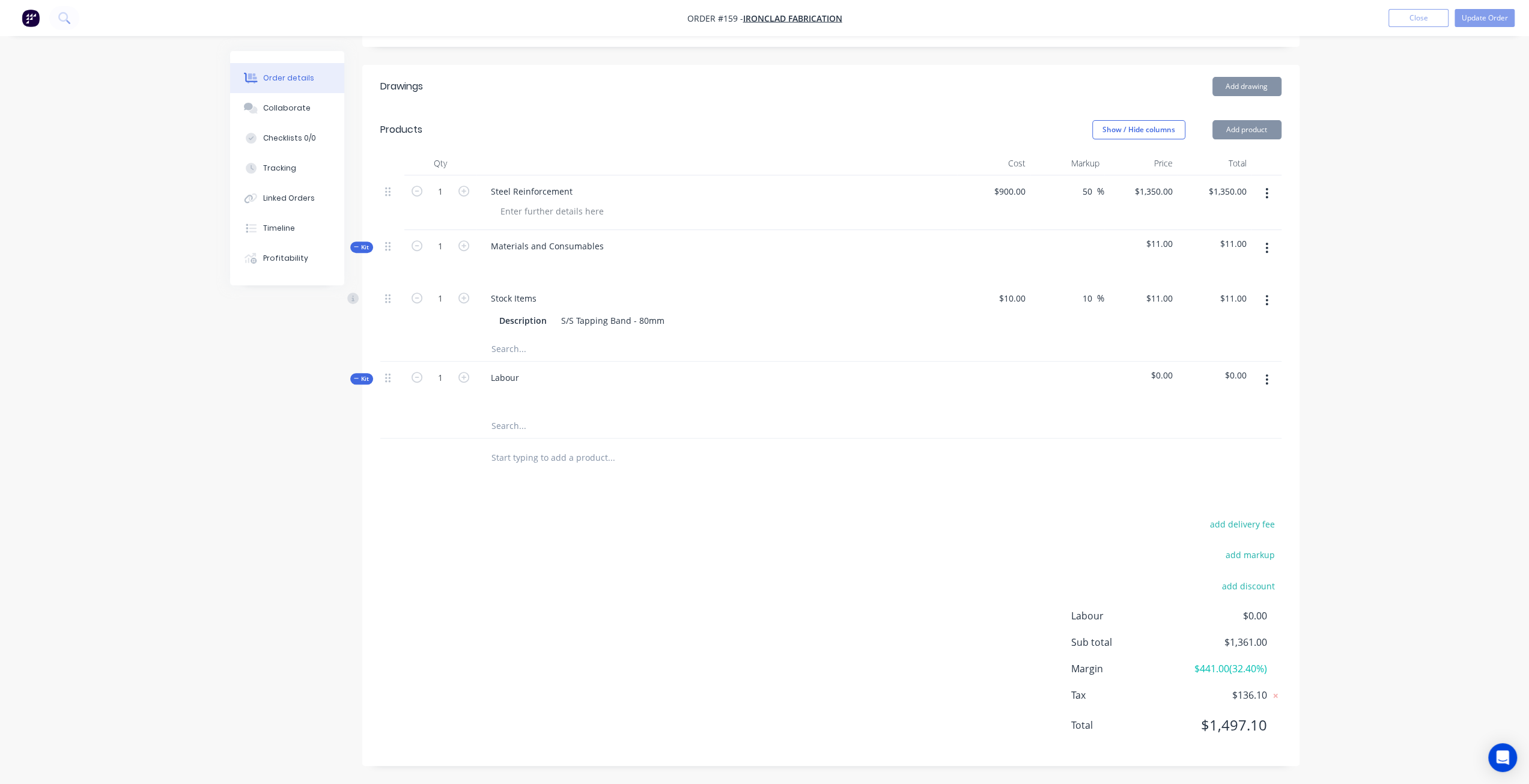
scroll to position [358, 0]
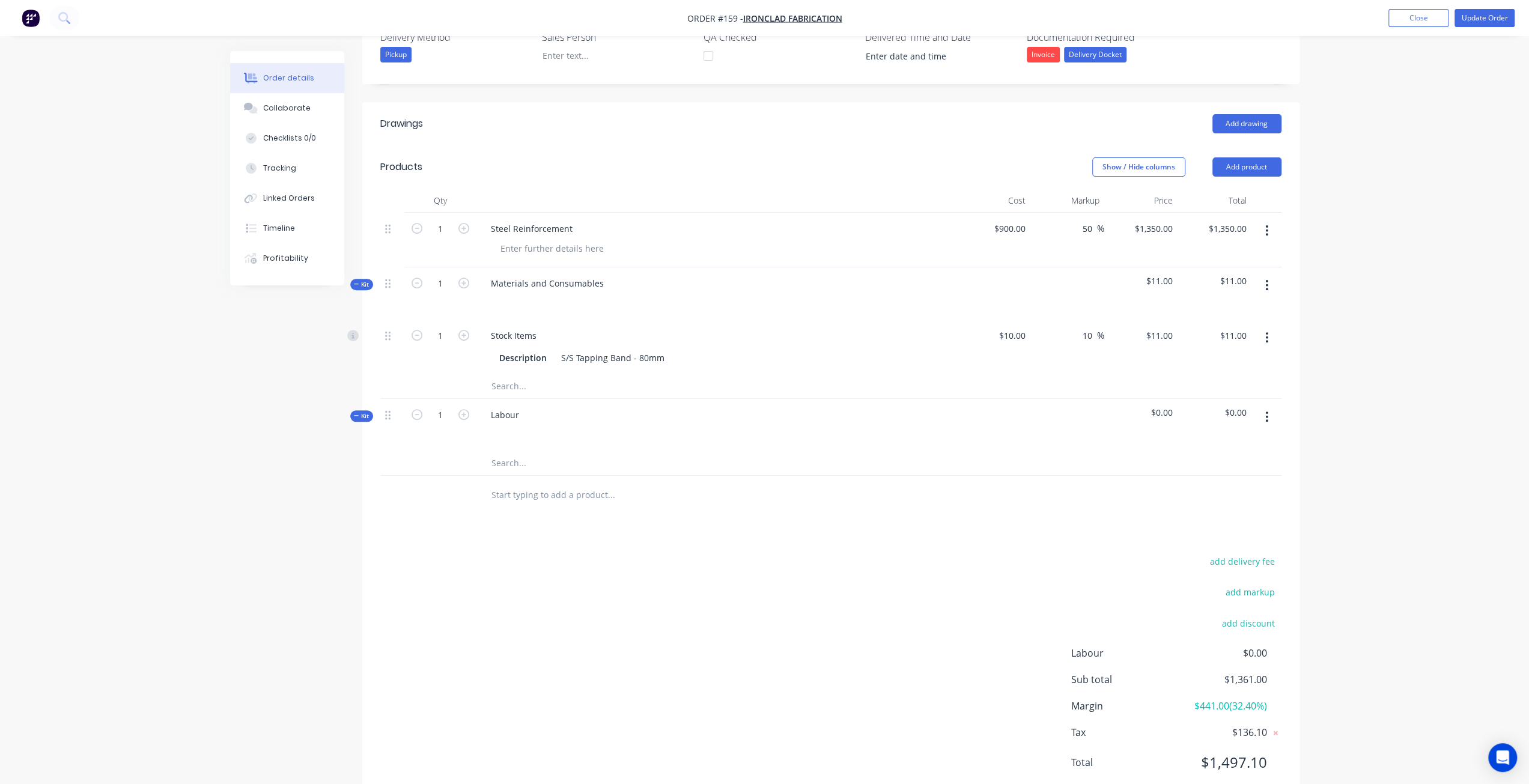
click at [1264, 327] on button "button" at bounding box center [1267, 337] width 28 height 22
click at [1212, 409] on div "Delete" at bounding box center [1224, 417] width 93 height 18
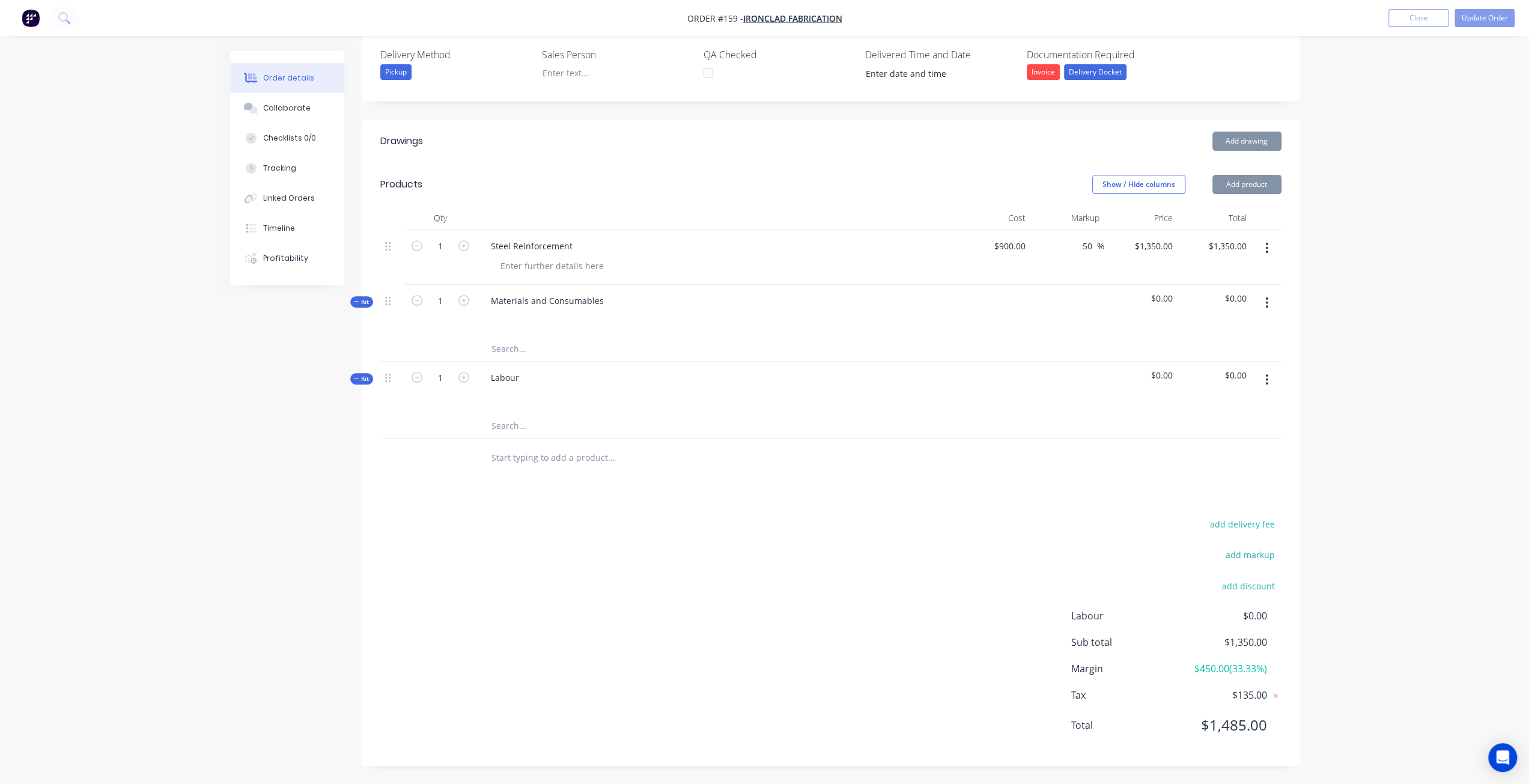
scroll to position [304, 0]
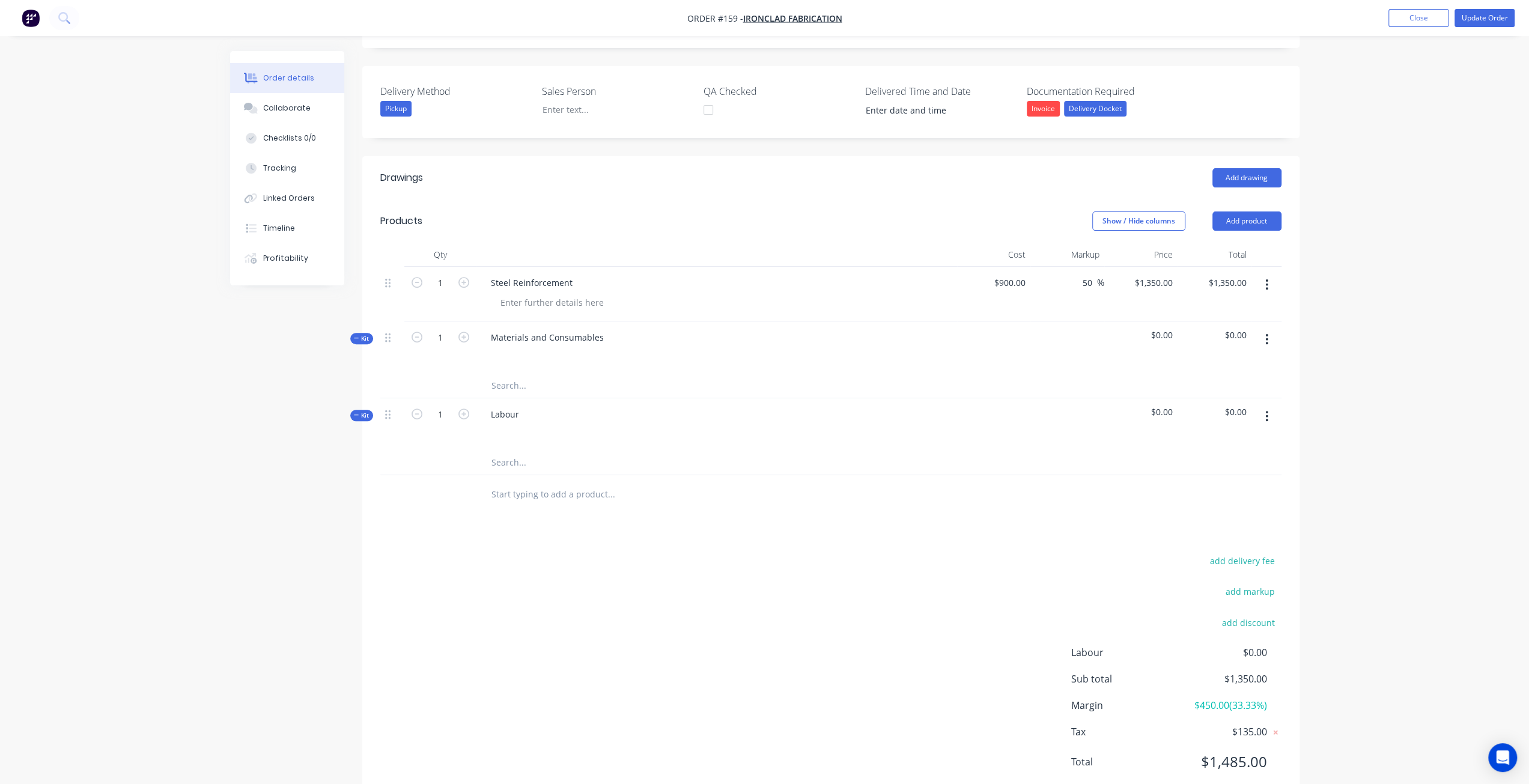
click at [1264, 274] on button "button" at bounding box center [1267, 284] width 28 height 22
click at [1205, 380] on div "Delete" at bounding box center [1224, 388] width 93 height 18
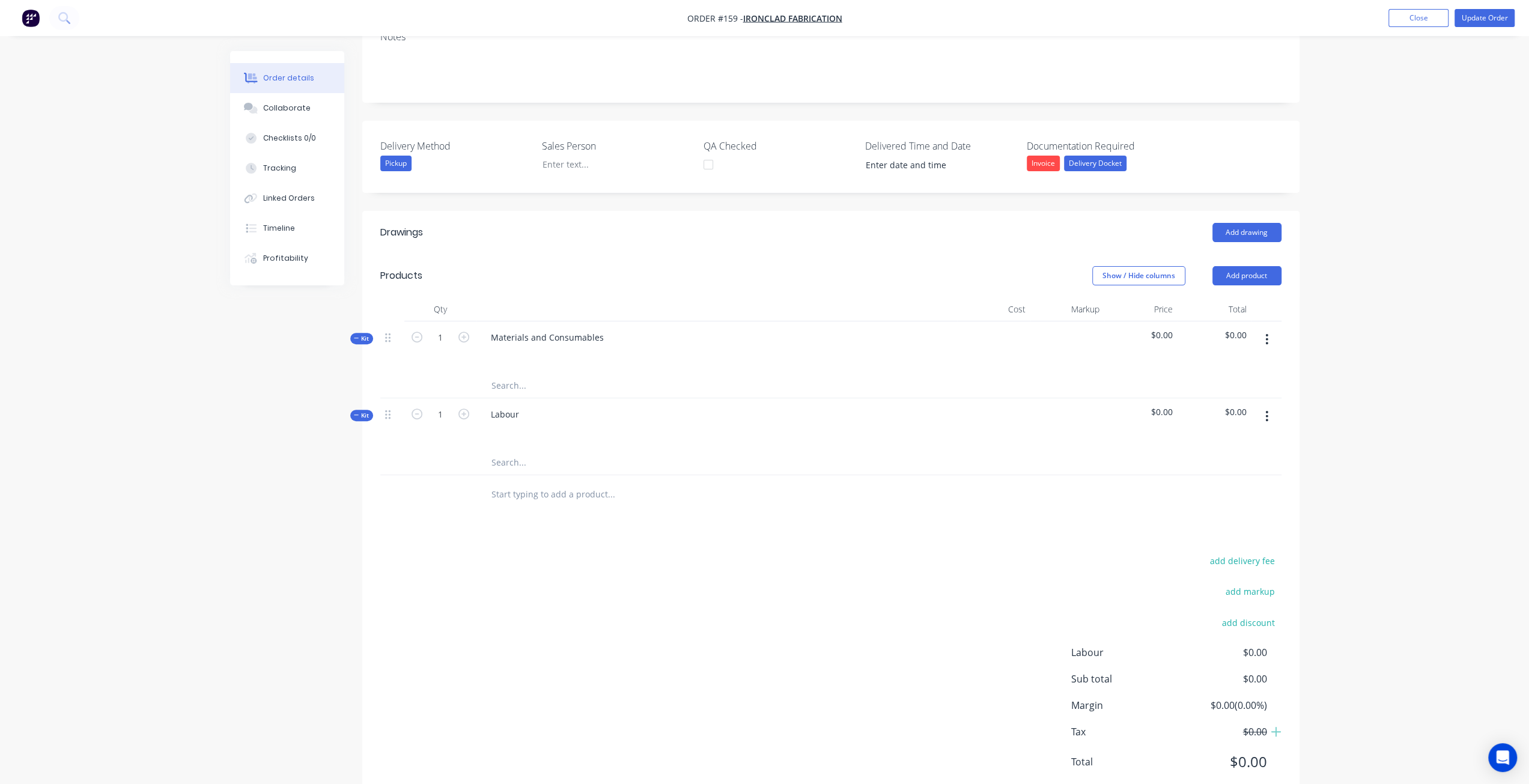
click at [610, 640] on div "add delivery fee add markup add discount Labour $0.00 Sub total $0.00 Margin $0…" at bounding box center [831, 669] width 901 height 232
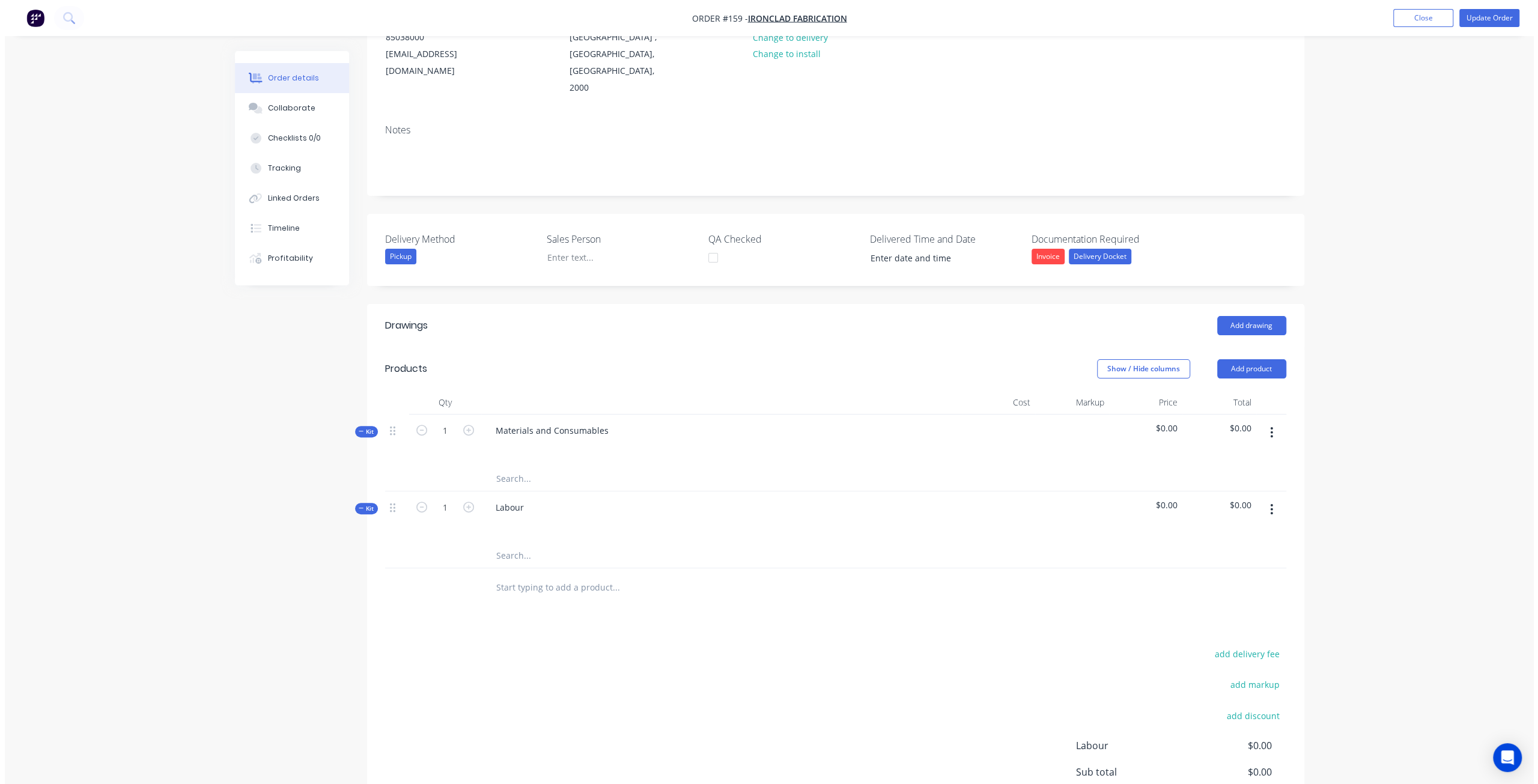
scroll to position [9, 0]
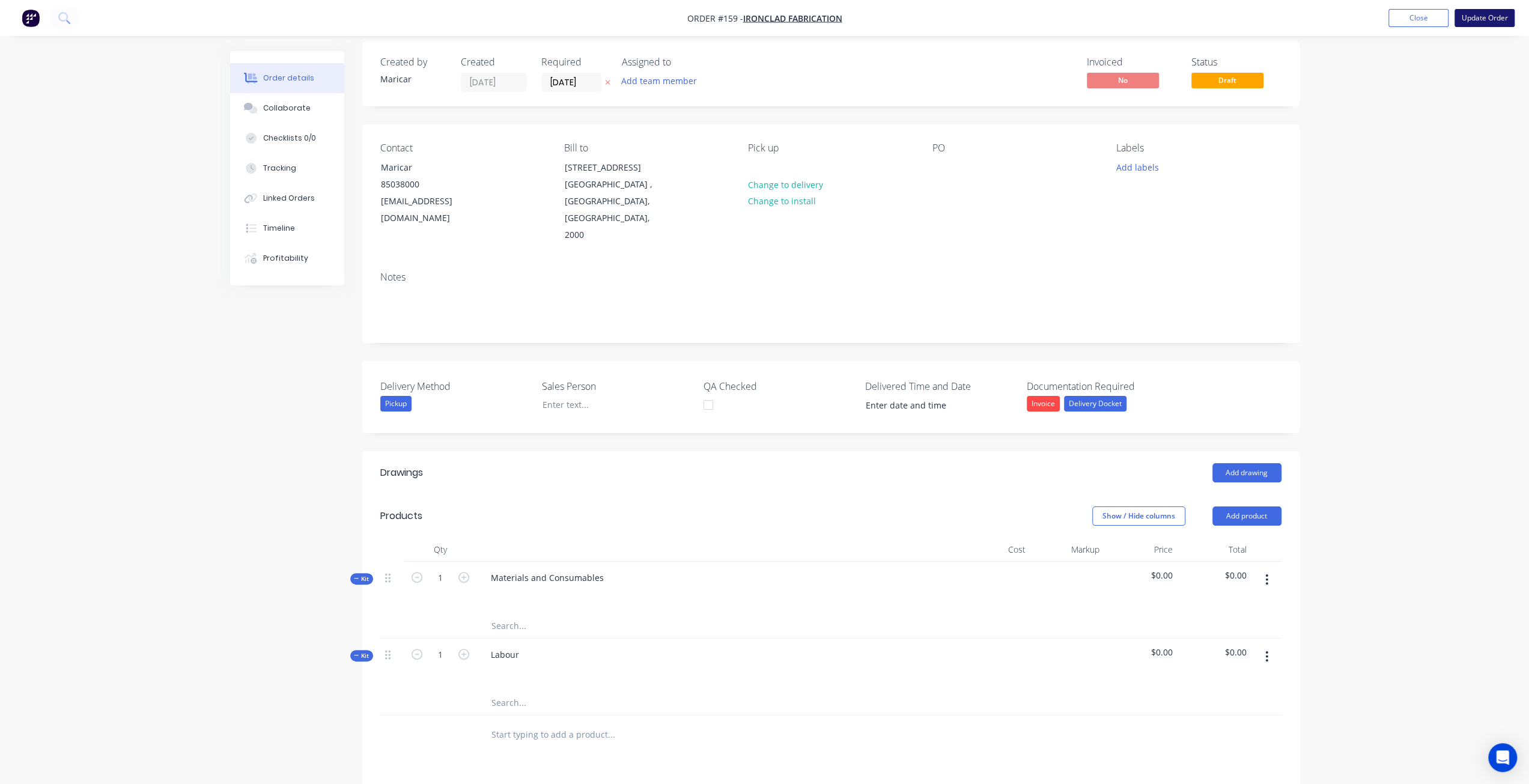
click at [1496, 14] on button "Update Order" at bounding box center [1484, 18] width 60 height 18
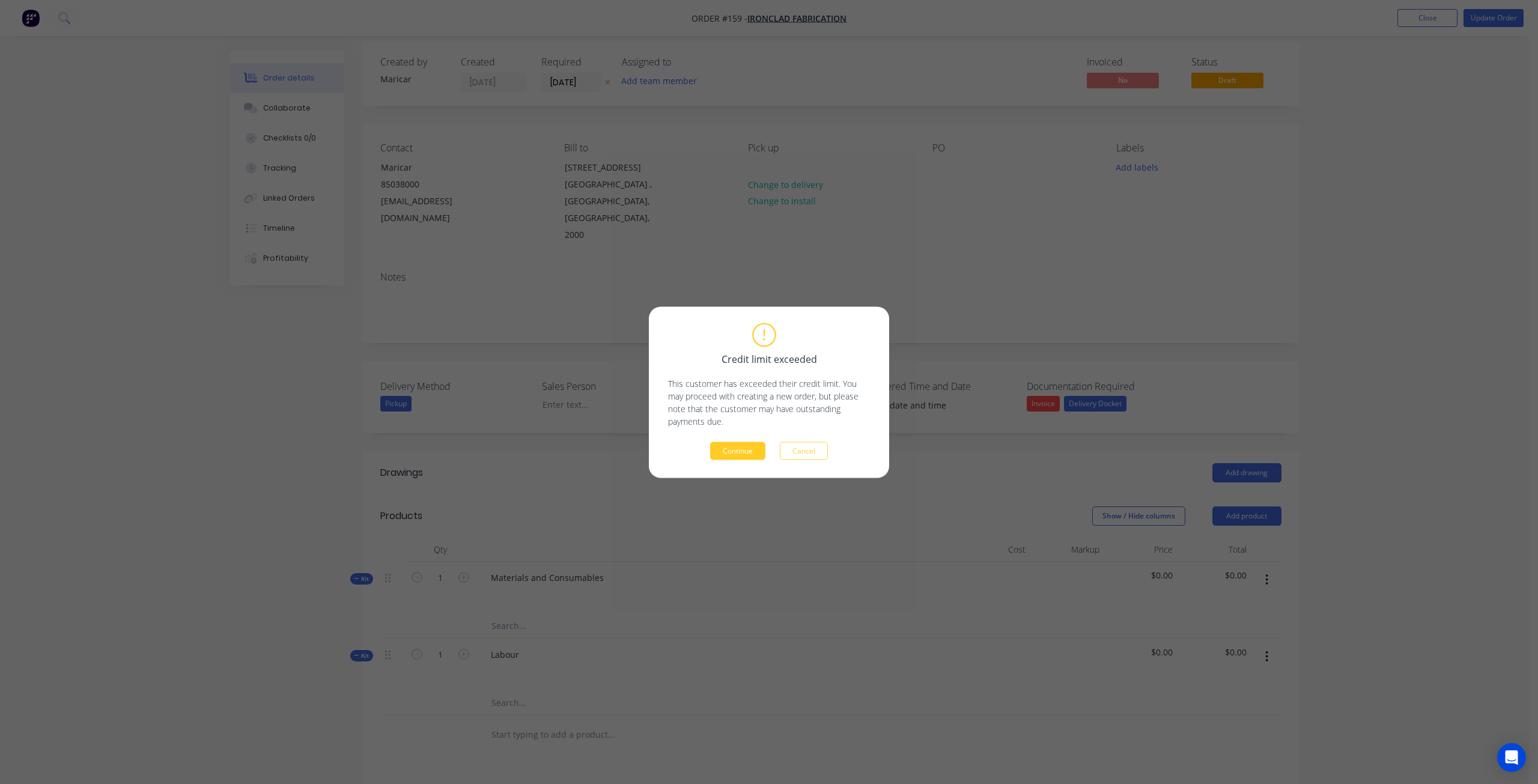
click at [730, 453] on button "Continue" at bounding box center [738, 450] width 55 height 18
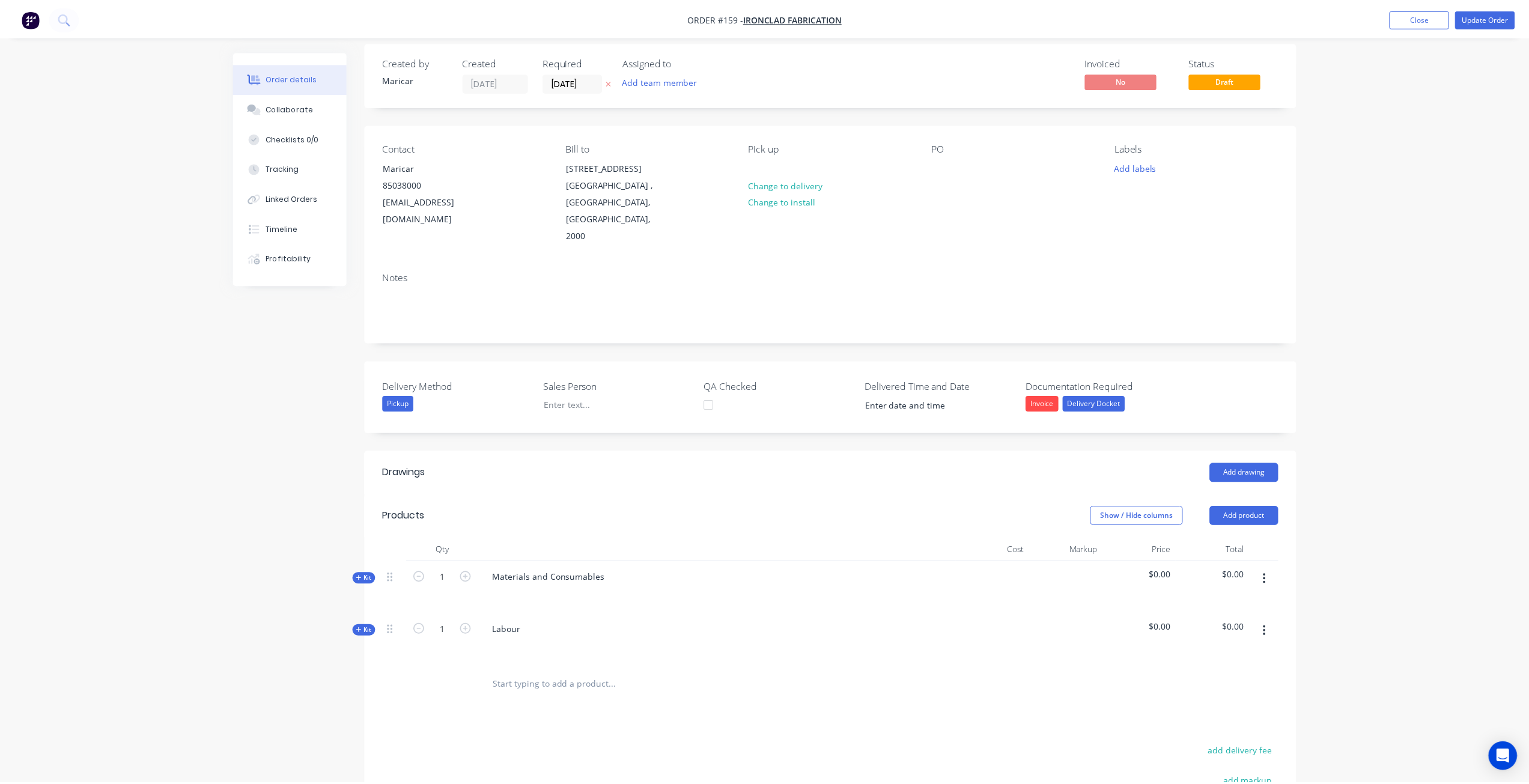
scroll to position [0, 0]
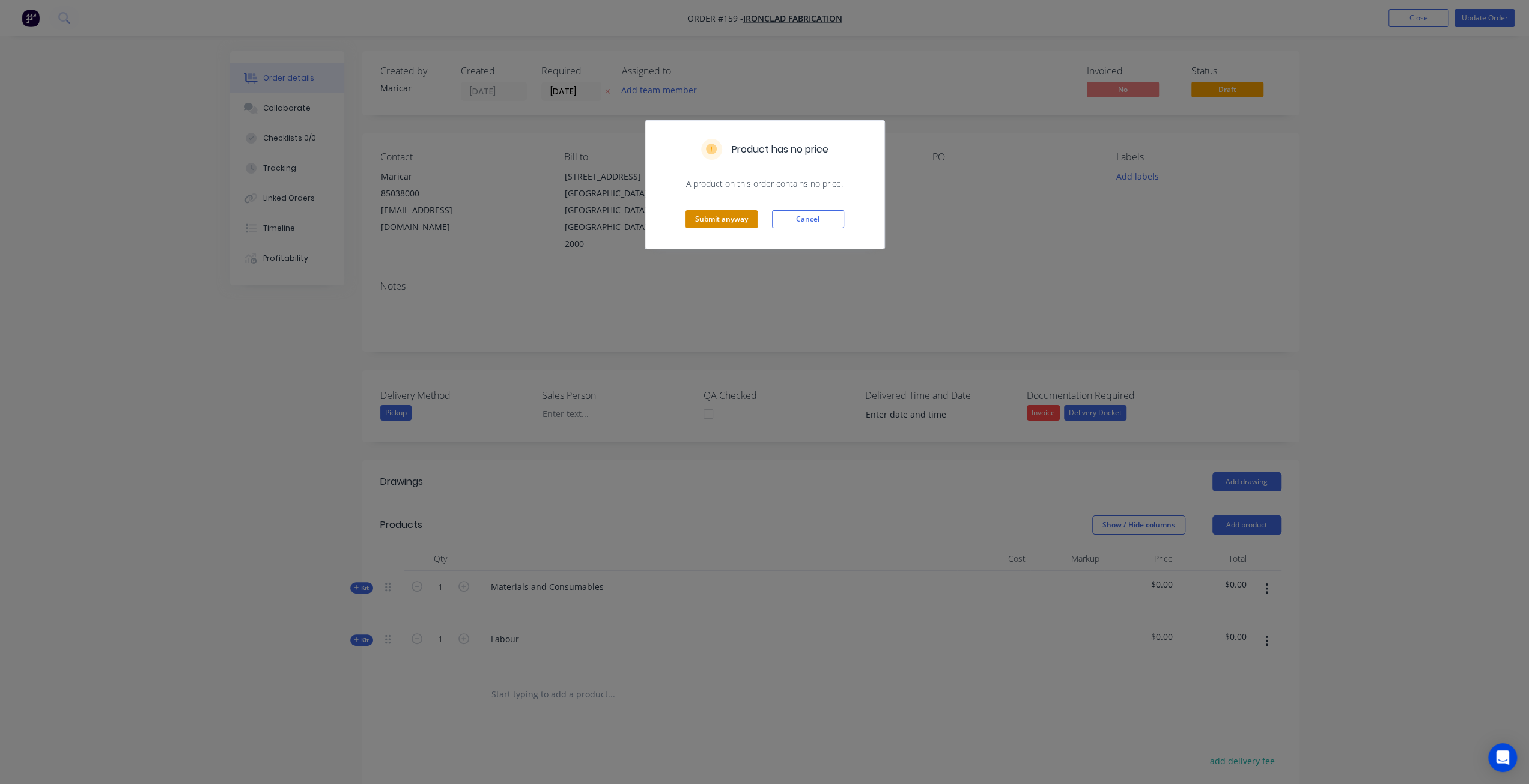
click at [723, 217] on button "Submit anyway" at bounding box center [721, 218] width 72 height 18
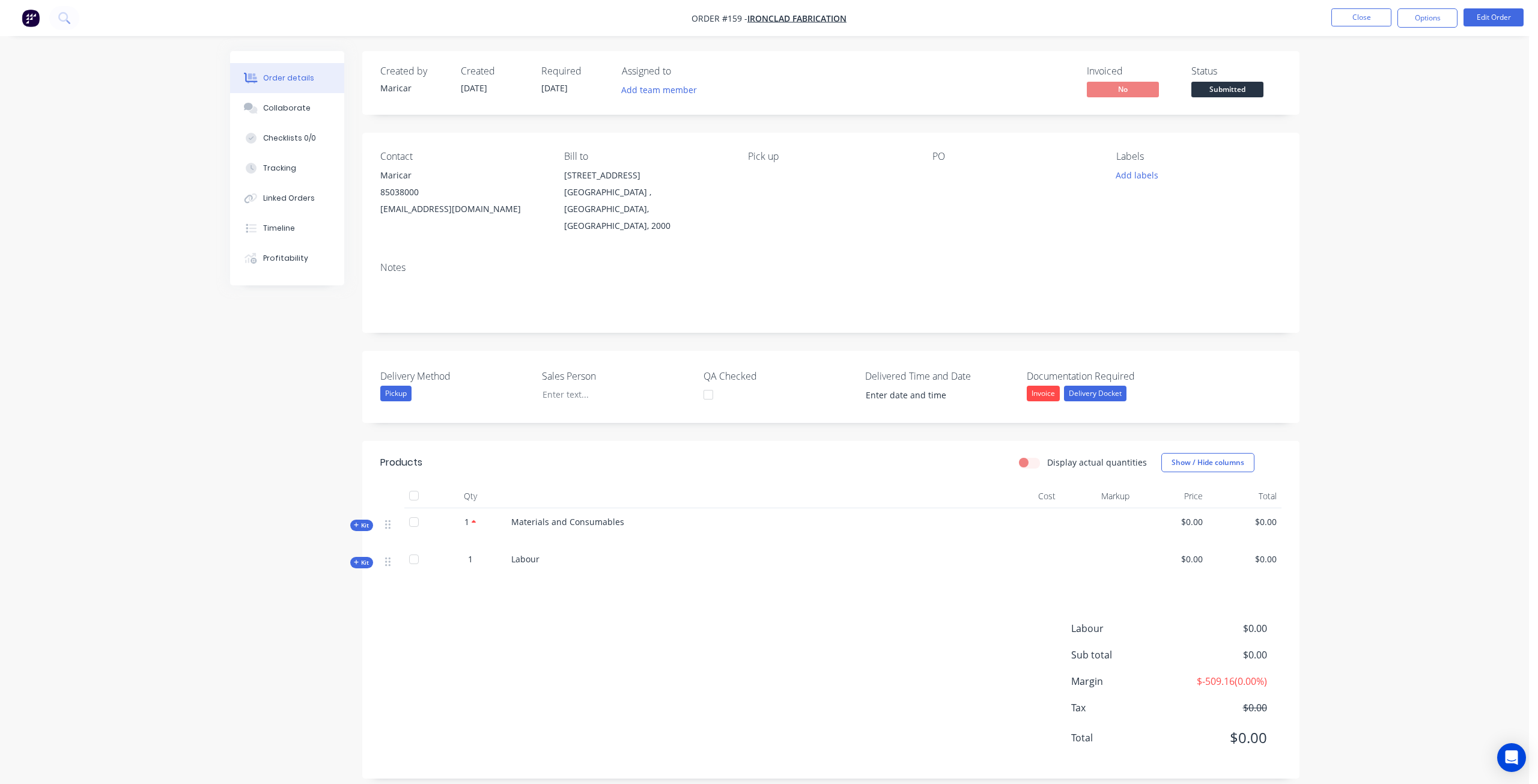
click at [358, 522] on icon at bounding box center [356, 525] width 6 height 6
click at [361, 558] on span "Kit" at bounding box center [361, 562] width 16 height 9
click at [306, 554] on div "Created by Maricar Created 28/08/25 Required 28/08/25 Assigned to Add team memb…" at bounding box center [764, 423] width 1069 height 745
click at [1493, 13] on button "Edit Order" at bounding box center [1493, 17] width 60 height 18
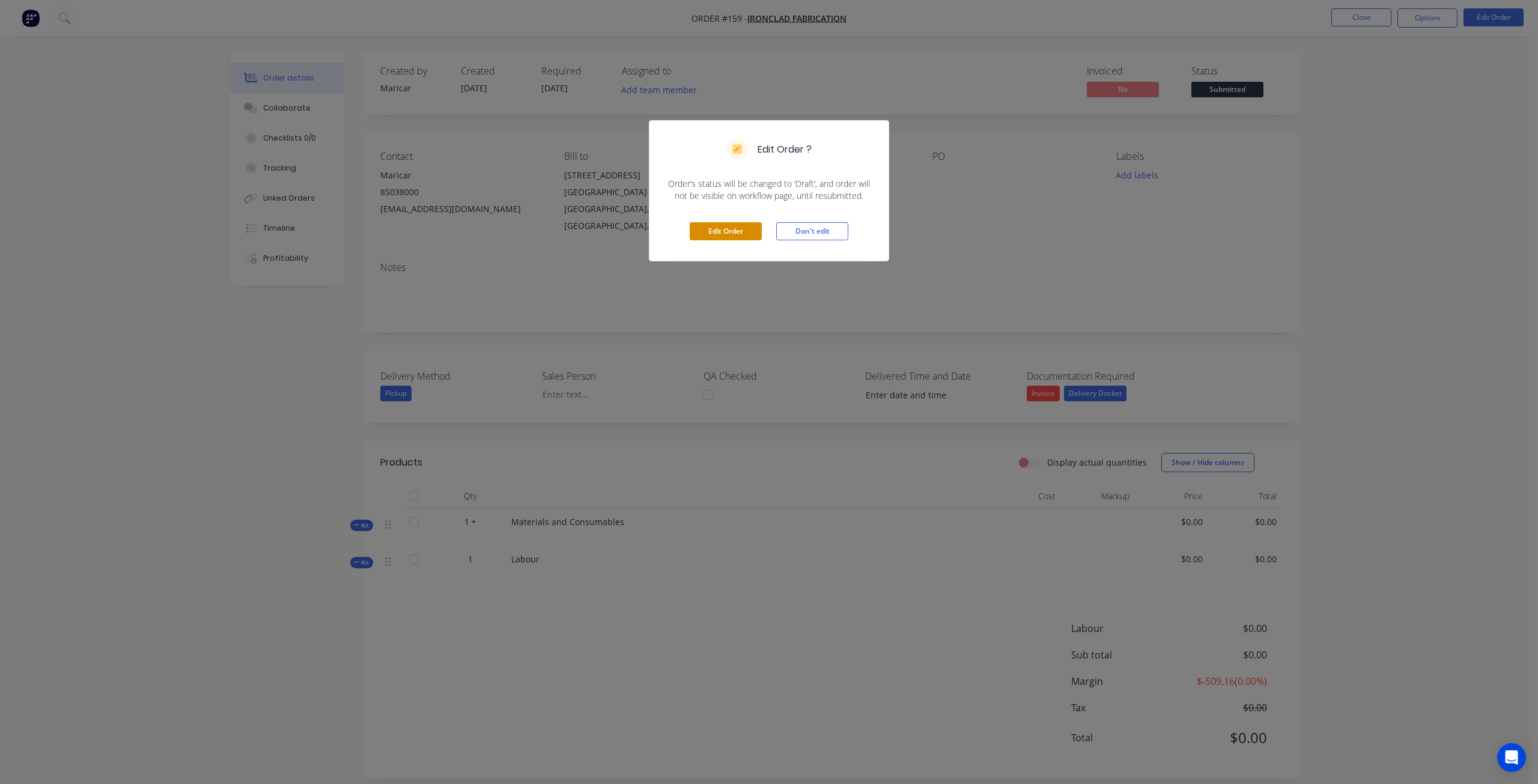
click at [723, 230] on button "Edit Order" at bounding box center [726, 230] width 72 height 18
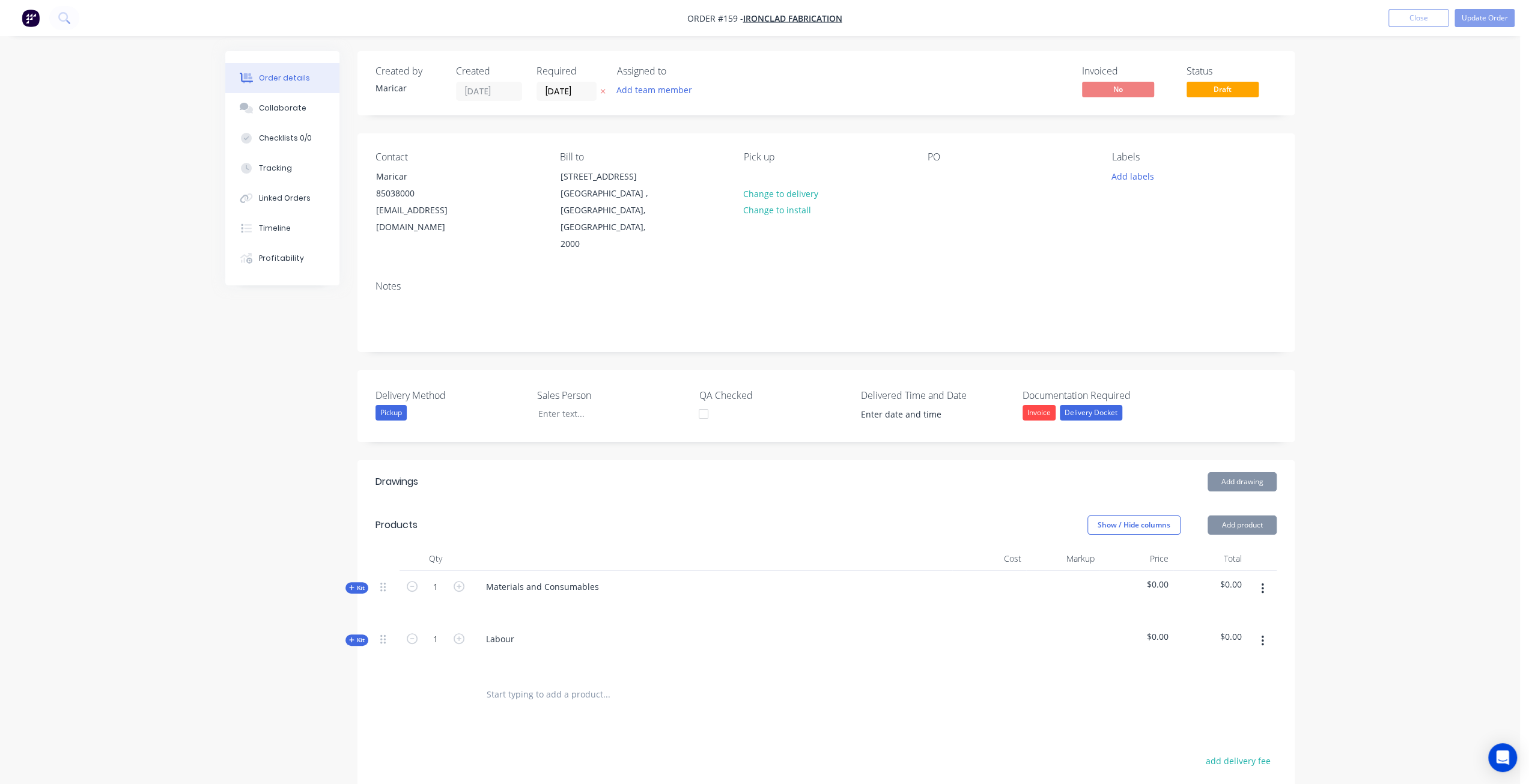
scroll to position [201, 0]
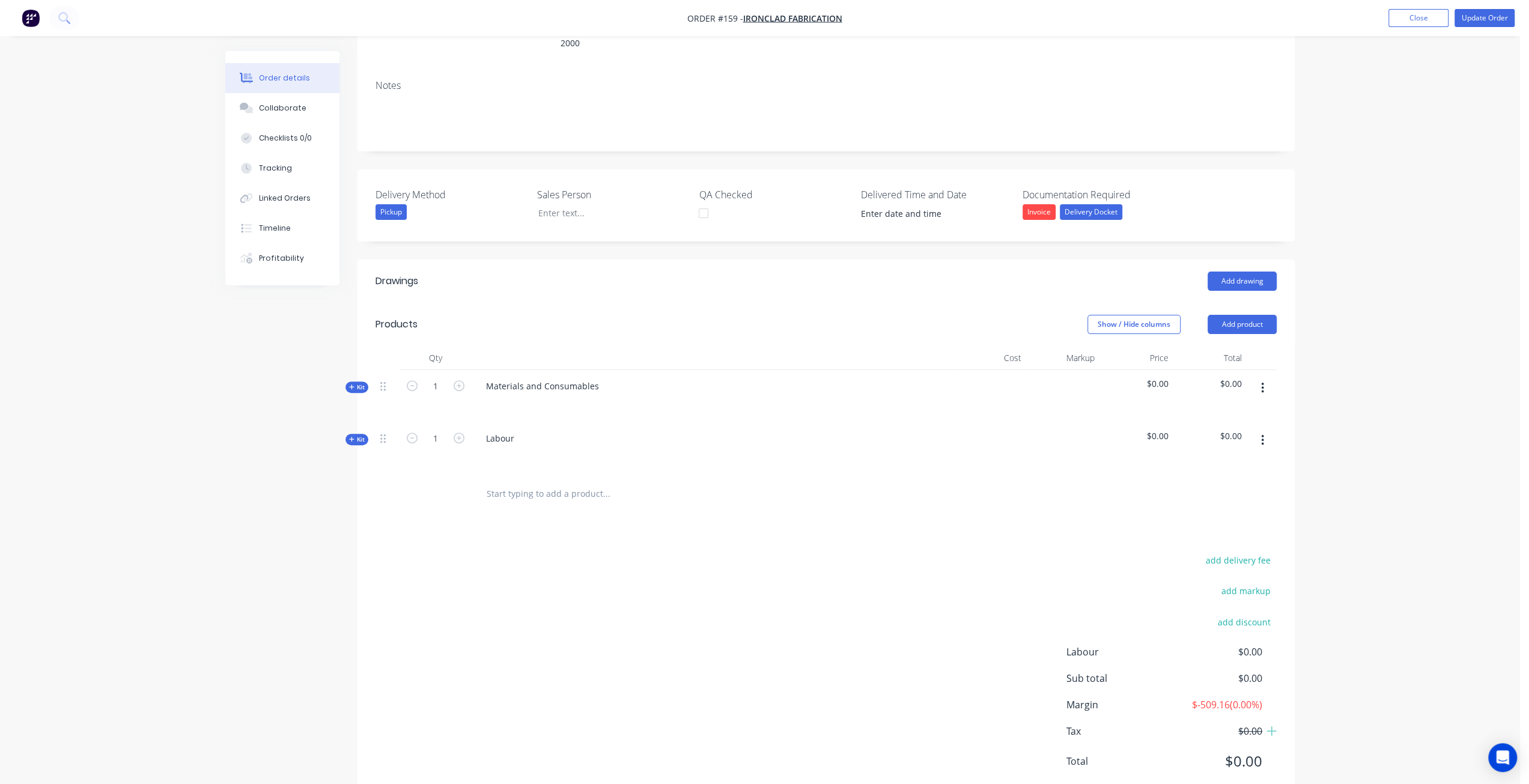
click at [1208, 697] on span "$-509.16 ( 0.00 %)" at bounding box center [1218, 704] width 89 height 14
click at [1244, 697] on span "$-509.16 ( 0.00 %)" at bounding box center [1218, 704] width 89 height 14
